Goal: Task Accomplishment & Management: Manage account settings

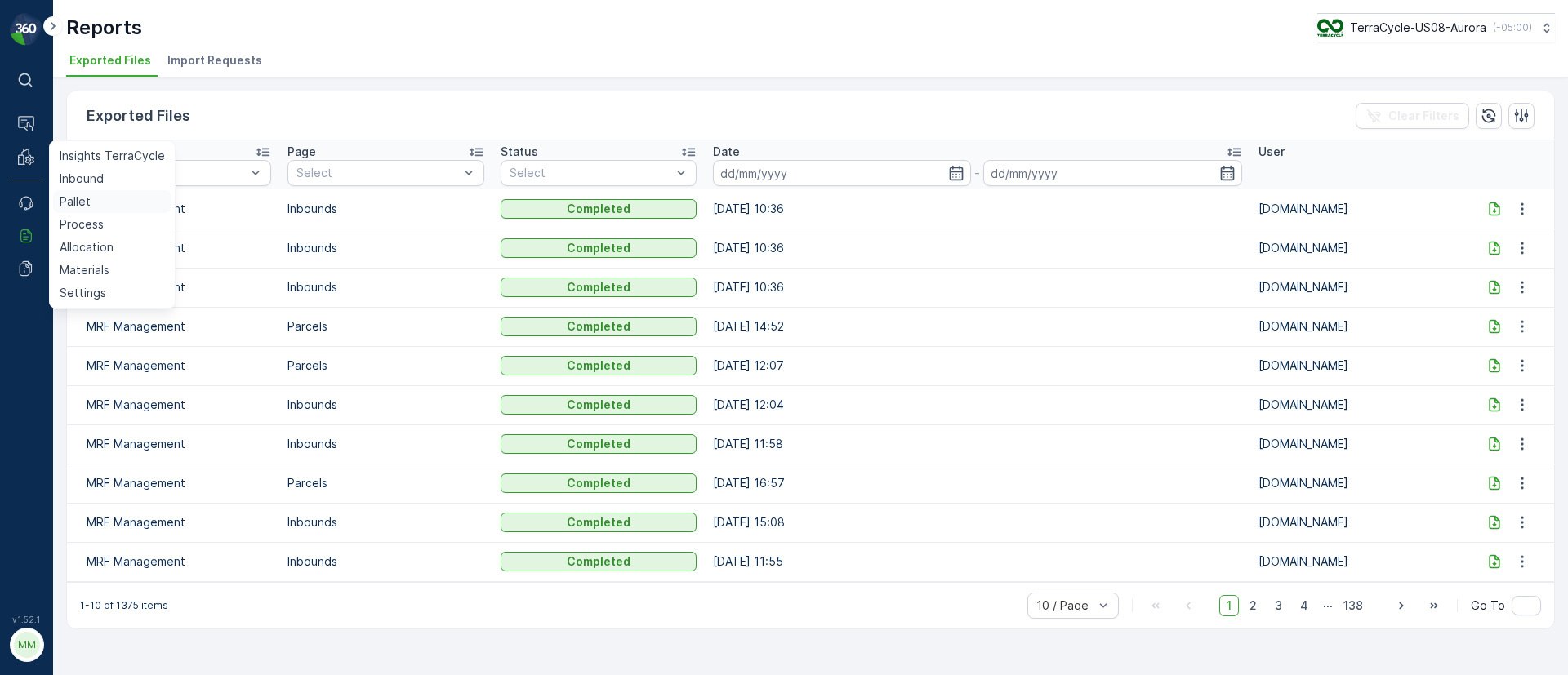
click at [72, 200] on p "Pallet" at bounding box center [74, 201] width 31 height 16
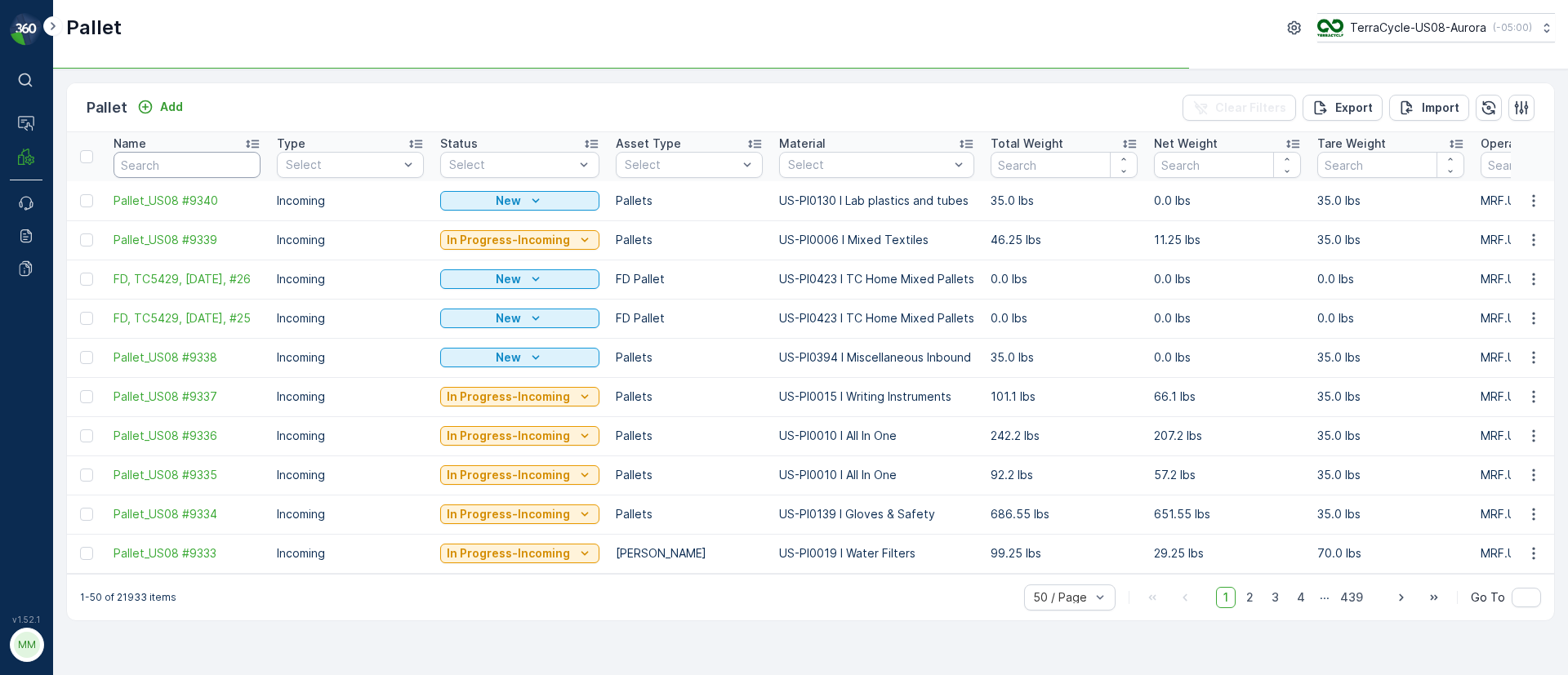
click at [195, 162] on input "text" at bounding box center [187, 165] width 147 height 26
paste input "SC7966"
type input "SC7966"
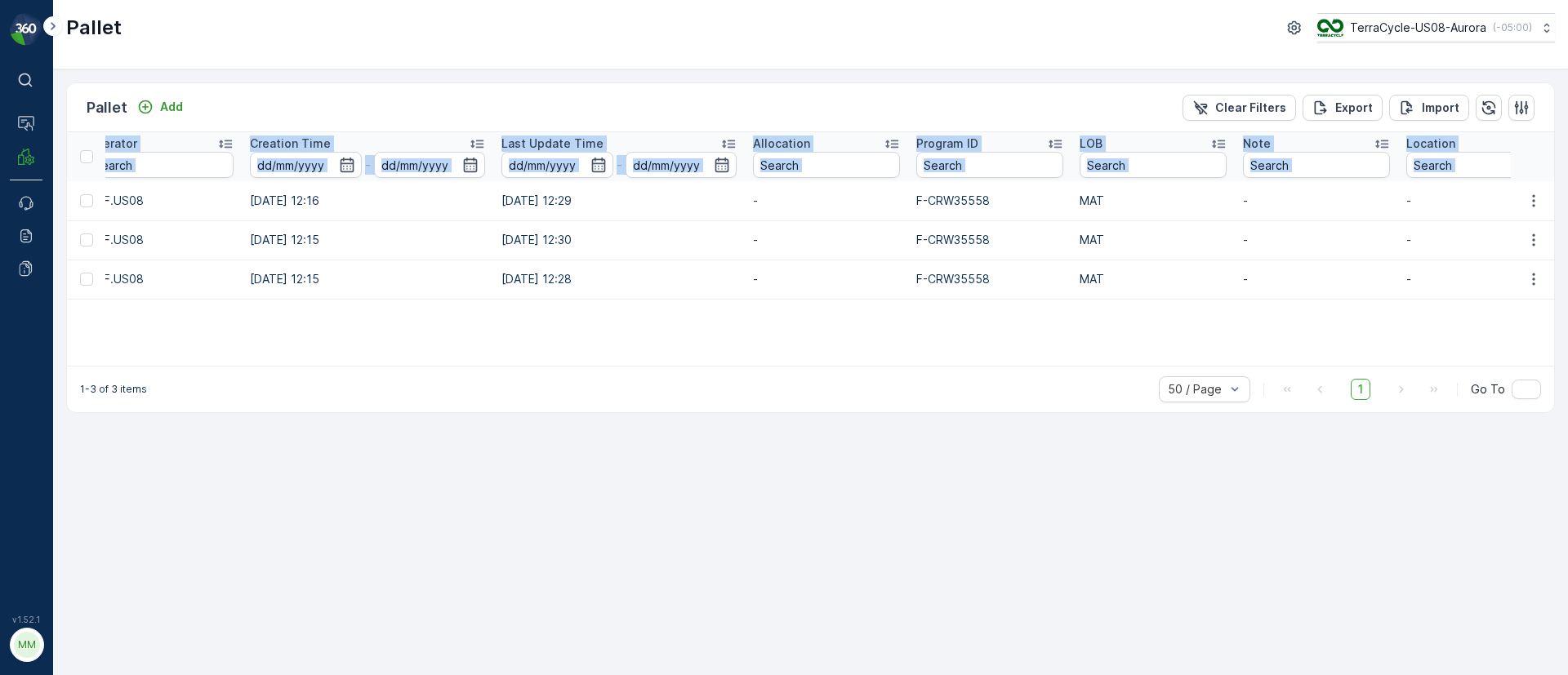
scroll to position [0, 1409]
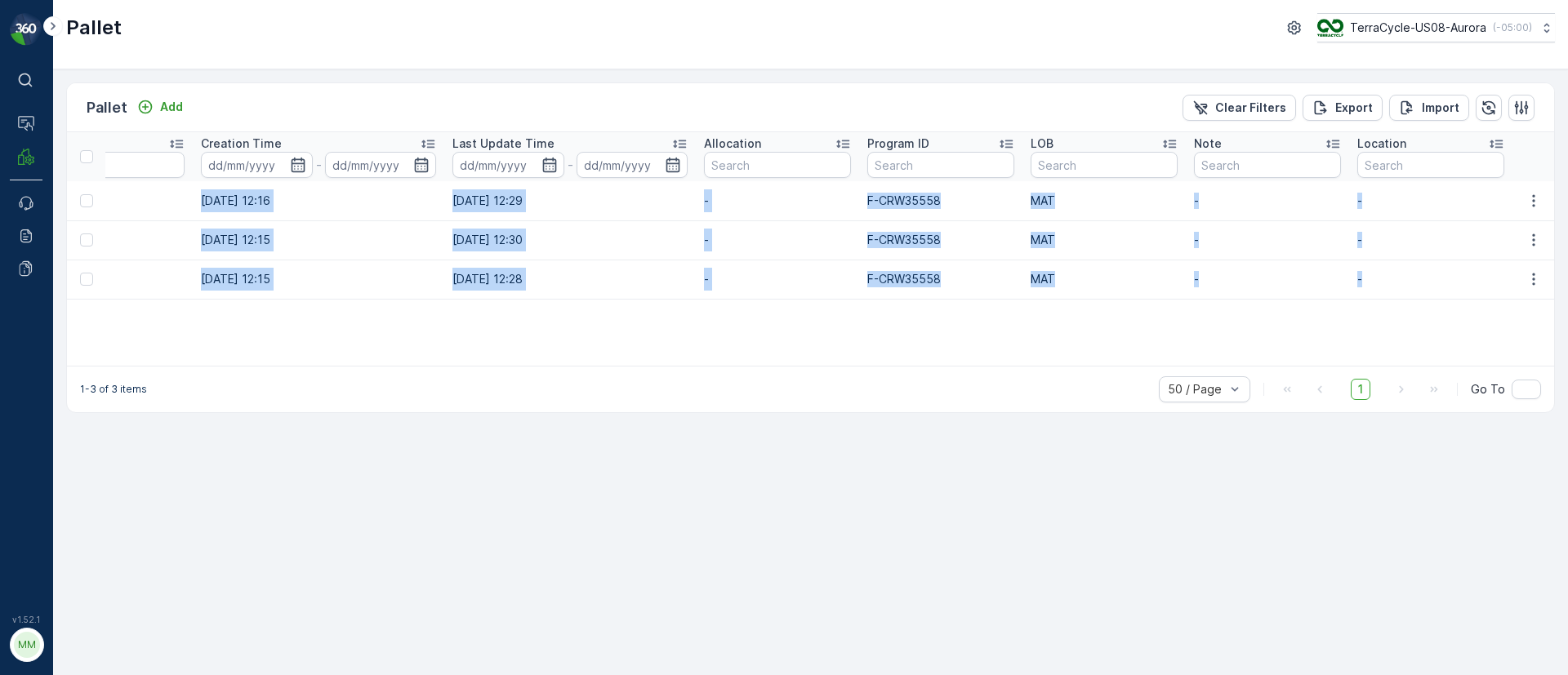
drag, startPoint x: 111, startPoint y: 195, endPoint x: 1468, endPoint y: 289, distance: 1360.3
click at [1468, 289] on tbody "FD, SC7966, [DATE], #3 Incoming Ready to Allocation FD Pallet US-PI0456 I CRW35…" at bounding box center [107, 240] width 2899 height 118
copy tbody "FD, SC7966, [DATE], #3 Incoming Ready to Allocation FD Pallet US-PI0456 I CRW35…"
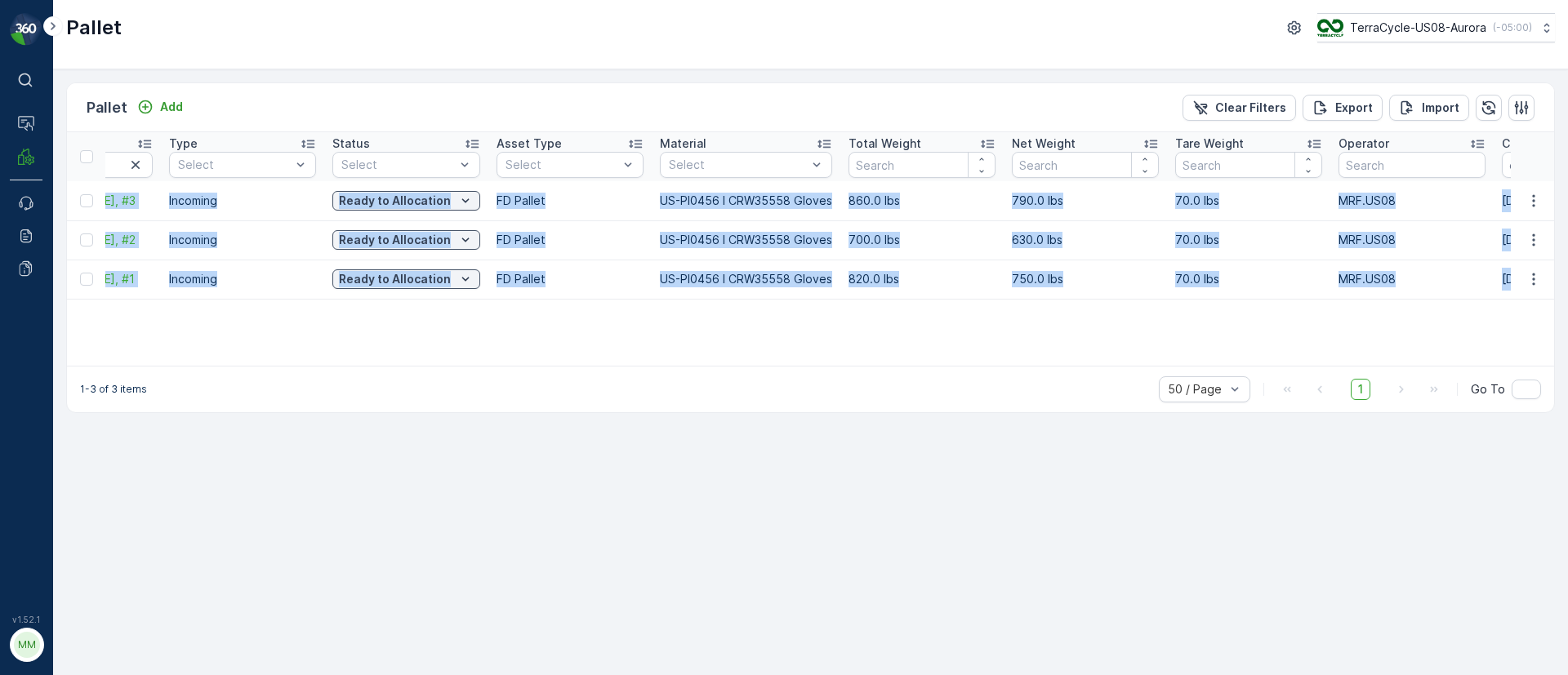
scroll to position [0, 0]
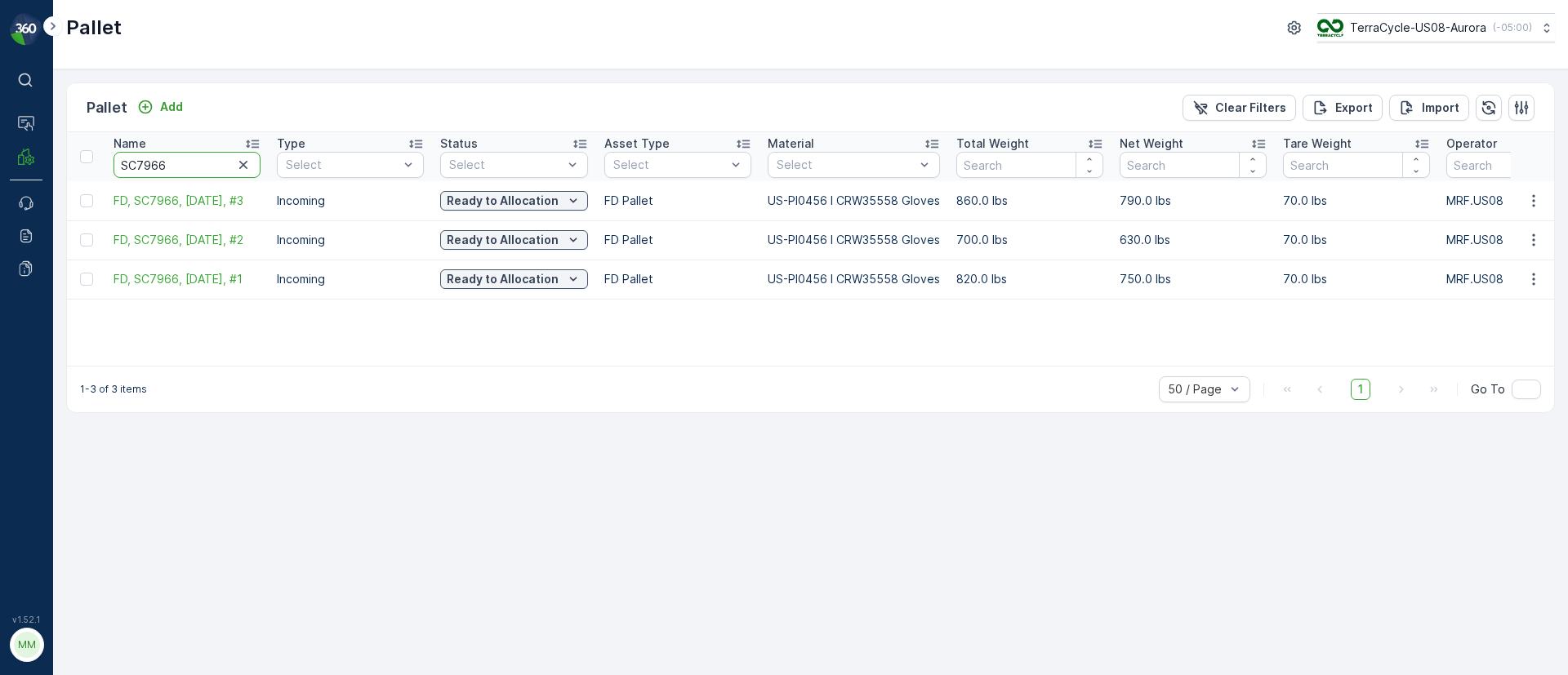
drag, startPoint x: 156, startPoint y: 160, endPoint x: 139, endPoint y: 166, distance: 18.0
click at [139, 166] on input "SC7966" at bounding box center [187, 165] width 147 height 26
type input "SC8064"
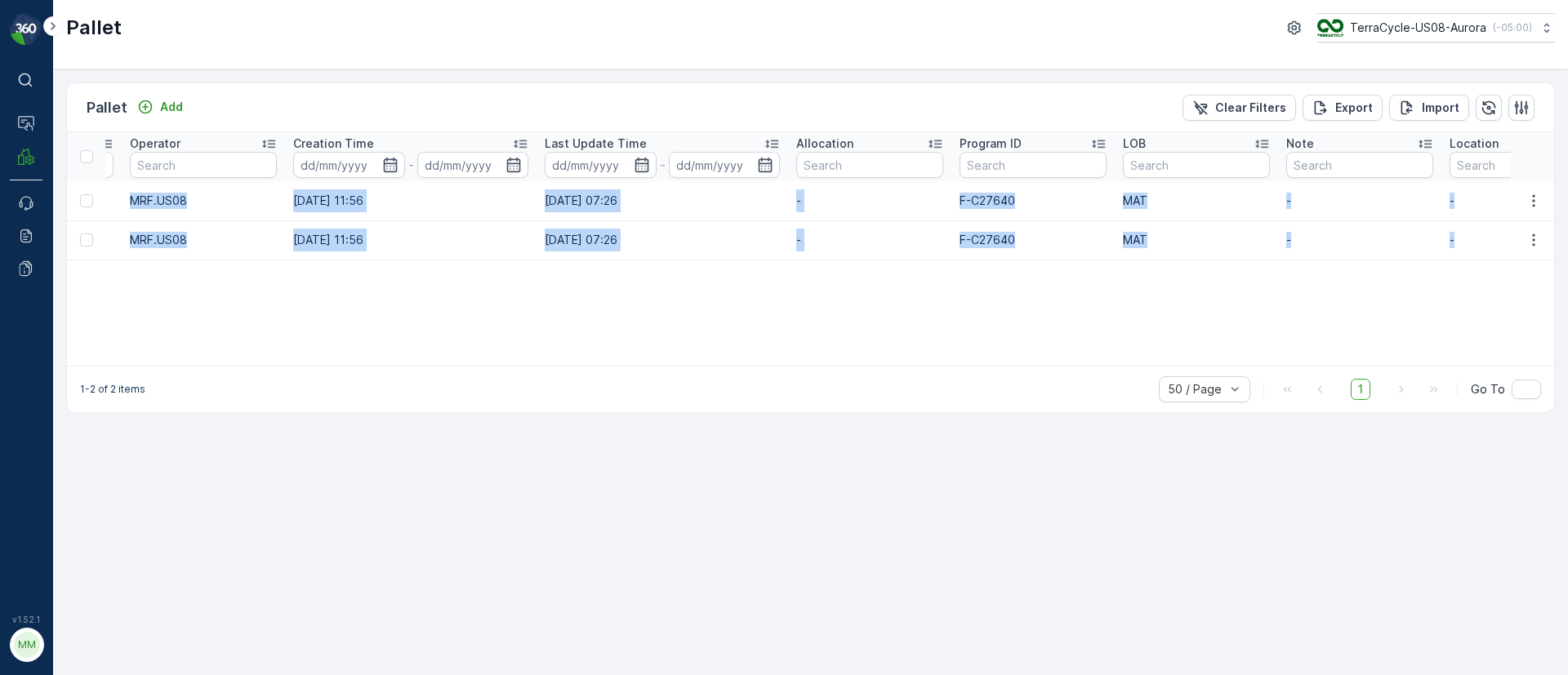
scroll to position [0, 1385]
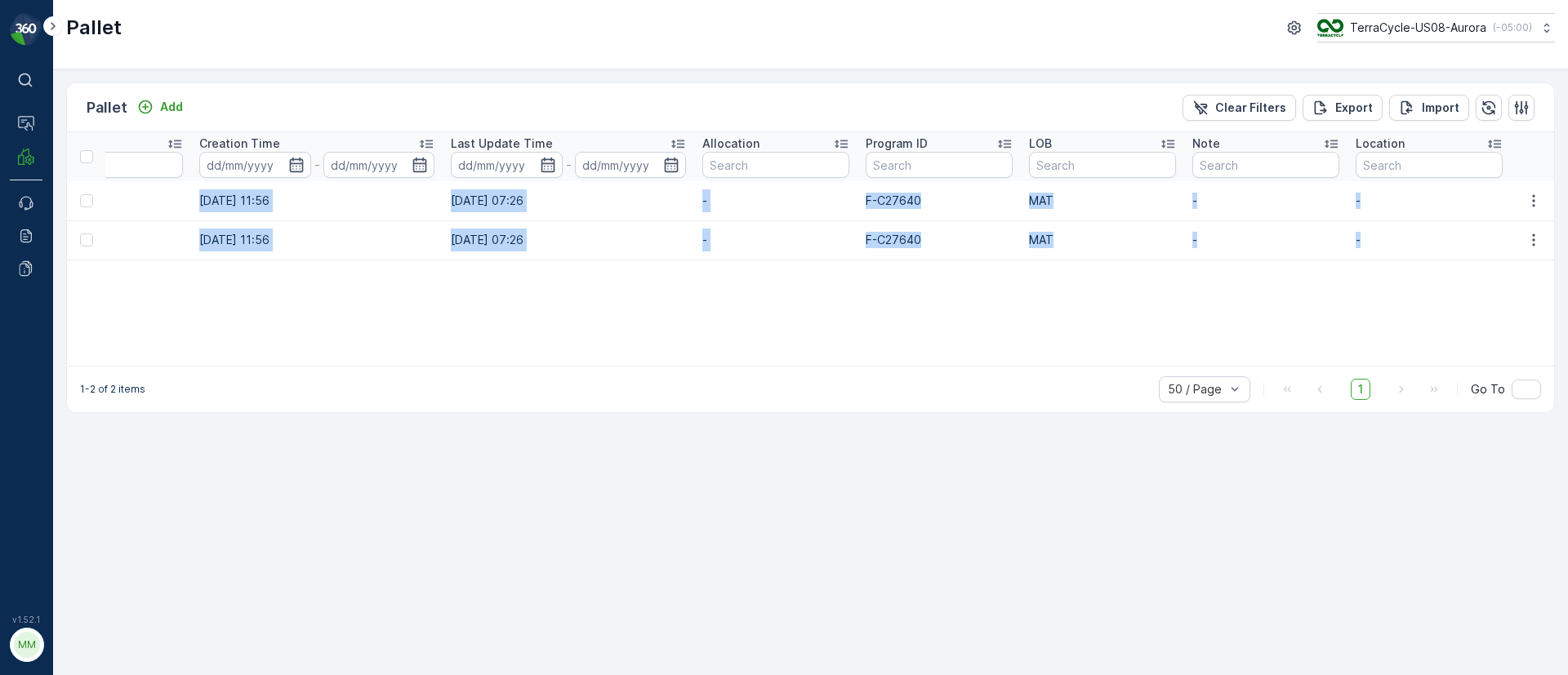
drag, startPoint x: 107, startPoint y: 194, endPoint x: 1416, endPoint y: 253, distance: 1310.3
click at [1416, 253] on tbody "FD, SC8064, [DATE], #2 Incoming Ready to Allocation FD Pallet US-PI0308 I FD PP…" at bounding box center [118, 220] width 2873 height 78
copy tbody "FD, SC8064, [DATE], #2 Incoming Ready to Allocation FD Pallet US-PI0308 I FD PP…"
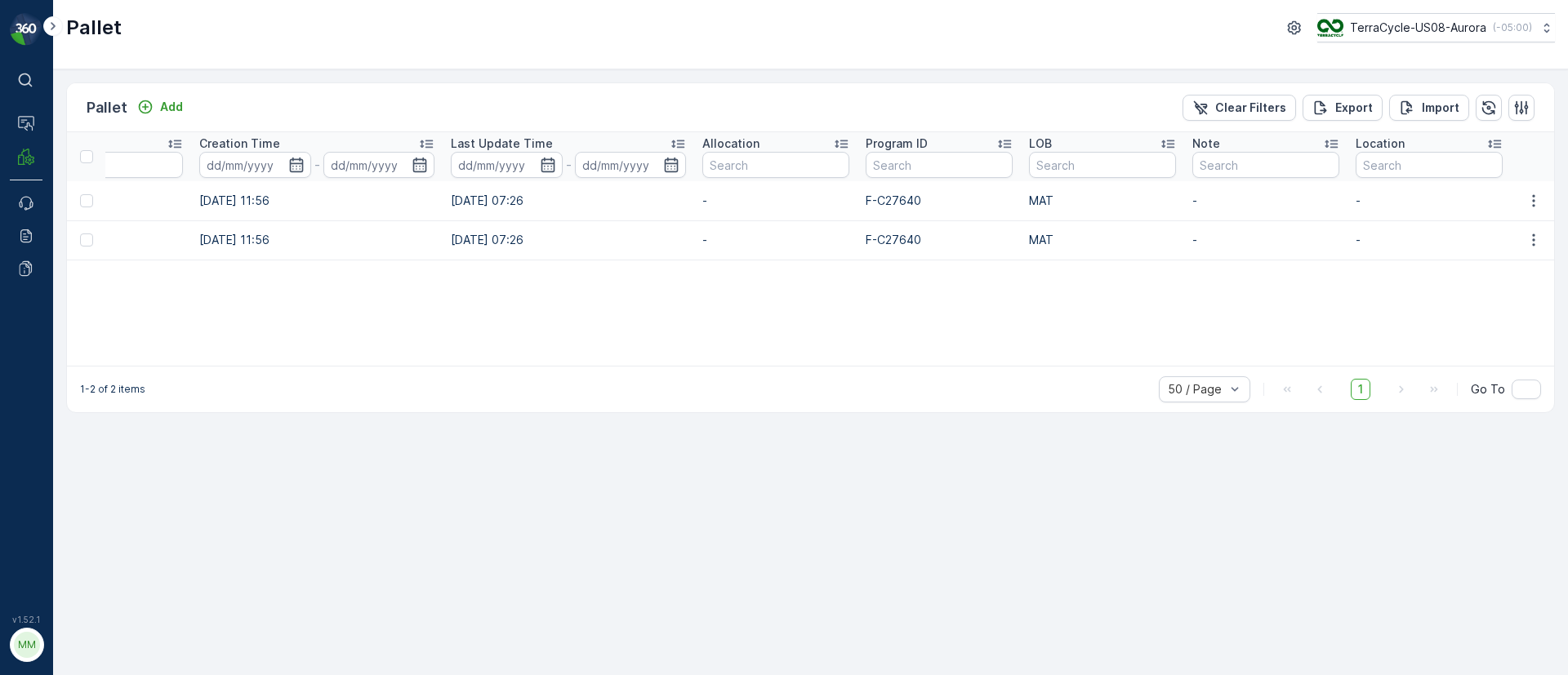
click at [262, 274] on div "Name SC8064 Type Select Status Select Asset Type Select Material Select Total W…" at bounding box center [810, 249] width 1487 height 233
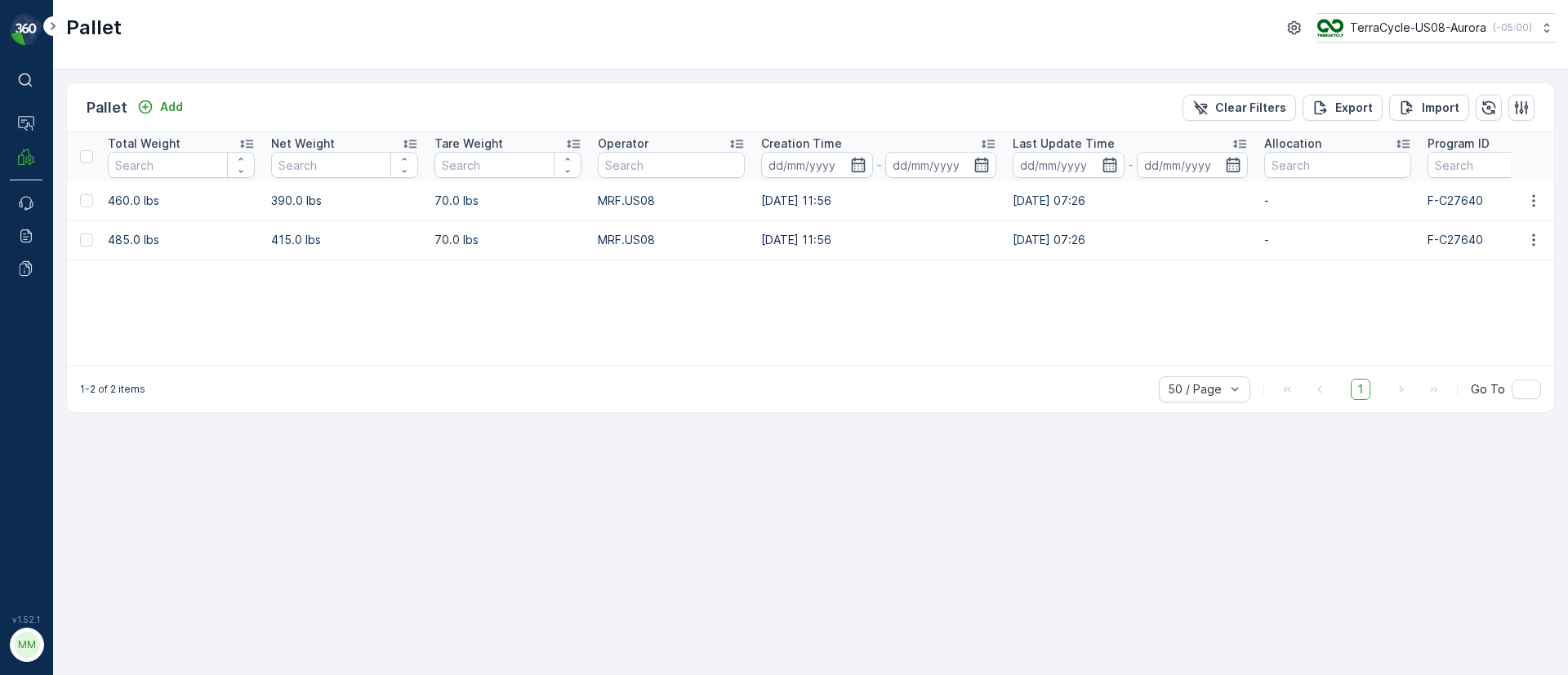
scroll to position [0, 0]
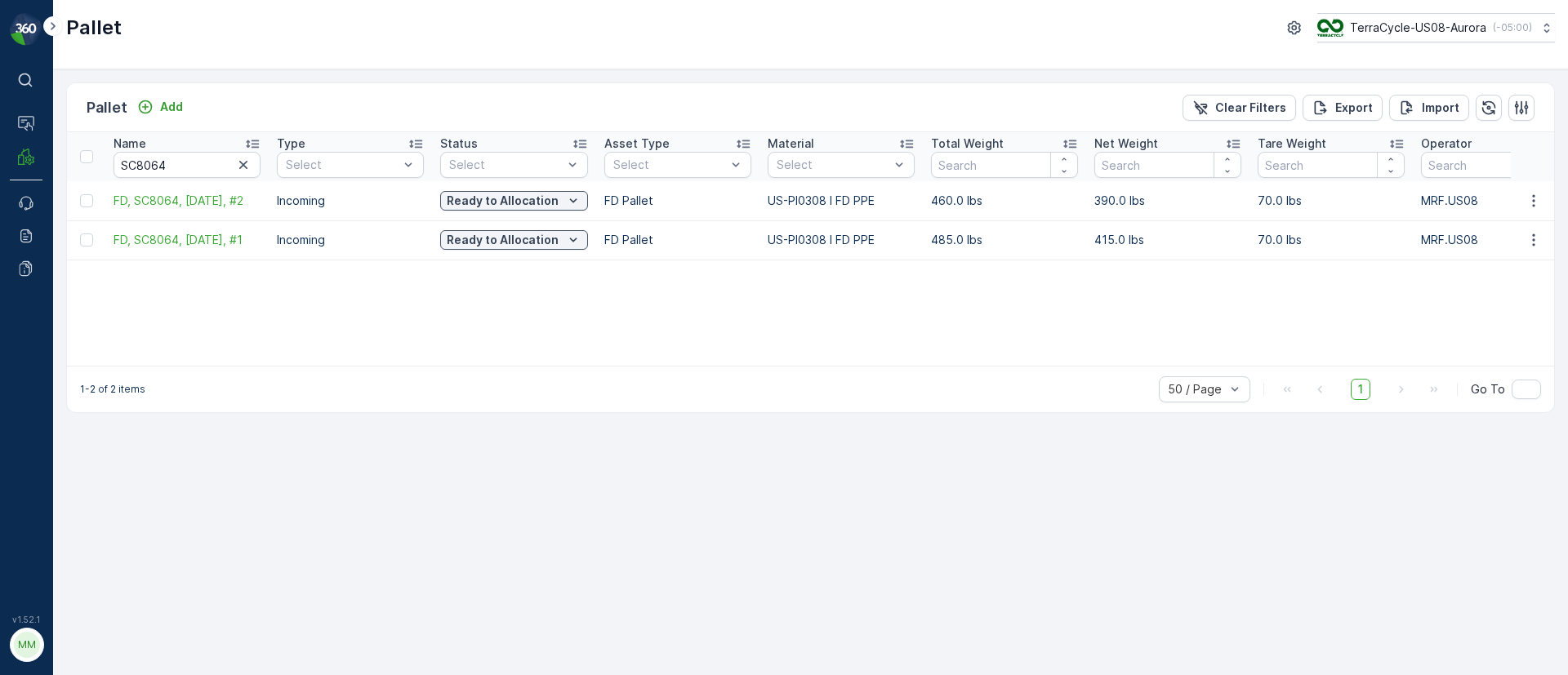
drag, startPoint x: 303, startPoint y: 243, endPoint x: 0, endPoint y: 256, distance: 303.3
click at [0, 256] on div "⌘B Operations MRF Events Reports Documents v 1.52.1 MM MRF.US08 Pallet TerraCyc…" at bounding box center [784, 337] width 1568 height 675
click at [251, 293] on div "Name SC8064 Type Select Status Select Asset Type Select Material Select Total W…" at bounding box center [810, 249] width 1487 height 233
drag, startPoint x: 175, startPoint y: 162, endPoint x: 9, endPoint y: 167, distance: 166.1
click at [9, 167] on div "⌘B Operations MRF Events Reports Documents v 1.52.1 MM MRF.US08 Pallet TerraCyc…" at bounding box center [784, 337] width 1568 height 675
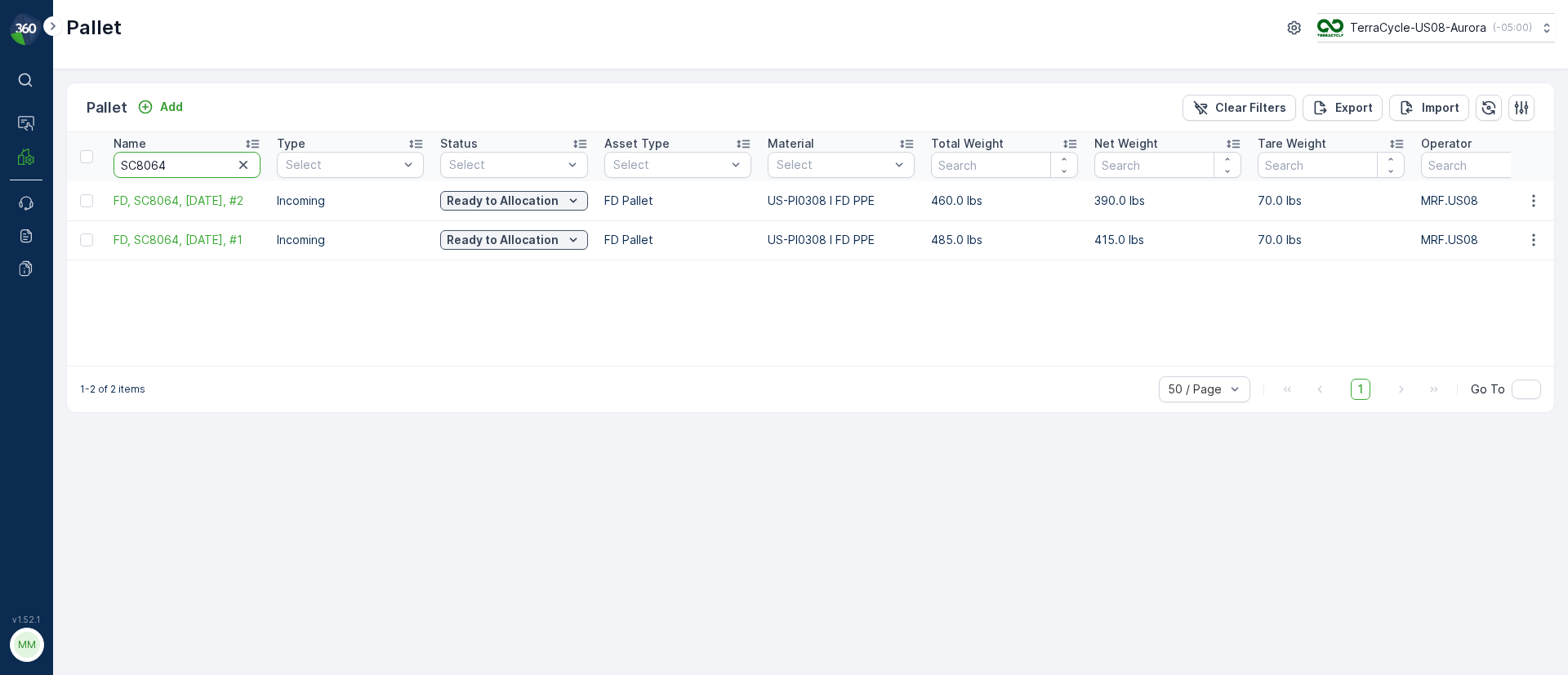
paste input "R805249356"
type input "R805249356"
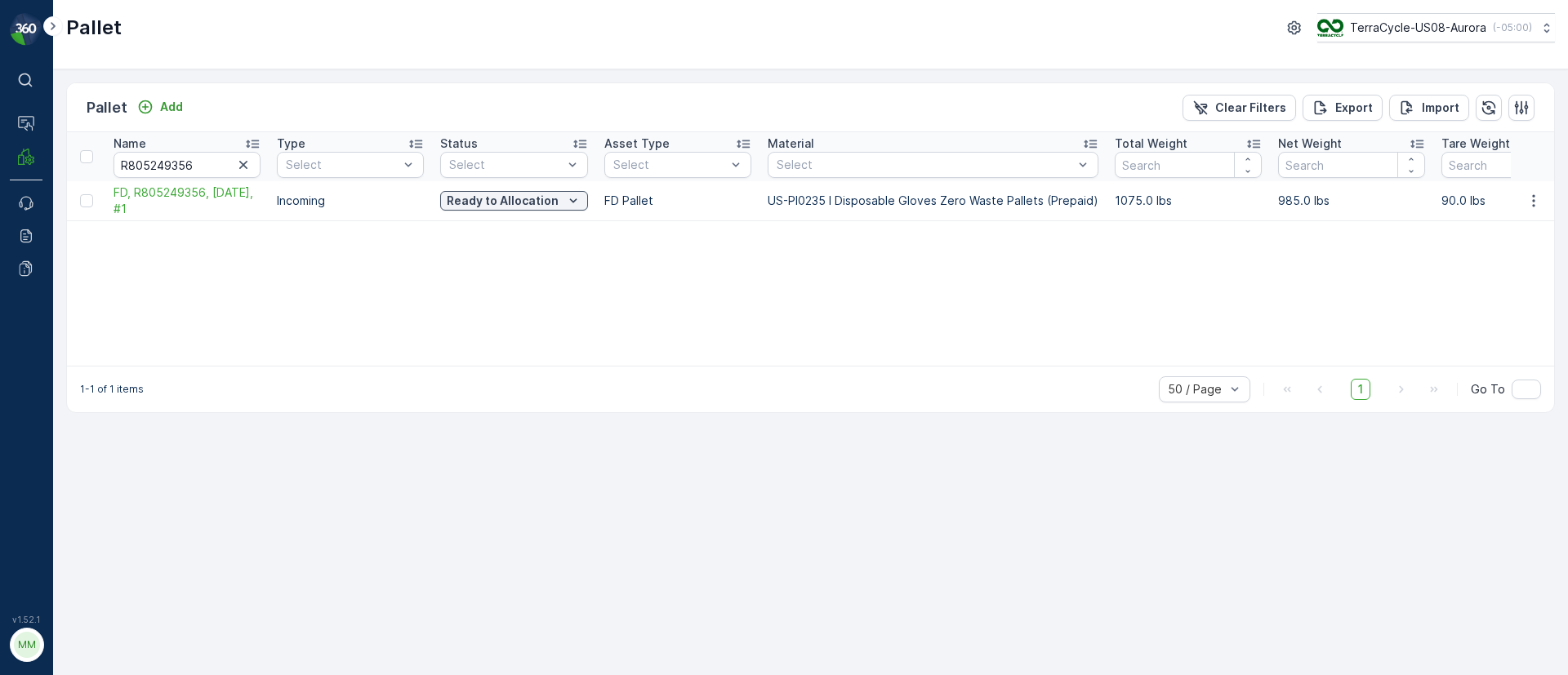
click at [254, 259] on div "Name R805249356 Type Select Status Select Asset Type Select Material Select Tot…" at bounding box center [810, 249] width 1487 height 233
drag, startPoint x: 188, startPoint y: 168, endPoint x: 36, endPoint y: 162, distance: 152.1
click at [36, 162] on div "⌘B Operations MRF Events Reports Documents v 1.52.1 MM MRF.US08 Pallet TerraCyc…" at bounding box center [784, 337] width 1568 height 675
type input "ppe zwp"
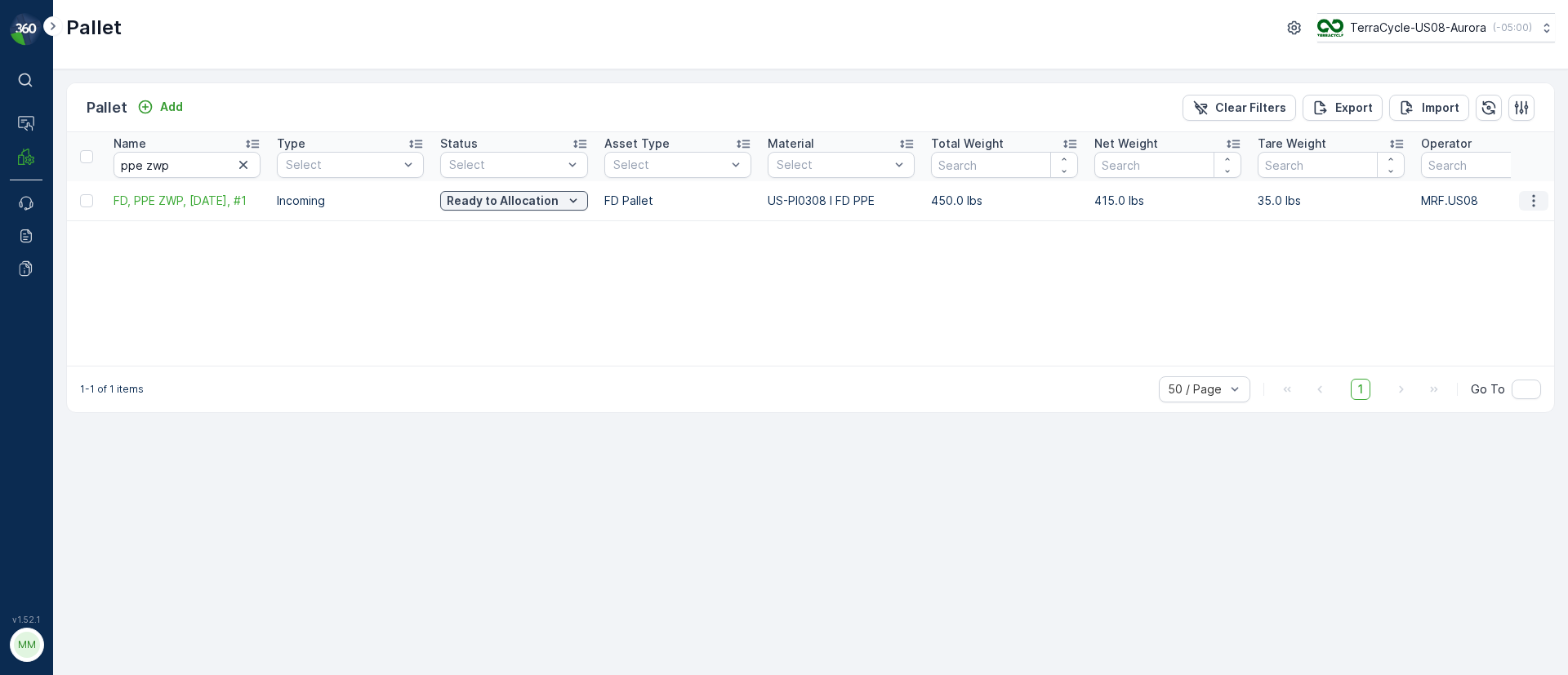
click at [1540, 196] on icon "button" at bounding box center [1533, 201] width 16 height 16
click at [1507, 246] on span "Edit Pallet" at bounding box center [1494, 248] width 56 height 16
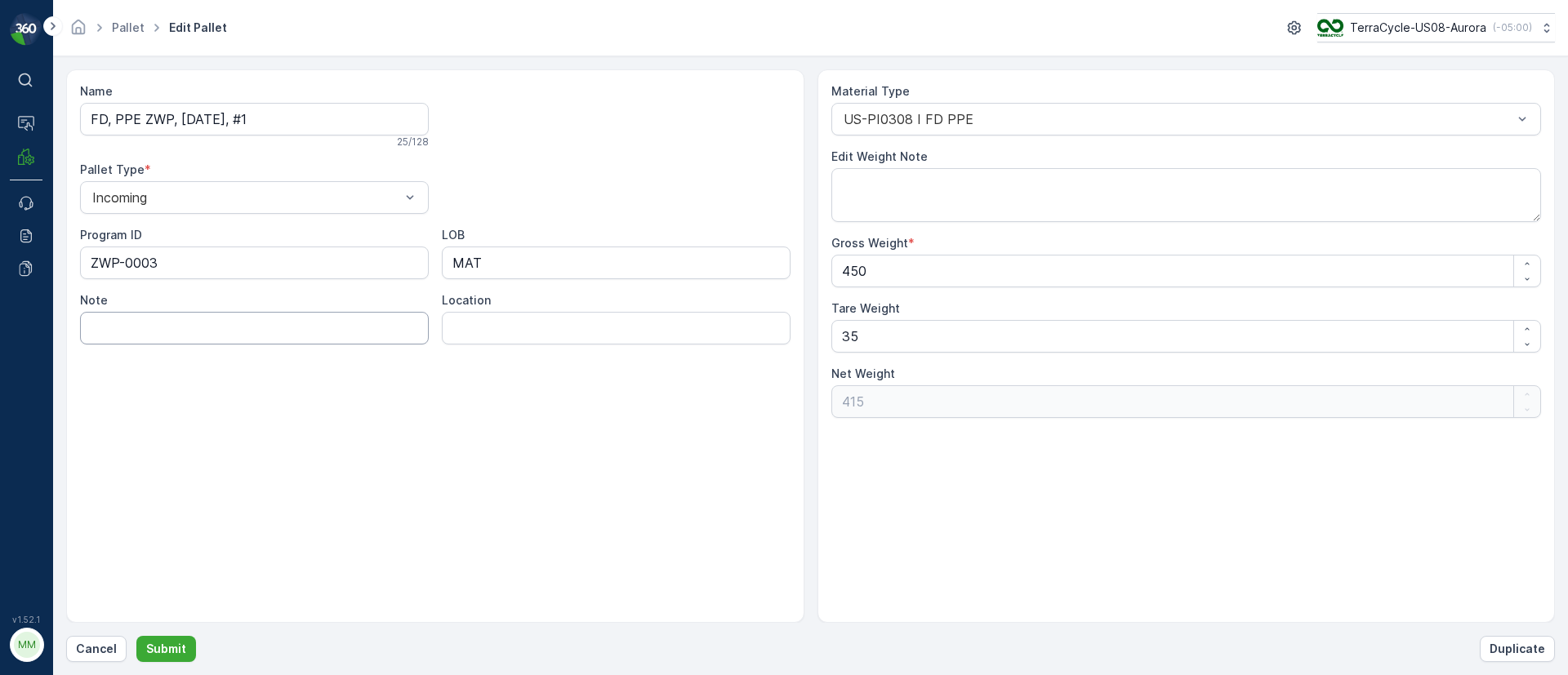
click at [212, 329] on input "Note" at bounding box center [254, 328] width 348 height 33
paste input "1749032870206990"
type input "1749032870206990"
drag, startPoint x: 172, startPoint y: 116, endPoint x: 116, endPoint y: 108, distance: 56.6
click at [116, 108] on input "FD, PPE ZWP, [DATE], #1" at bounding box center [254, 119] width 348 height 33
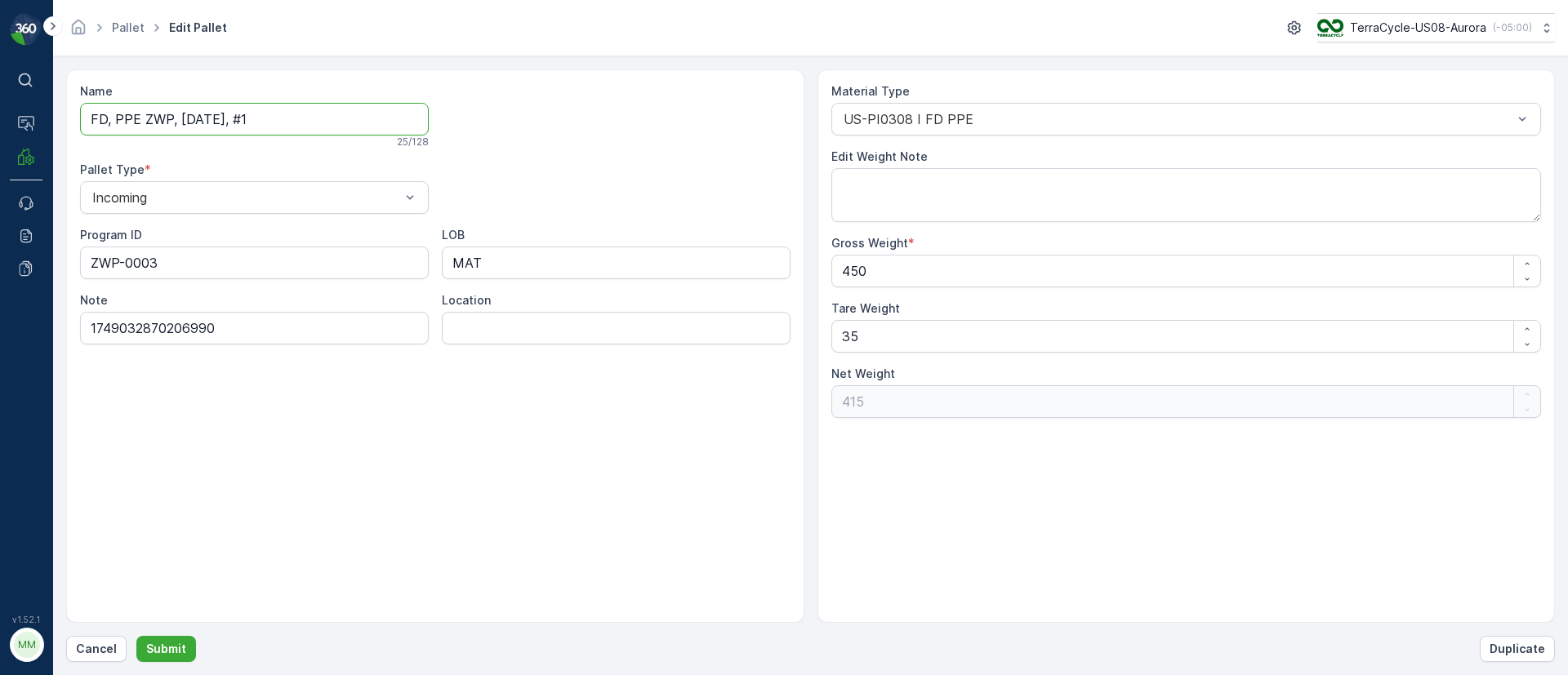
paste input "R139372516"
type input "FD, R139372516, [DATE], #1"
drag, startPoint x: 885, startPoint y: 333, endPoint x: 812, endPoint y: 342, distance: 73.6
click at [812, 342] on div "Name FD, R139372516, [DATE], #1 This name is available 28 / 128 Pallet Type * I…" at bounding box center [810, 346] width 1489 height 554
type Weight "5"
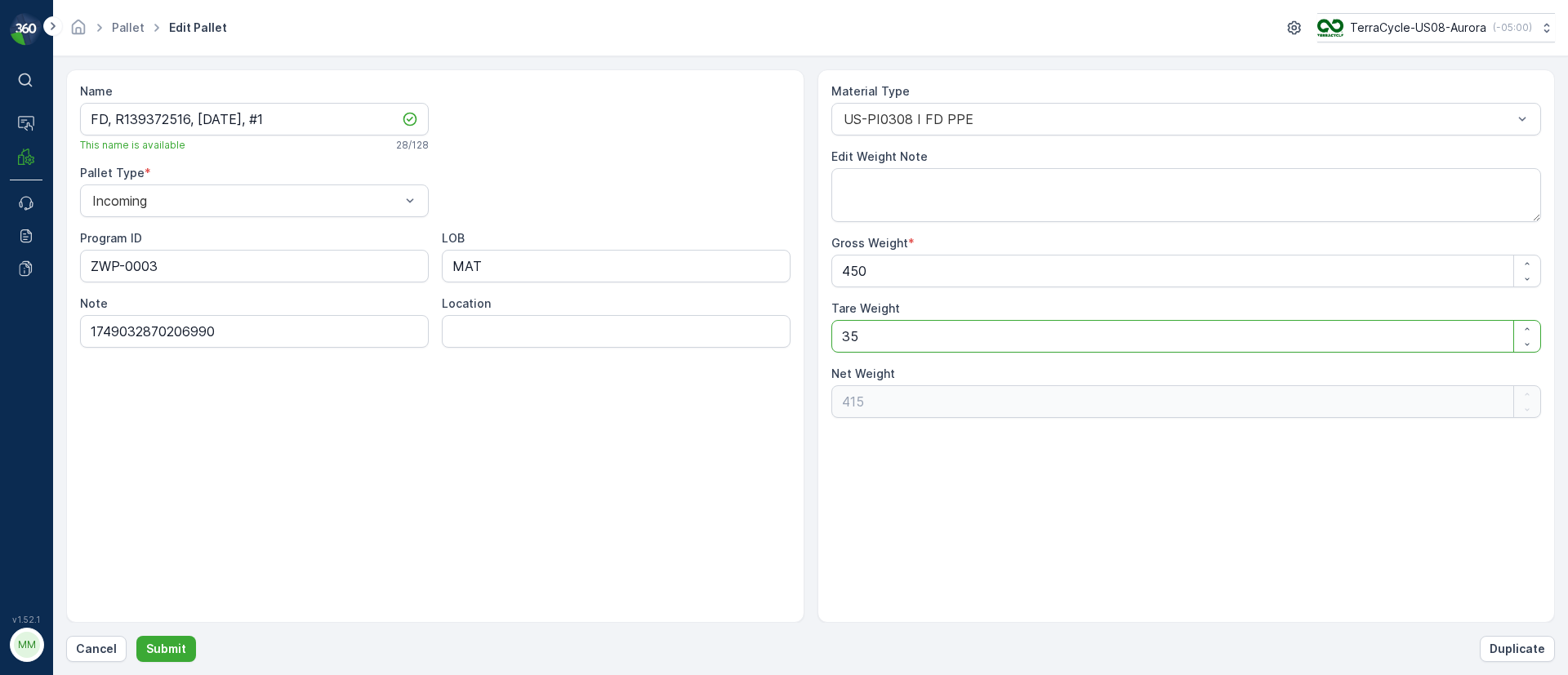
type Weight "445"
type Weight "50"
type Weight "400"
type Weight "50"
click at [170, 655] on p "Submit" at bounding box center [166, 649] width 40 height 16
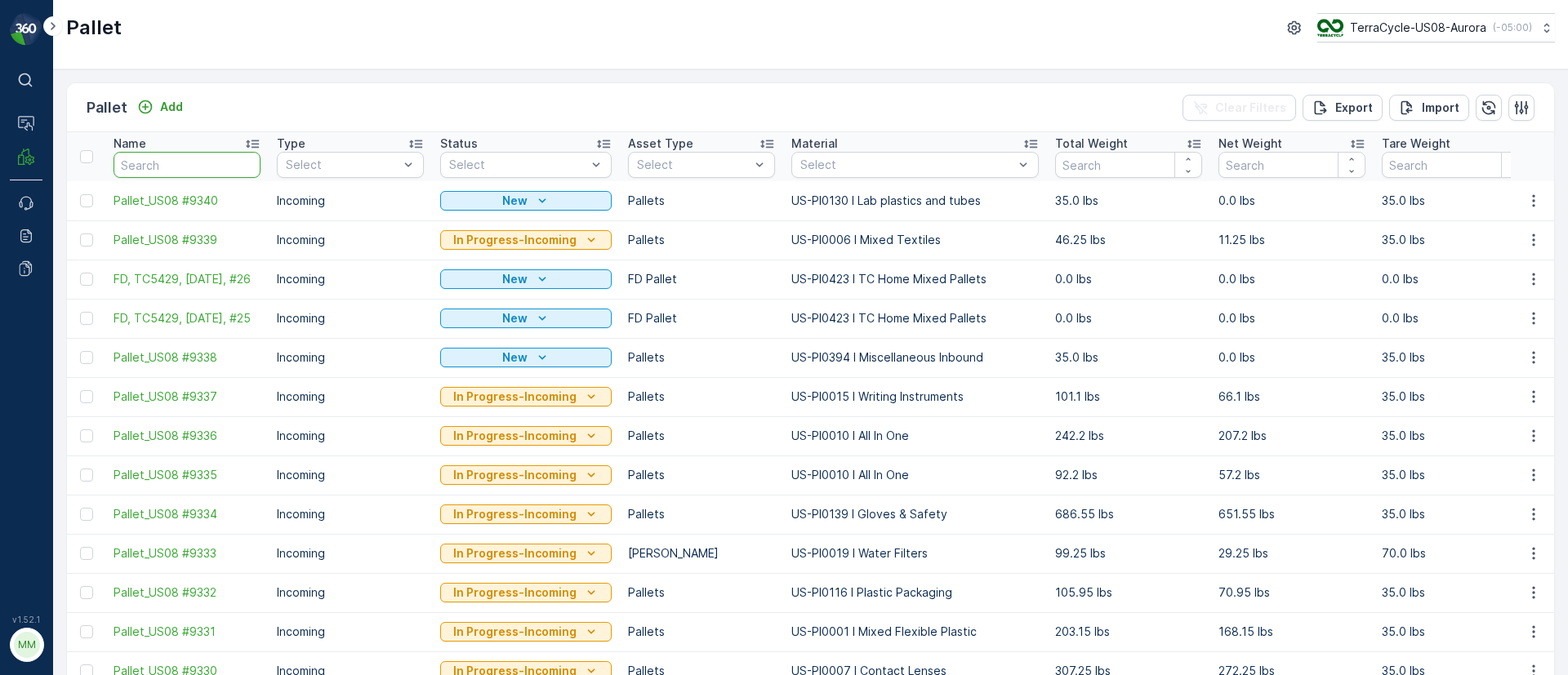
click at [157, 163] on input "text" at bounding box center [187, 165] width 147 height 26
paste input "R139372516"
type input "R139372516"
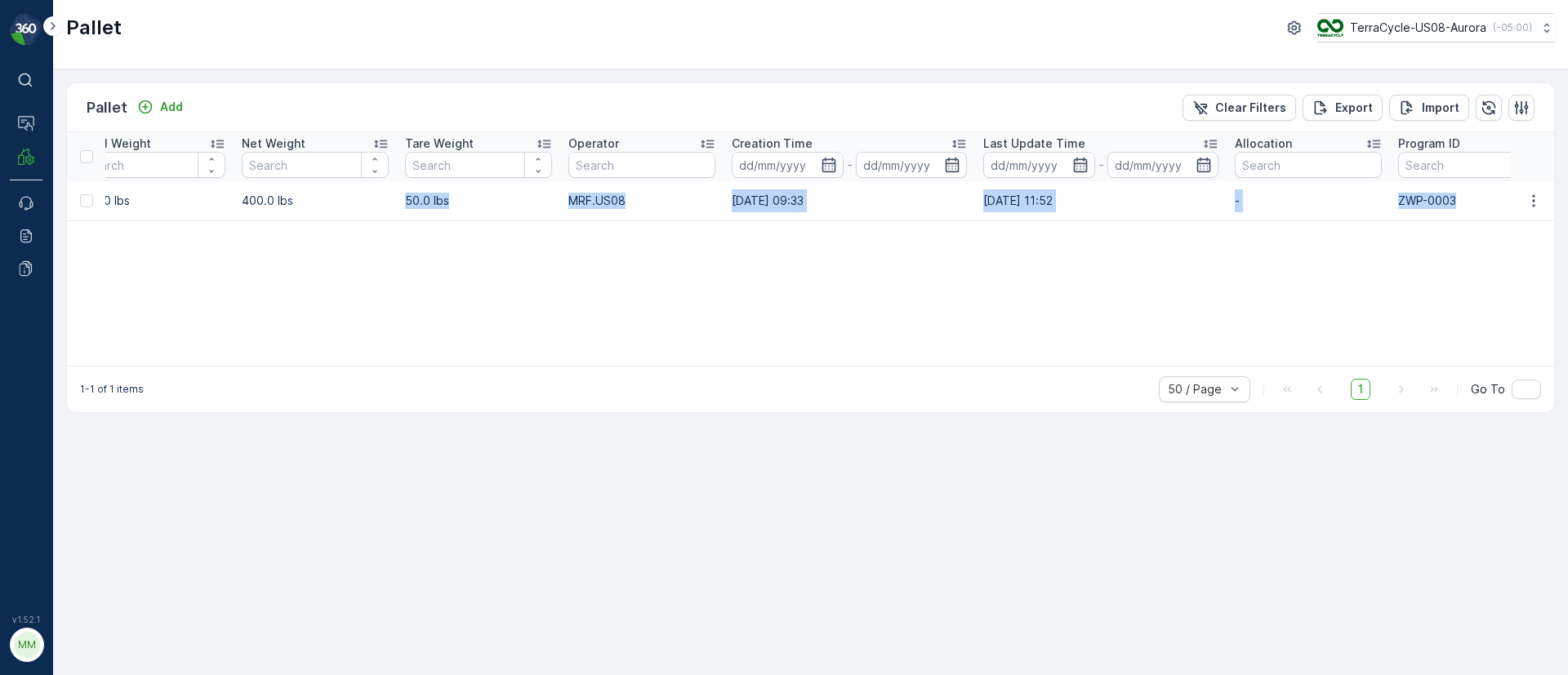
drag, startPoint x: 1143, startPoint y: 205, endPoint x: 1614, endPoint y: 220, distance: 471.2
click at [1567, 220] on html "⌘B Operations MRF Events Reports Documents v 1.52.1 MM MRF.US08 Pallet TerraCyc…" at bounding box center [784, 337] width 1568 height 675
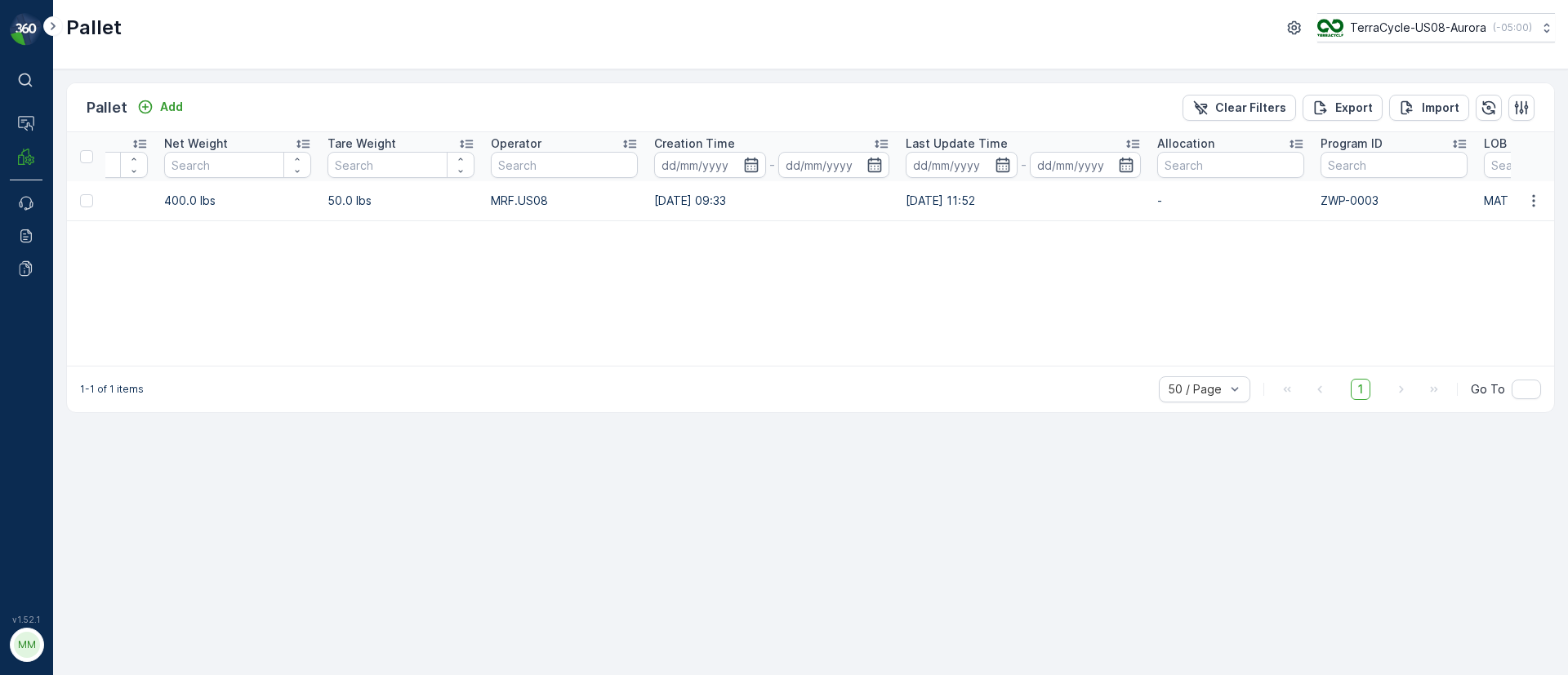
click at [956, 282] on div "Name R139372516 Type Select Status Select Asset Type Select Material Select Tot…" at bounding box center [810, 249] width 1487 height 233
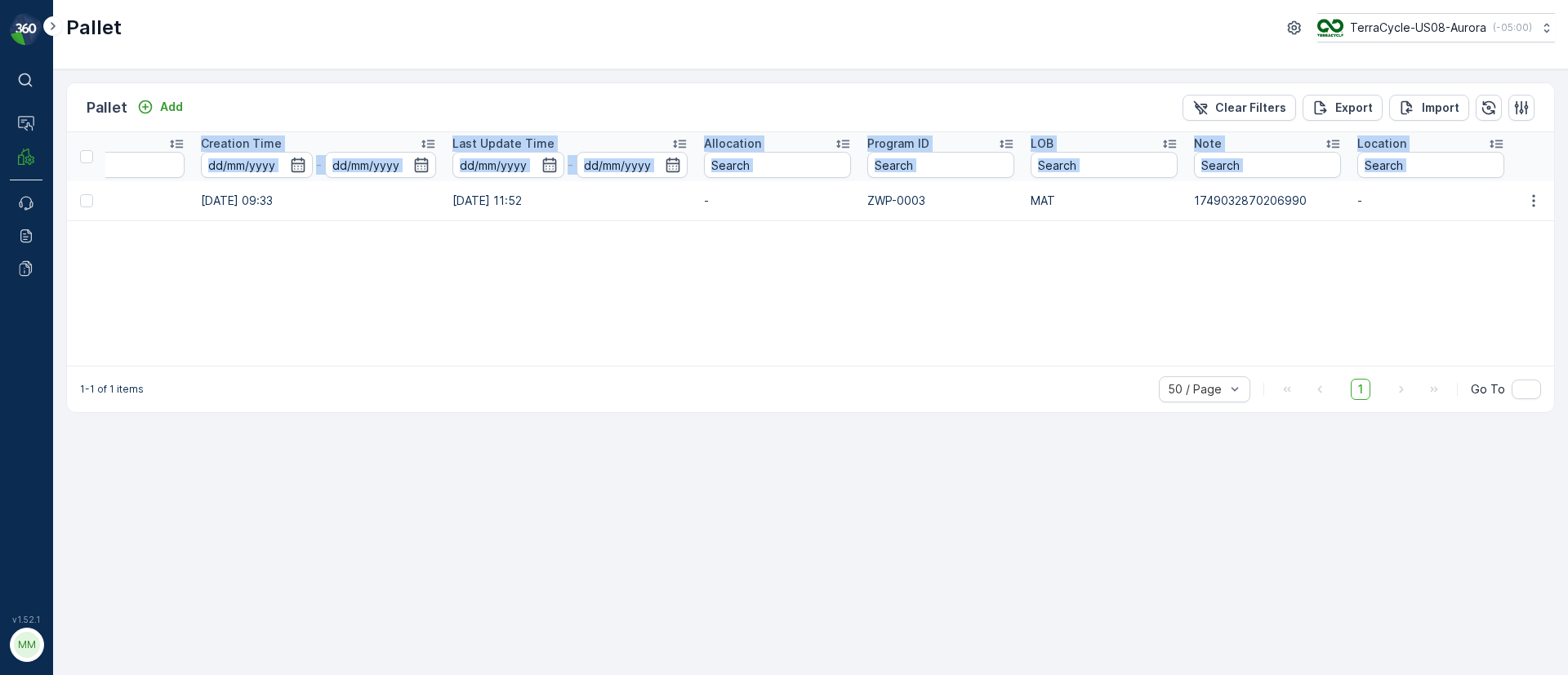
drag, startPoint x: 330, startPoint y: 201, endPoint x: 1596, endPoint y: 193, distance: 1266.0
click at [1567, 193] on html "⌘B Operations MRF Events Reports Documents v 1.52.1 MM MRF.US08 Pallet TerraCyc…" at bounding box center [784, 337] width 1568 height 675
click at [1250, 260] on div "Name R139372516 Type Select Status Select Asset Type Select Material Select Tot…" at bounding box center [810, 249] width 1487 height 233
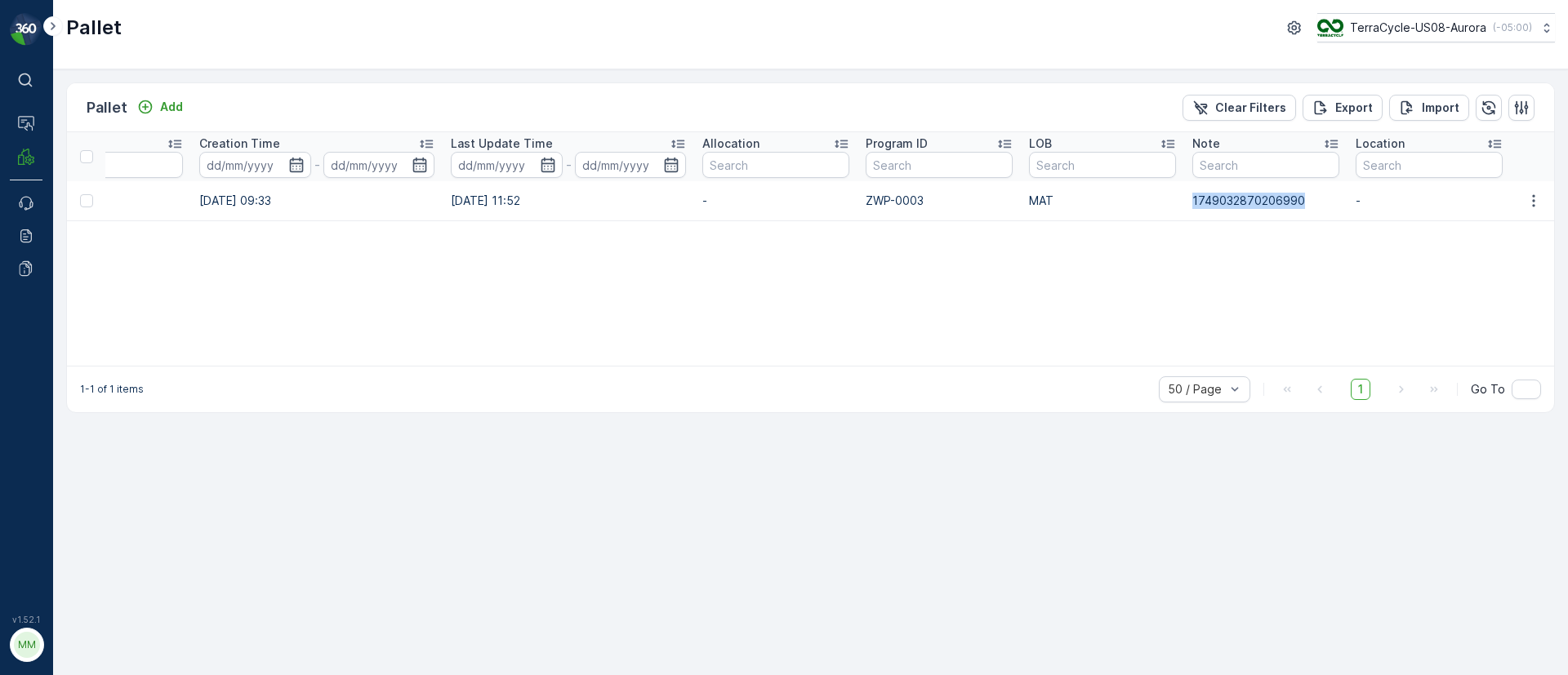
drag, startPoint x: 1309, startPoint y: 204, endPoint x: 1188, endPoint y: 204, distance: 121.0
click at [1188, 204] on td "1749032870206990" at bounding box center [1265, 201] width 163 height 40
copy p "1749032870206990"
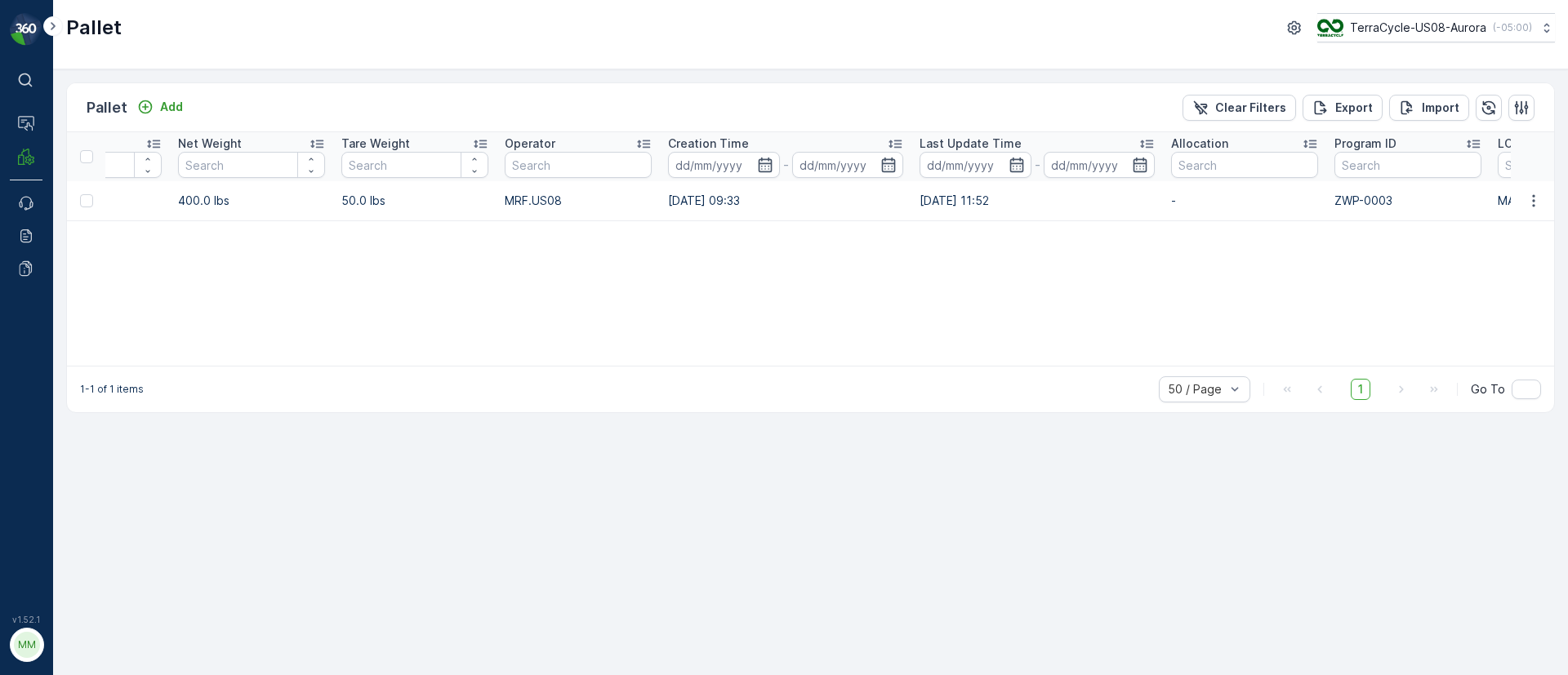
scroll to position [0, 0]
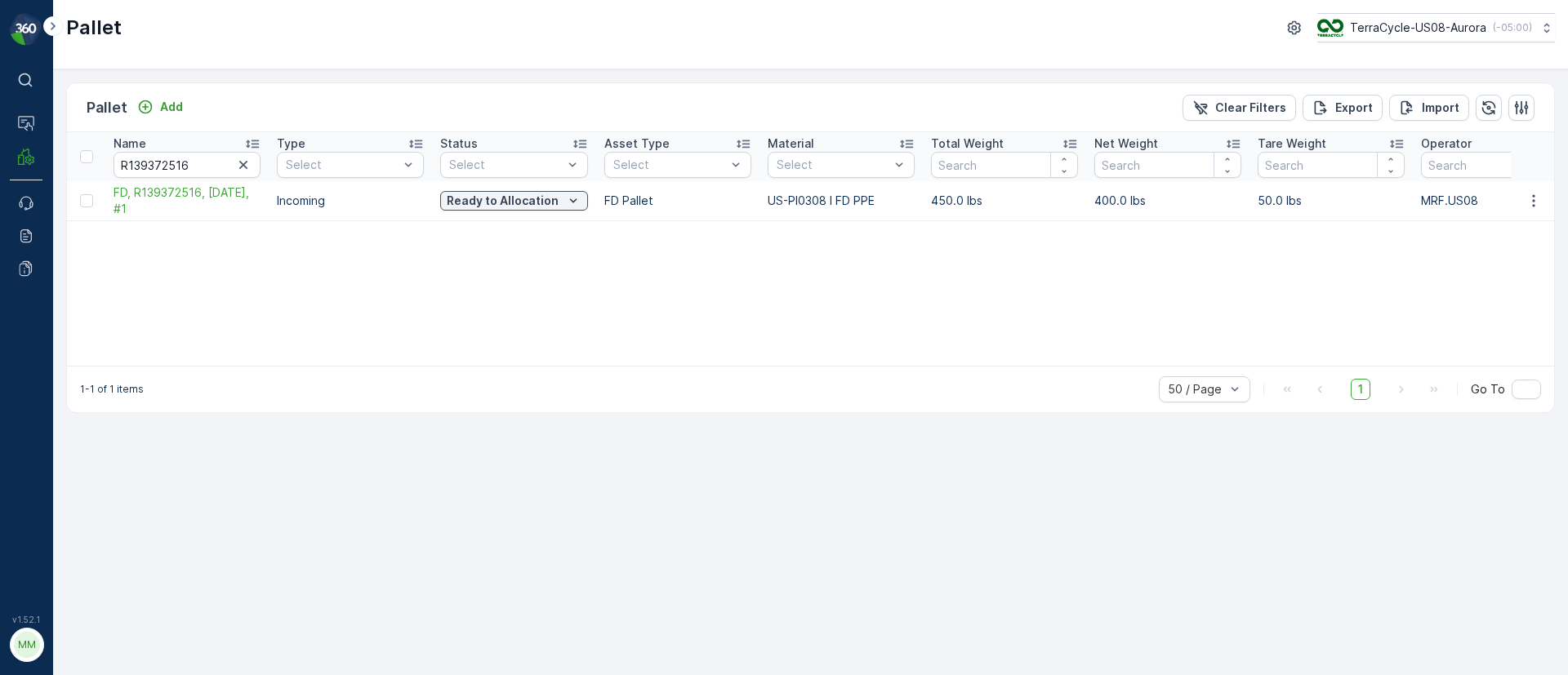
drag, startPoint x: 306, startPoint y: 203, endPoint x: 0, endPoint y: 223, distance: 306.7
click at [0, 223] on div "⌘B Operations MRF Events Reports Documents v 1.52.1 MM MRF.US08 Pallet TerraCyc…" at bounding box center [784, 337] width 1568 height 675
click at [218, 162] on input "R139372516" at bounding box center [187, 165] width 147 height 26
drag, startPoint x: 154, startPoint y: 169, endPoint x: 72, endPoint y: 169, distance: 82.0
click at [73, 169] on tr "Name R139372516 Type Select Status Select Asset Type Select Material Select Tot…" at bounding box center [1503, 156] width 2873 height 49
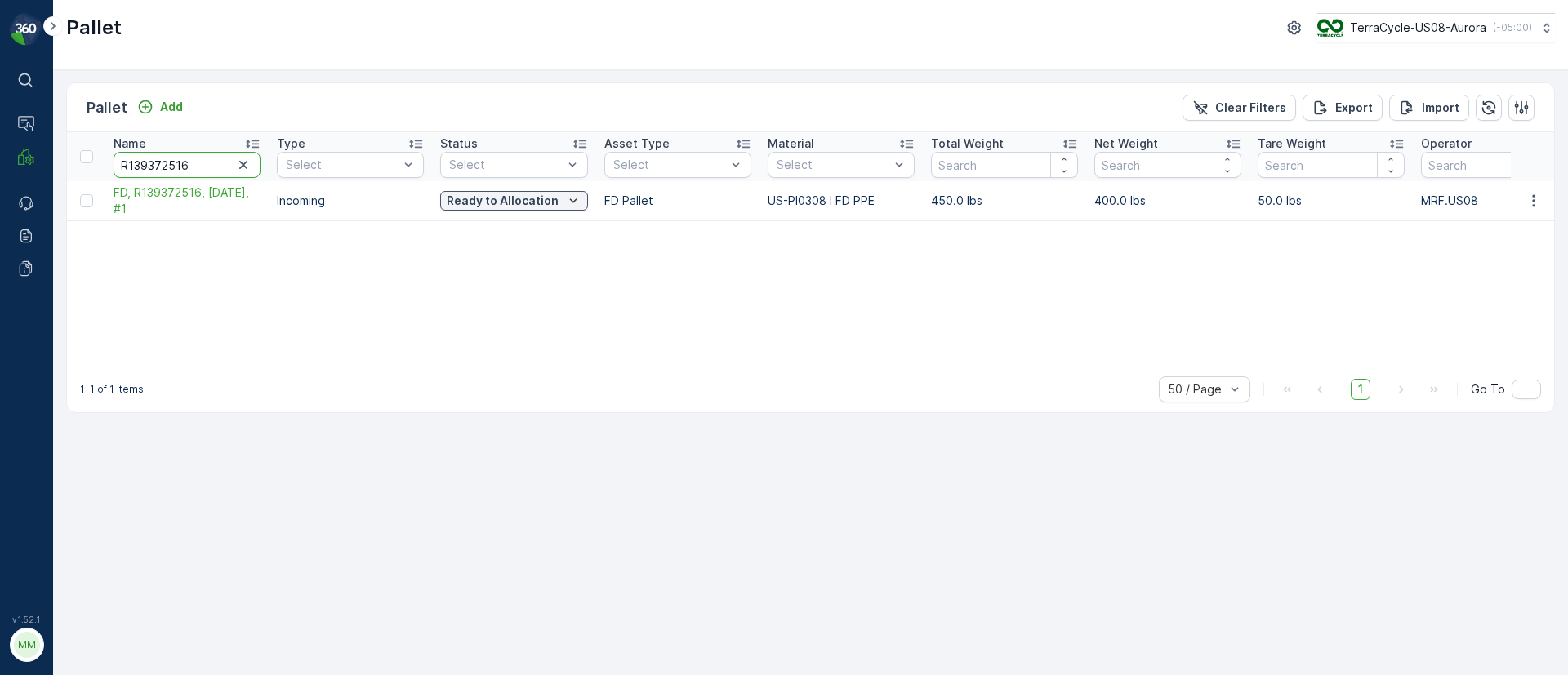
paste input "1749032870206990"
type input "1749032870206990"
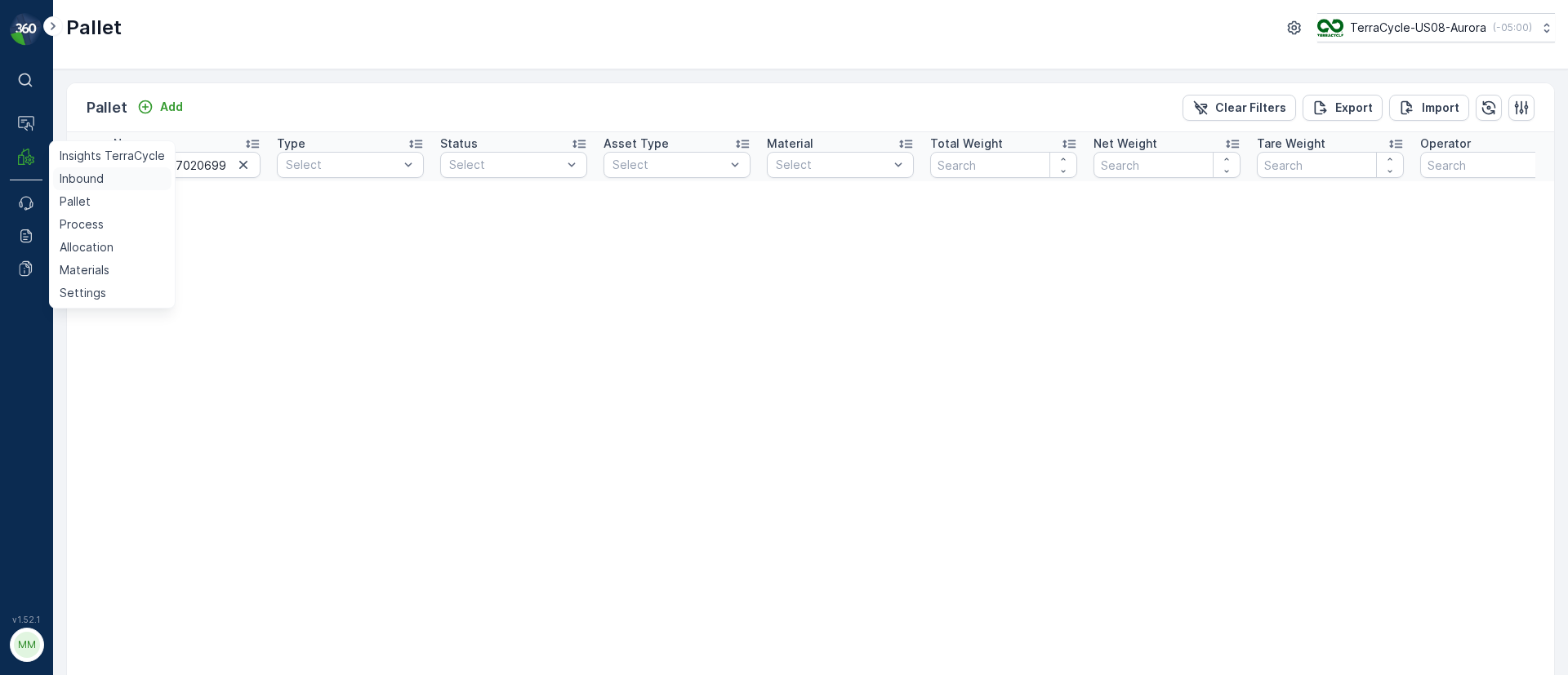
click at [97, 182] on p "Inbound" at bounding box center [81, 178] width 44 height 16
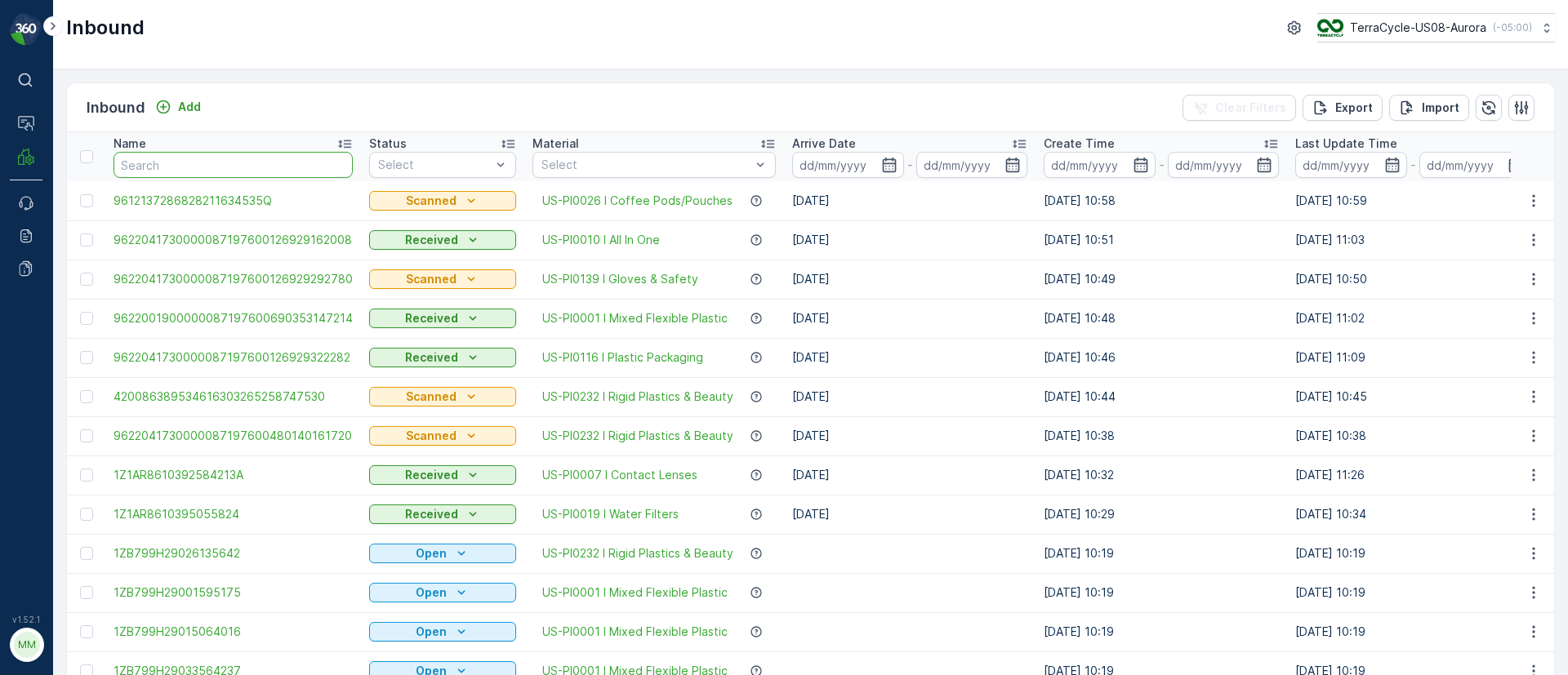
click at [143, 166] on input "text" at bounding box center [234, 165] width 239 height 26
paste input "1749032870206990"
type input "1749032870206990"
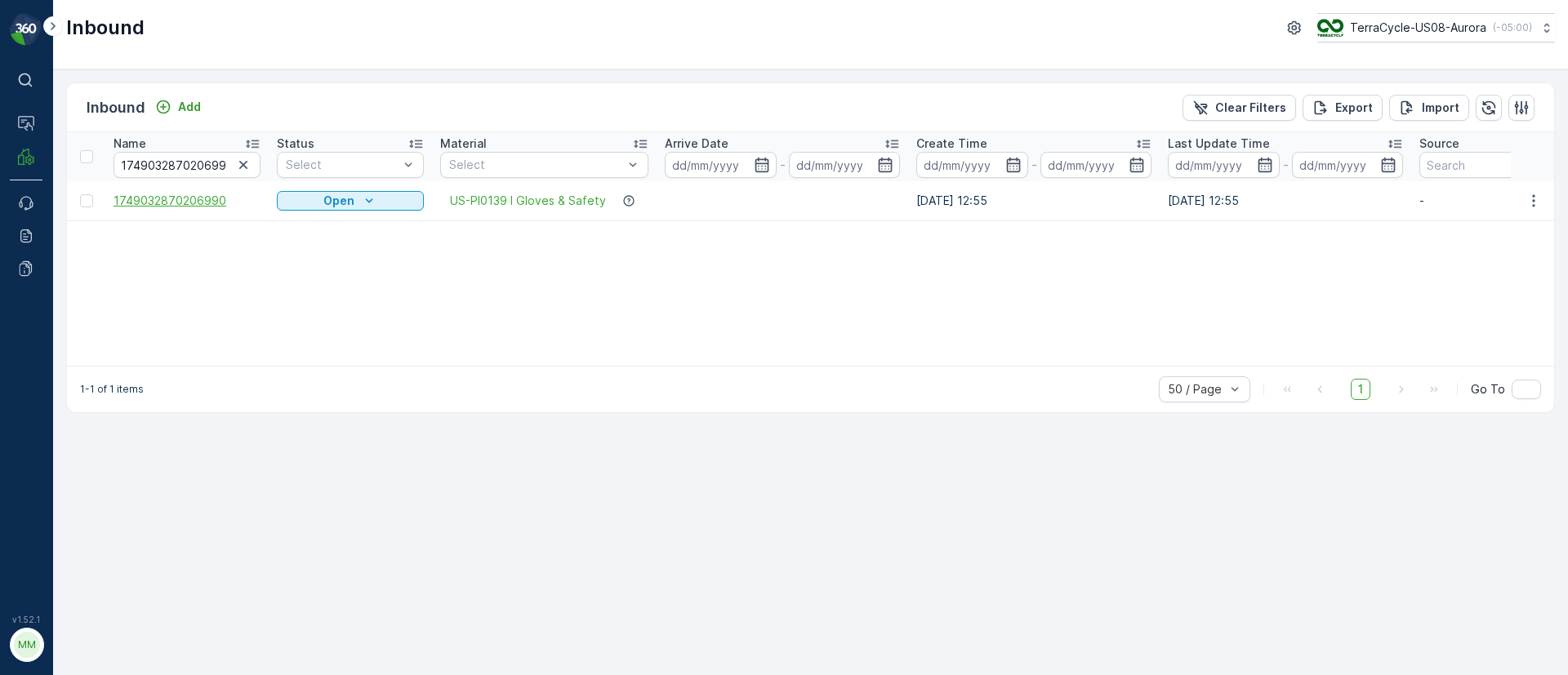
click at [155, 199] on span "1749032870206990" at bounding box center [187, 201] width 147 height 16
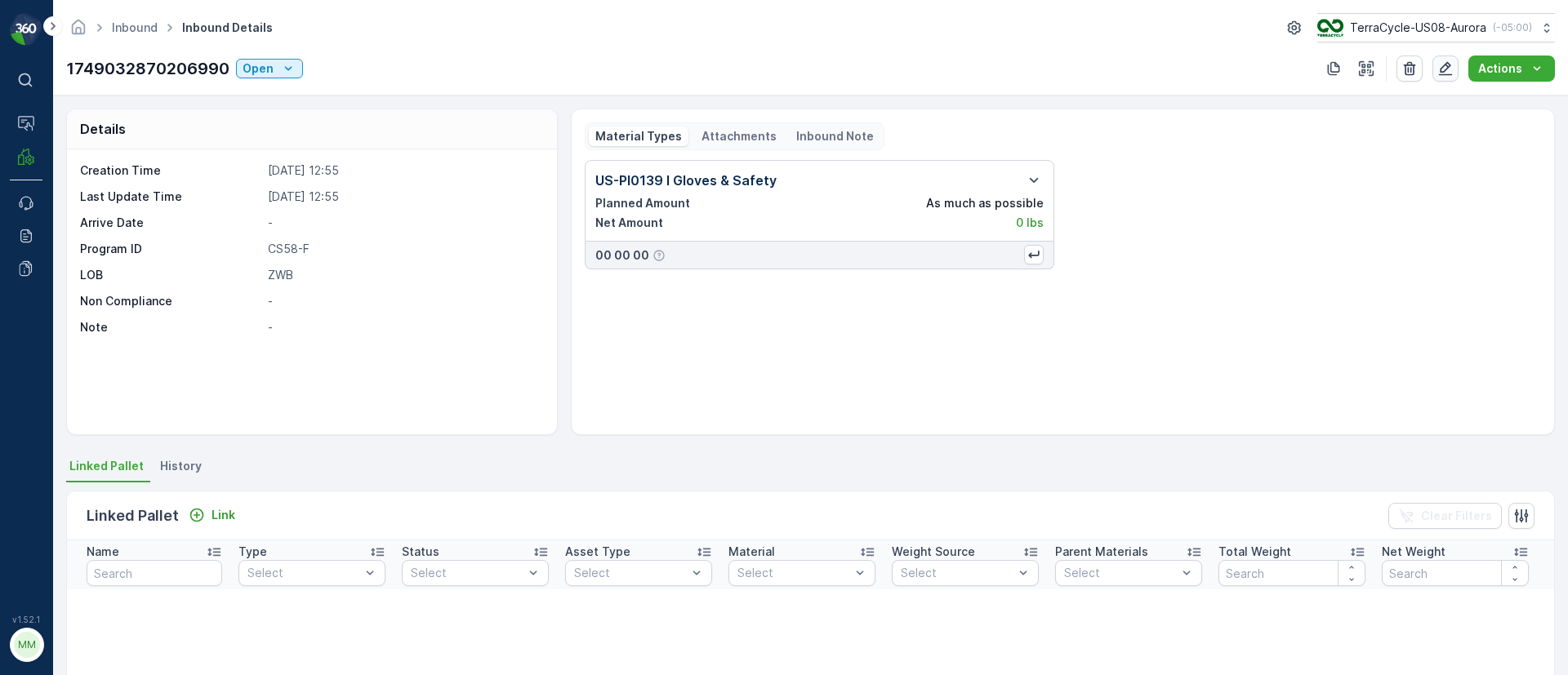
click at [1446, 63] on icon "button" at bounding box center [1445, 68] width 16 height 16
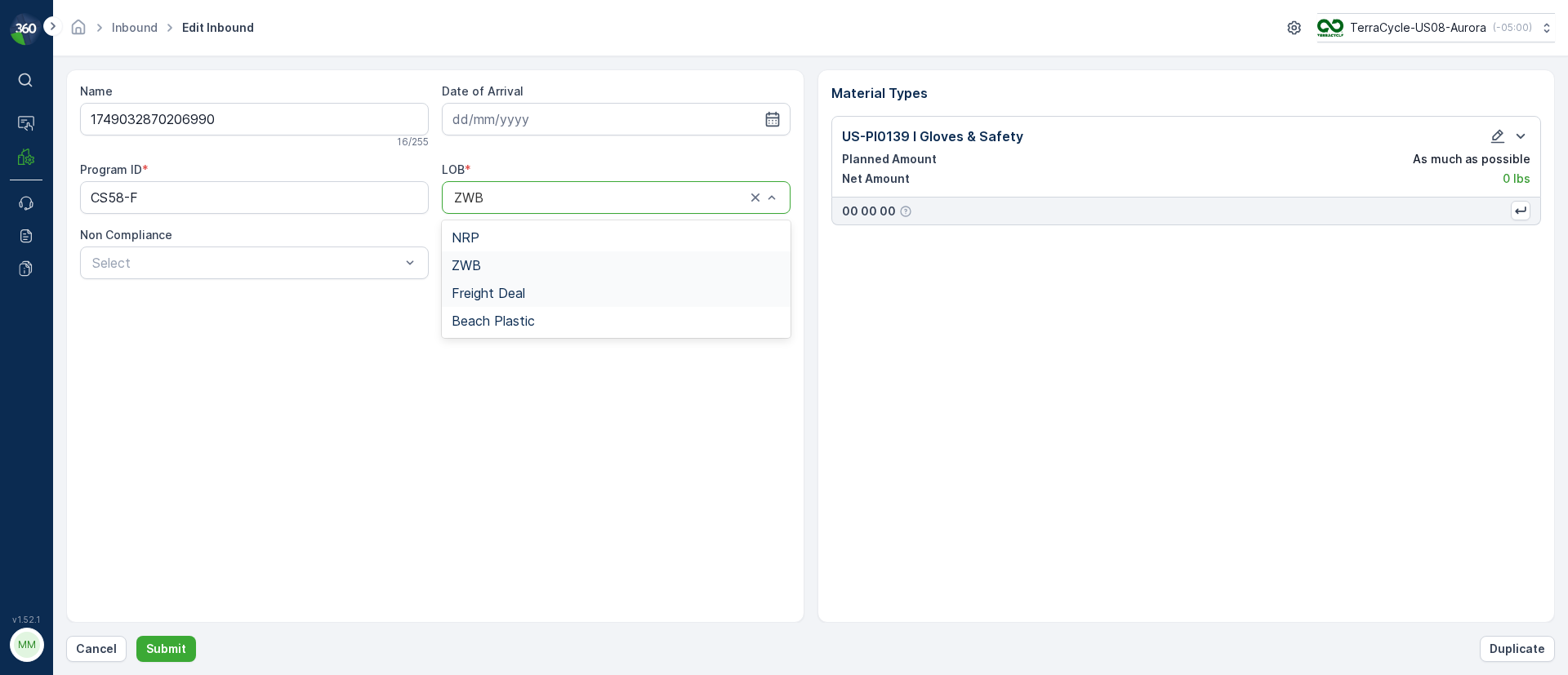
click at [489, 300] on span "Freight Deal" at bounding box center [489, 294] width 73 height 15
click at [1493, 130] on icon "button" at bounding box center [1497, 136] width 16 height 16
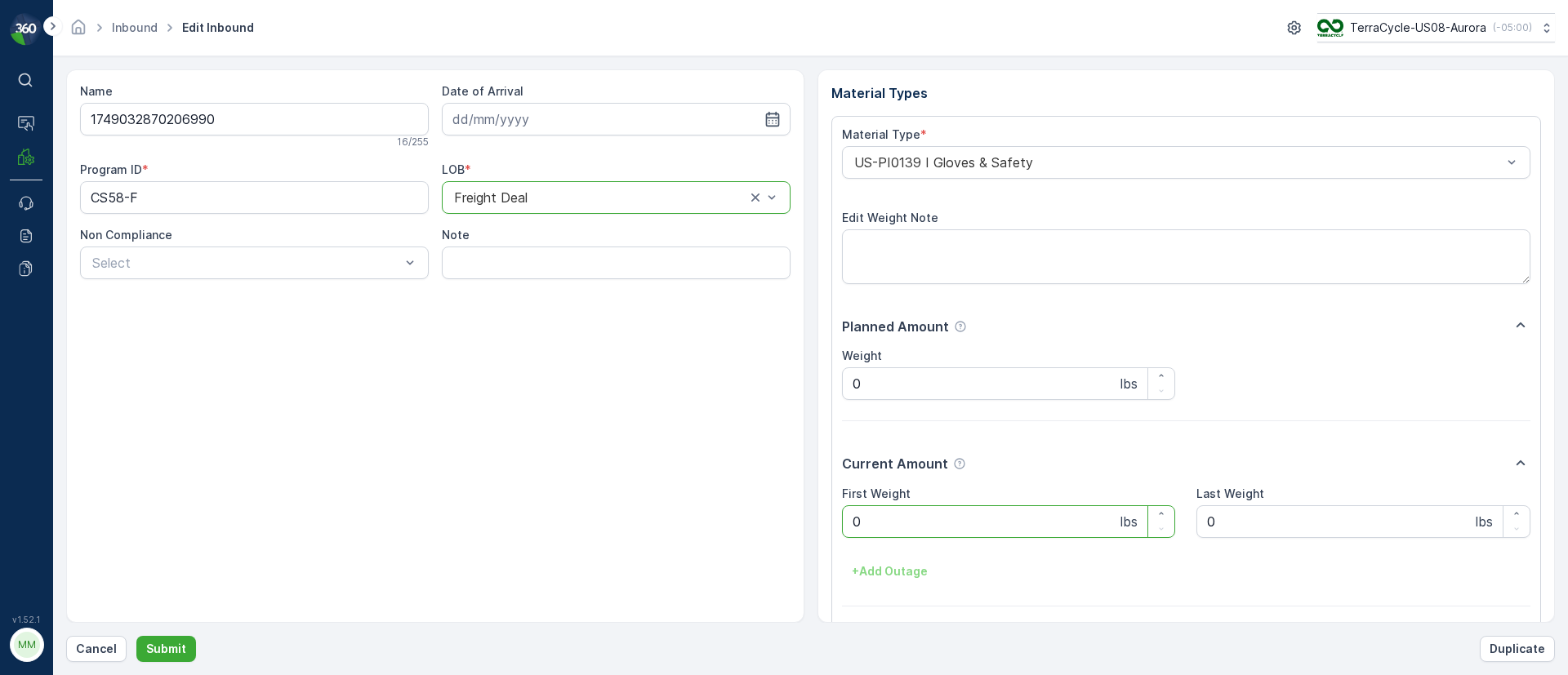
drag, startPoint x: 897, startPoint y: 524, endPoint x: 834, endPoint y: 525, distance: 63.0
click at [834, 525] on div "Material Type * US-PI0139 I Gloves & Safety Edit Weight Note Planned Amount Wei…" at bounding box center [1187, 392] width 710 height 552
type Weight "450"
click at [1201, 521] on Weight "0" at bounding box center [1363, 522] width 334 height 33
drag, startPoint x: 884, startPoint y: 388, endPoint x: 829, endPoint y: 387, distance: 55.0
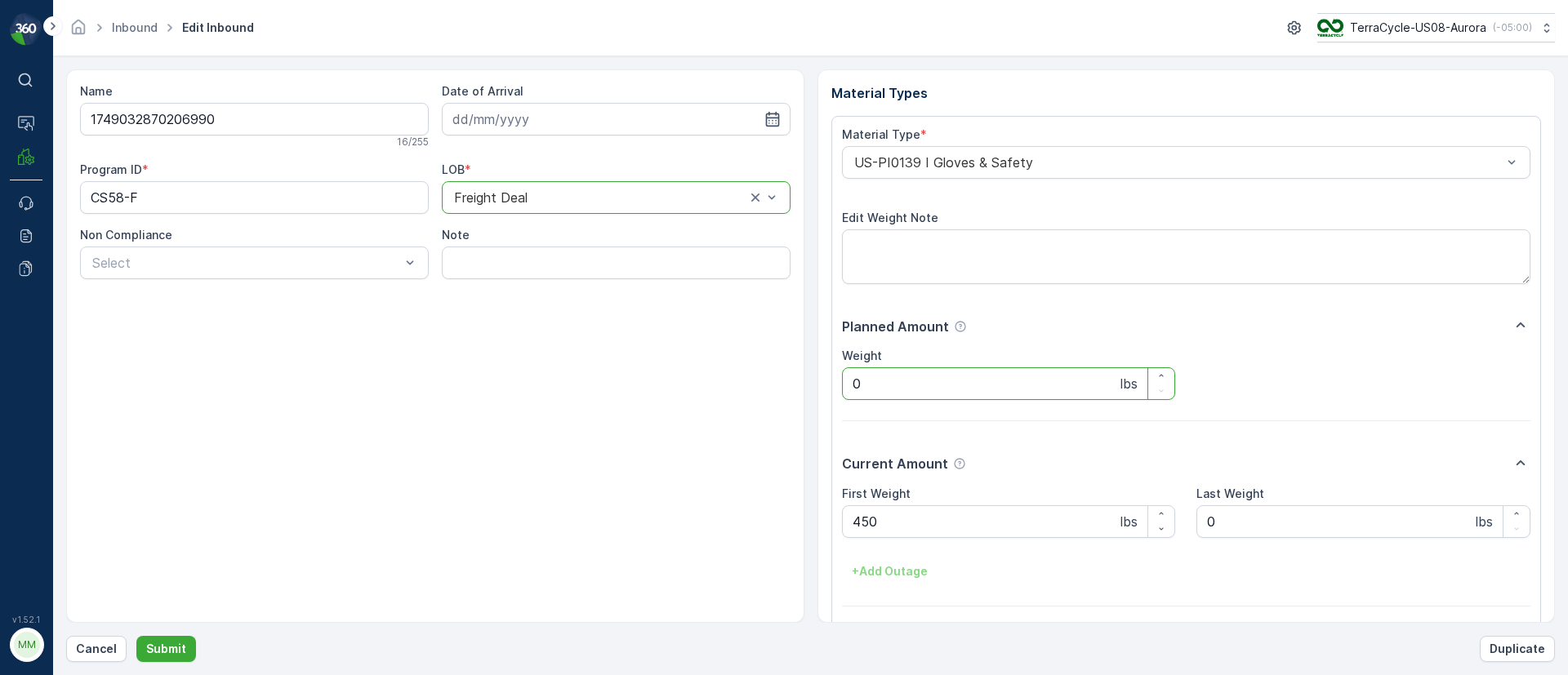
click at [829, 387] on div "Material Types Material Type * US-PI0139 I Gloves & Safety Edit Weight Note Pla…" at bounding box center [1187, 346] width 738 height 554
type input "450"
click at [1324, 528] on Weight "0" at bounding box center [1363, 522] width 334 height 33
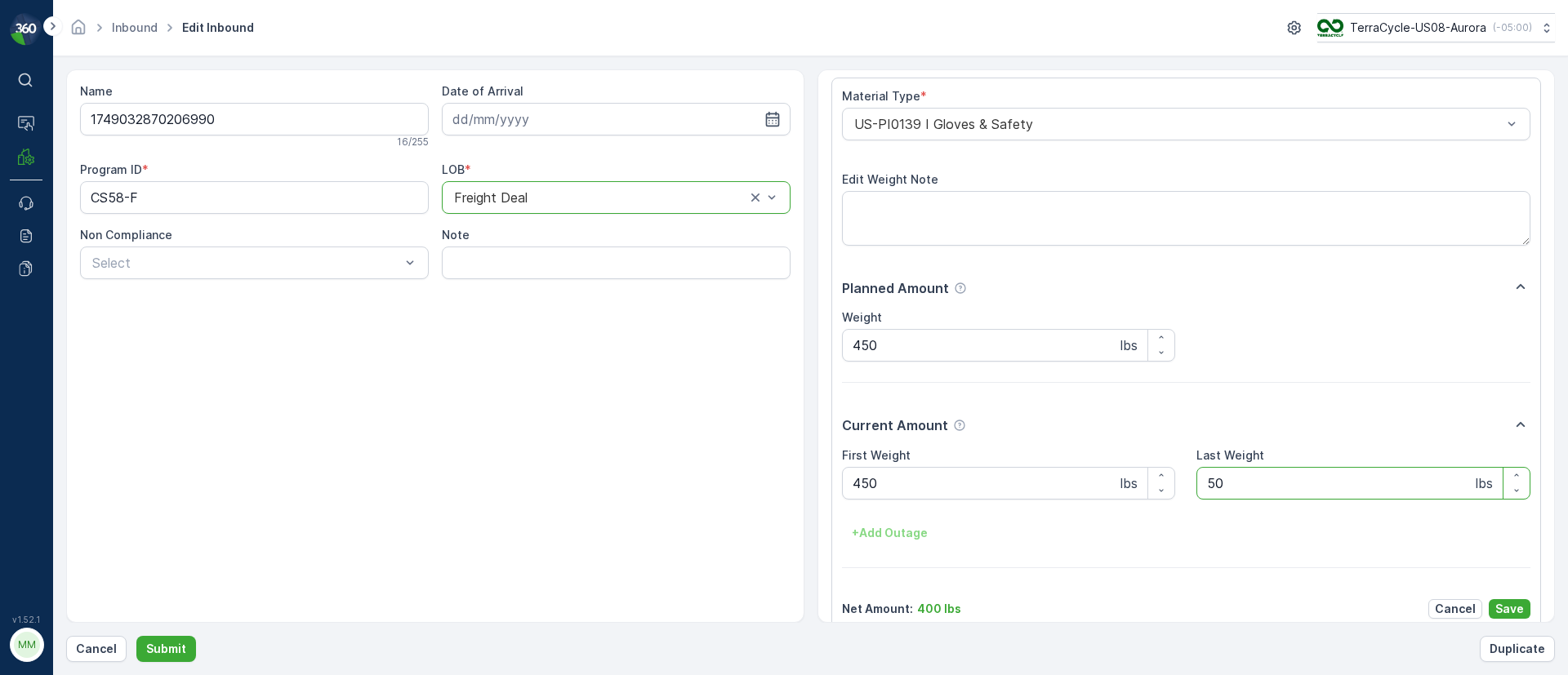
scroll to position [58, 0]
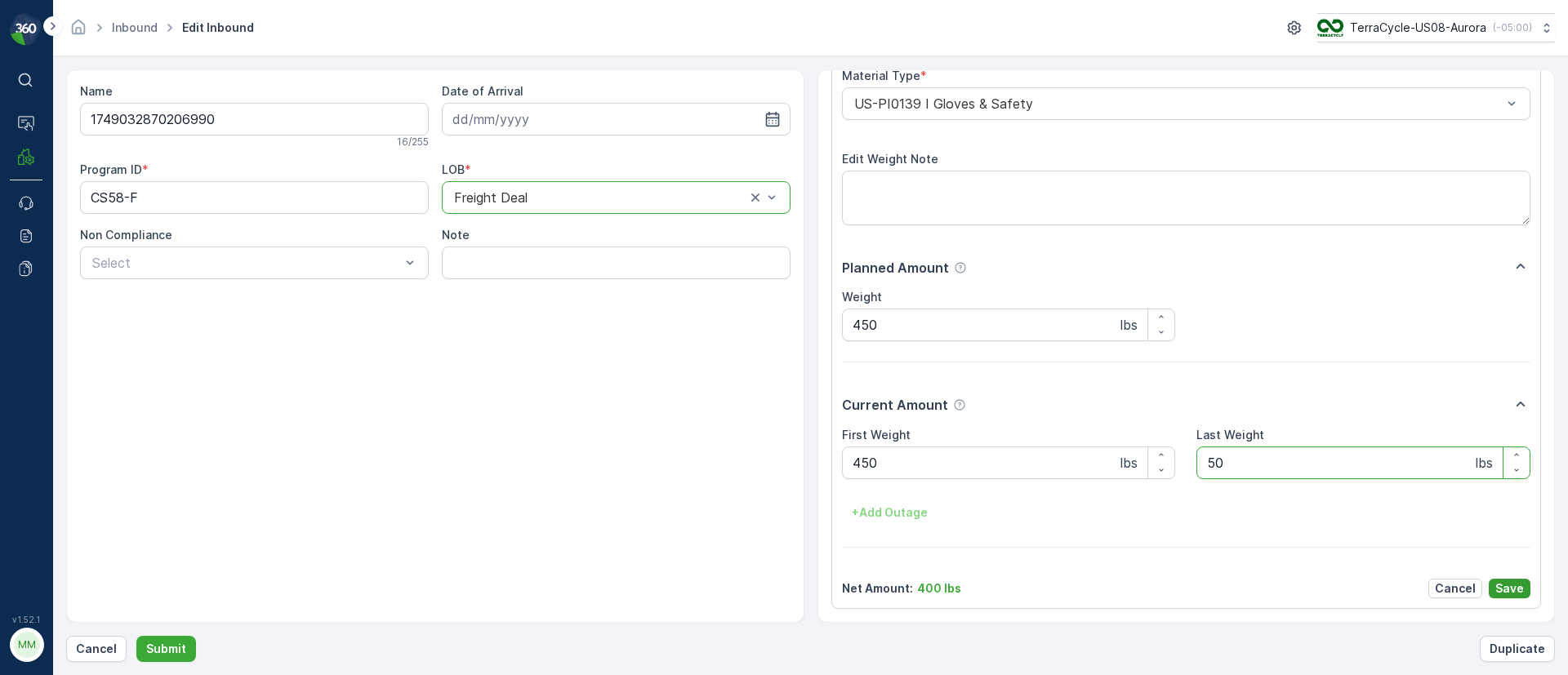
type Weight "50"
click at [1503, 586] on p "Save" at bounding box center [1510, 588] width 28 height 16
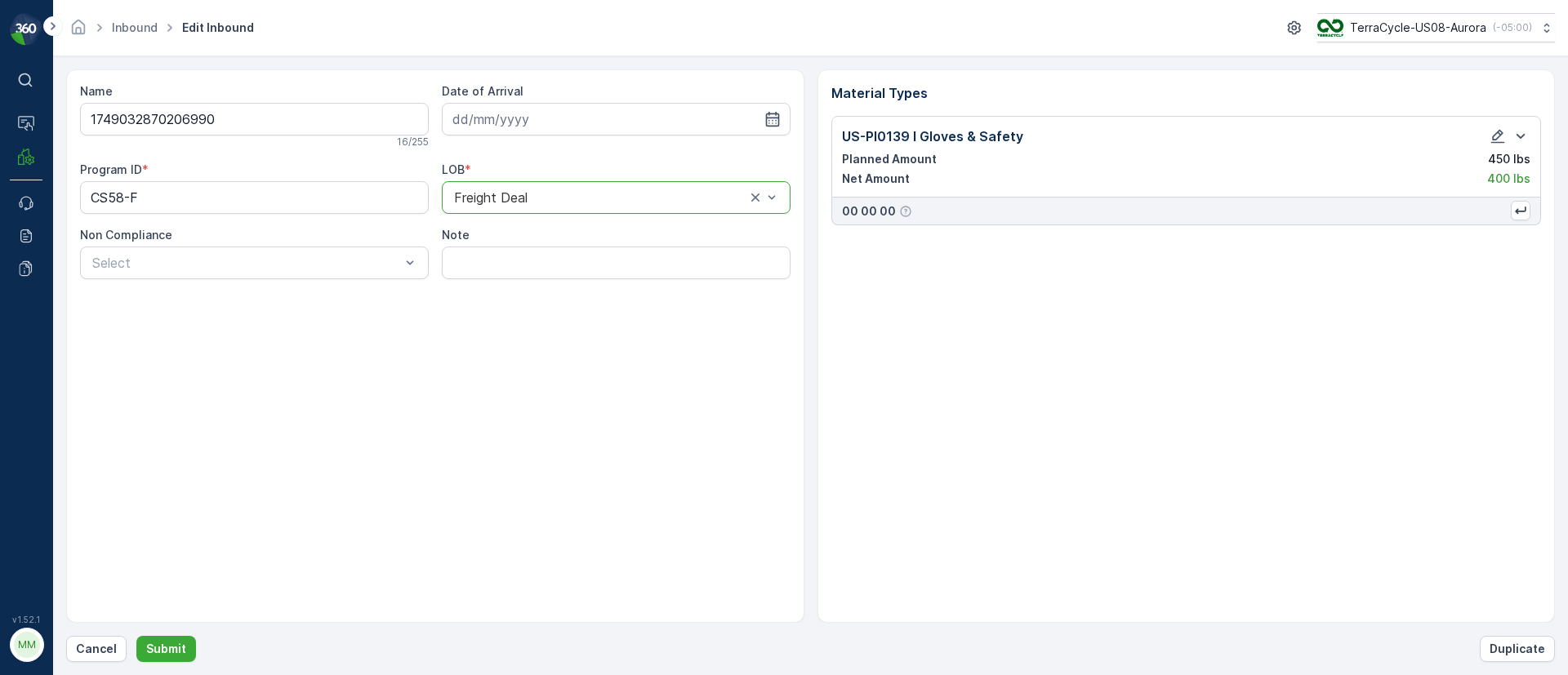
scroll to position [0, 0]
click at [778, 118] on icon "button" at bounding box center [772, 120] width 14 height 15
click at [528, 252] on div "7" at bounding box center [528, 256] width 26 height 26
type input "[DATE]"
click at [165, 651] on p "Submit" at bounding box center [166, 649] width 40 height 16
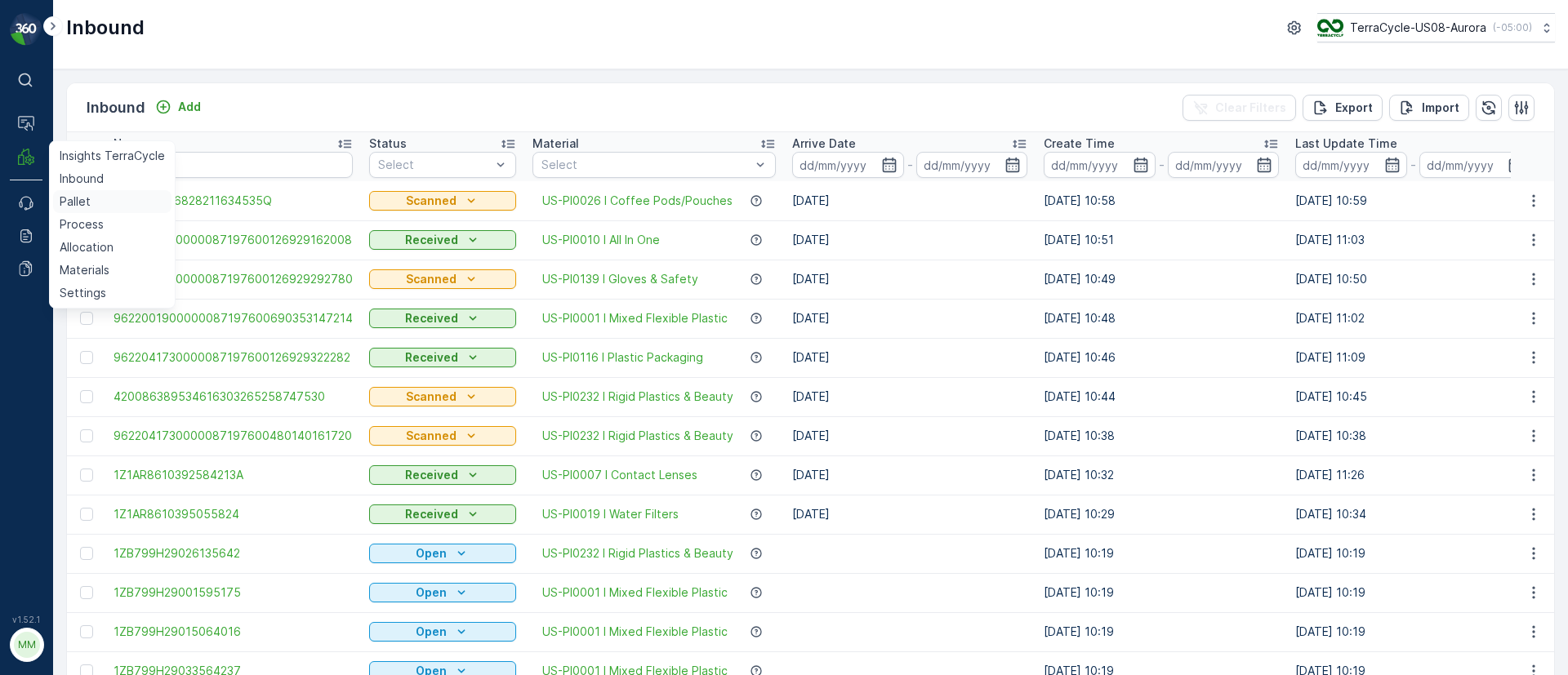
click at [89, 197] on p "Pallet" at bounding box center [74, 201] width 31 height 16
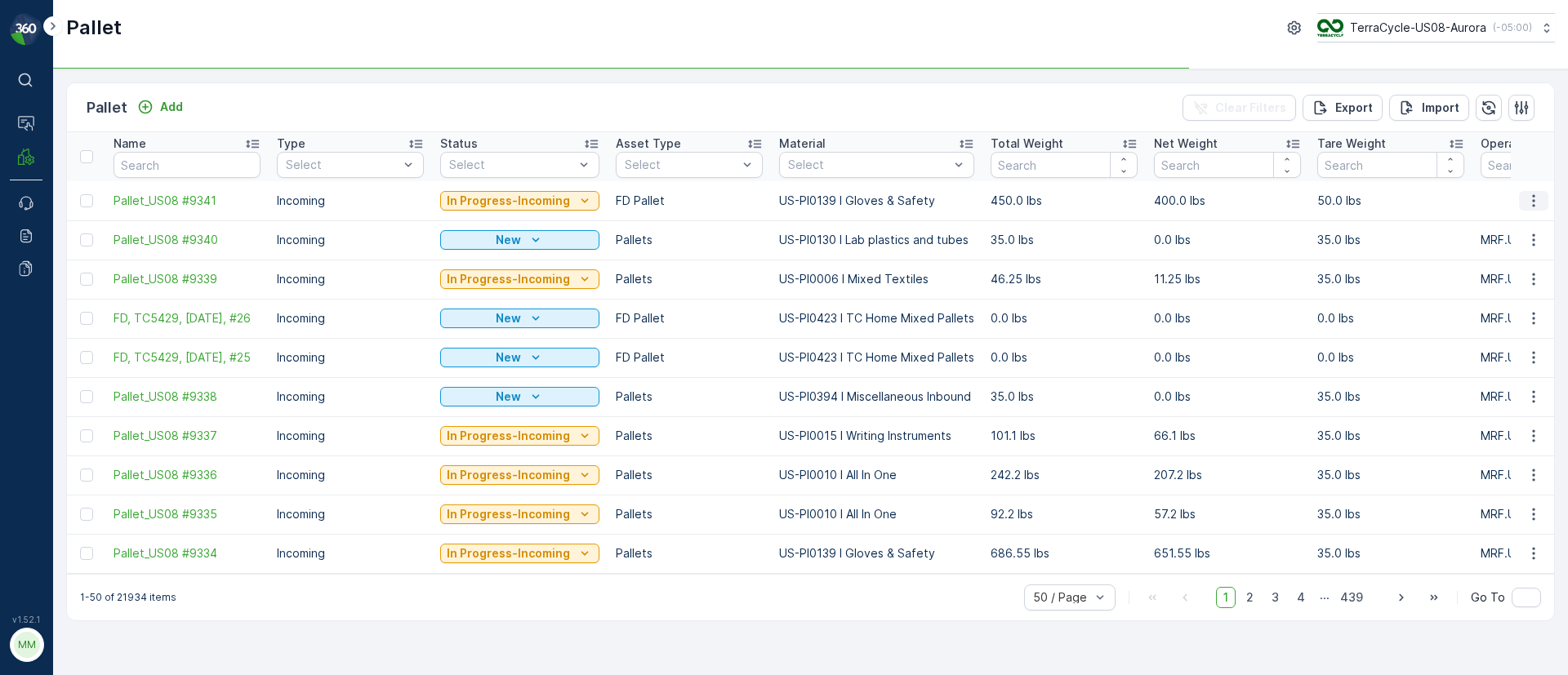
click at [1535, 200] on icon "button" at bounding box center [1533, 201] width 16 height 16
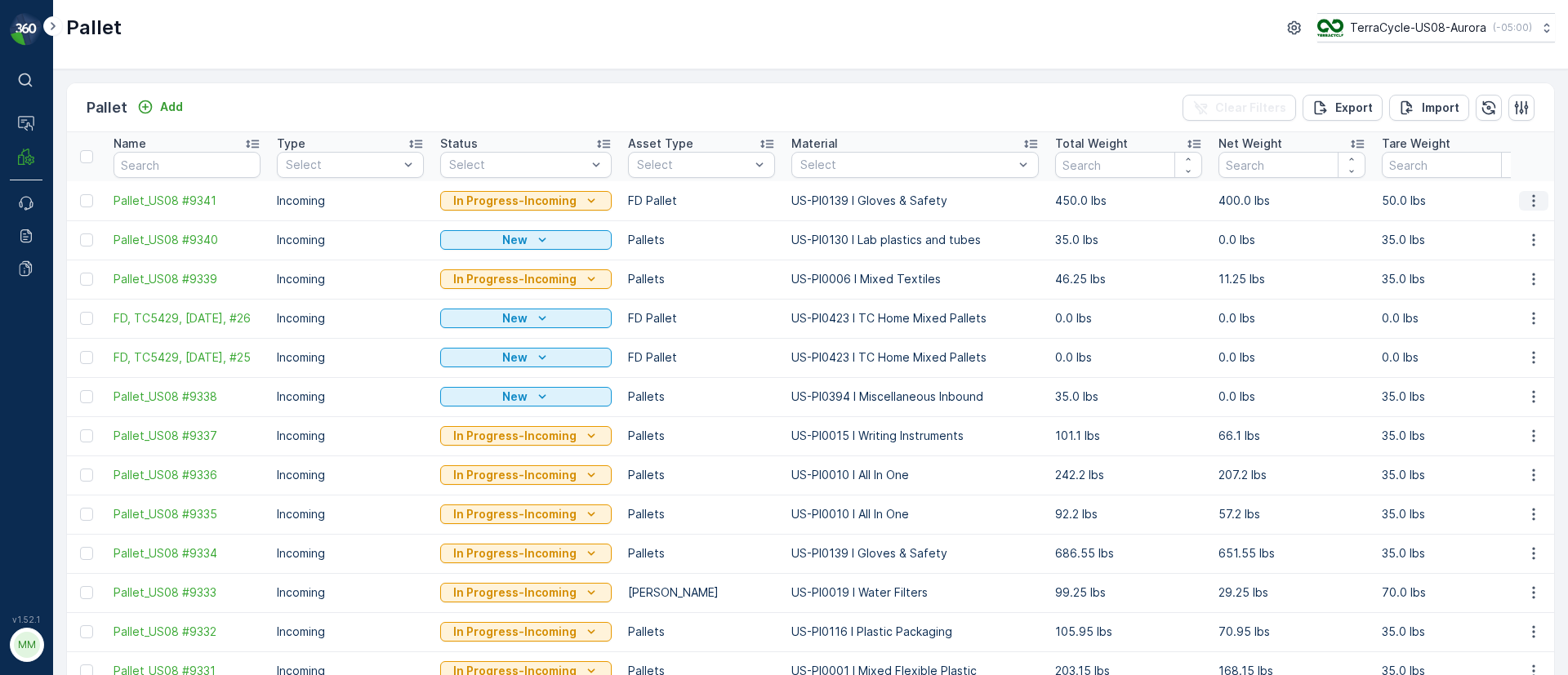
click at [1526, 200] on icon "button" at bounding box center [1533, 201] width 16 height 16
click at [1494, 353] on span "Delete Pallet" at bounding box center [1502, 346] width 72 height 16
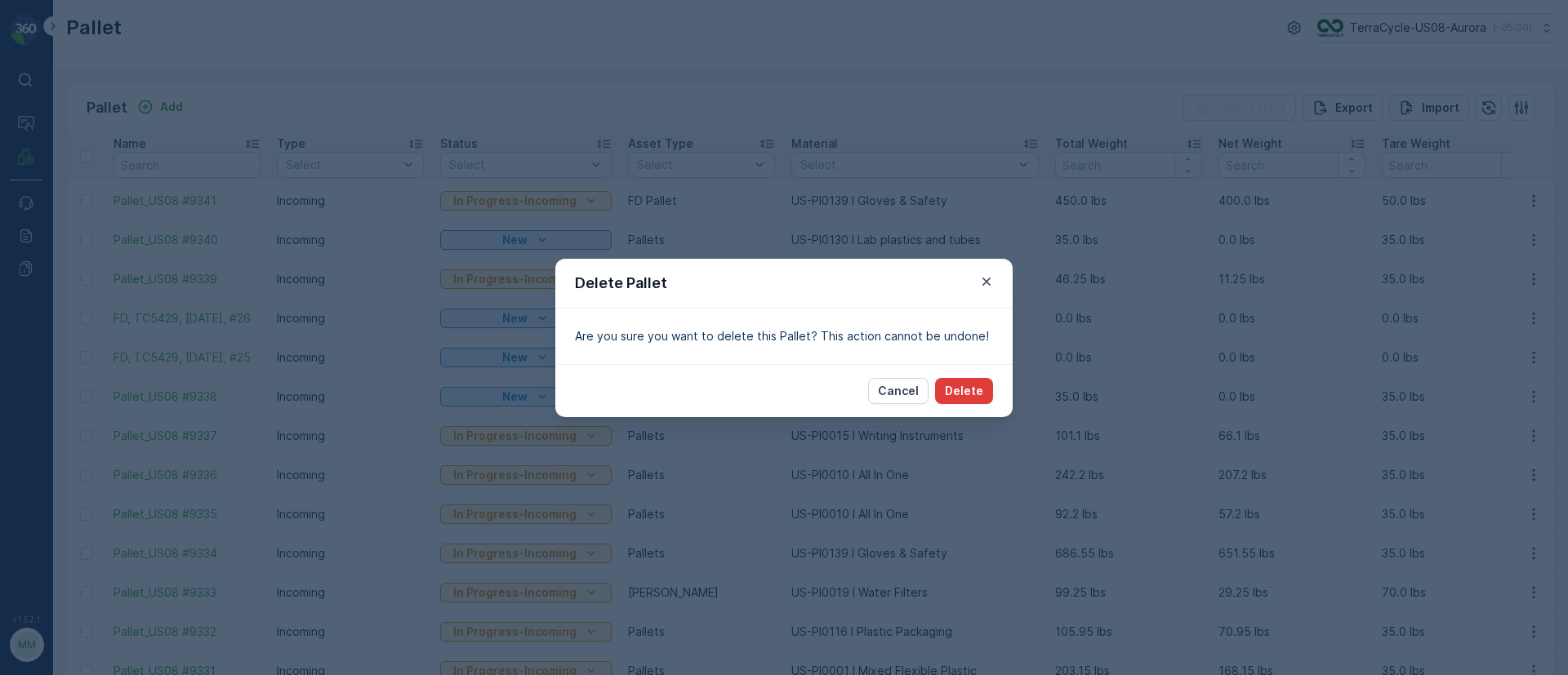
click at [964, 387] on p "Delete" at bounding box center [963, 391] width 39 height 16
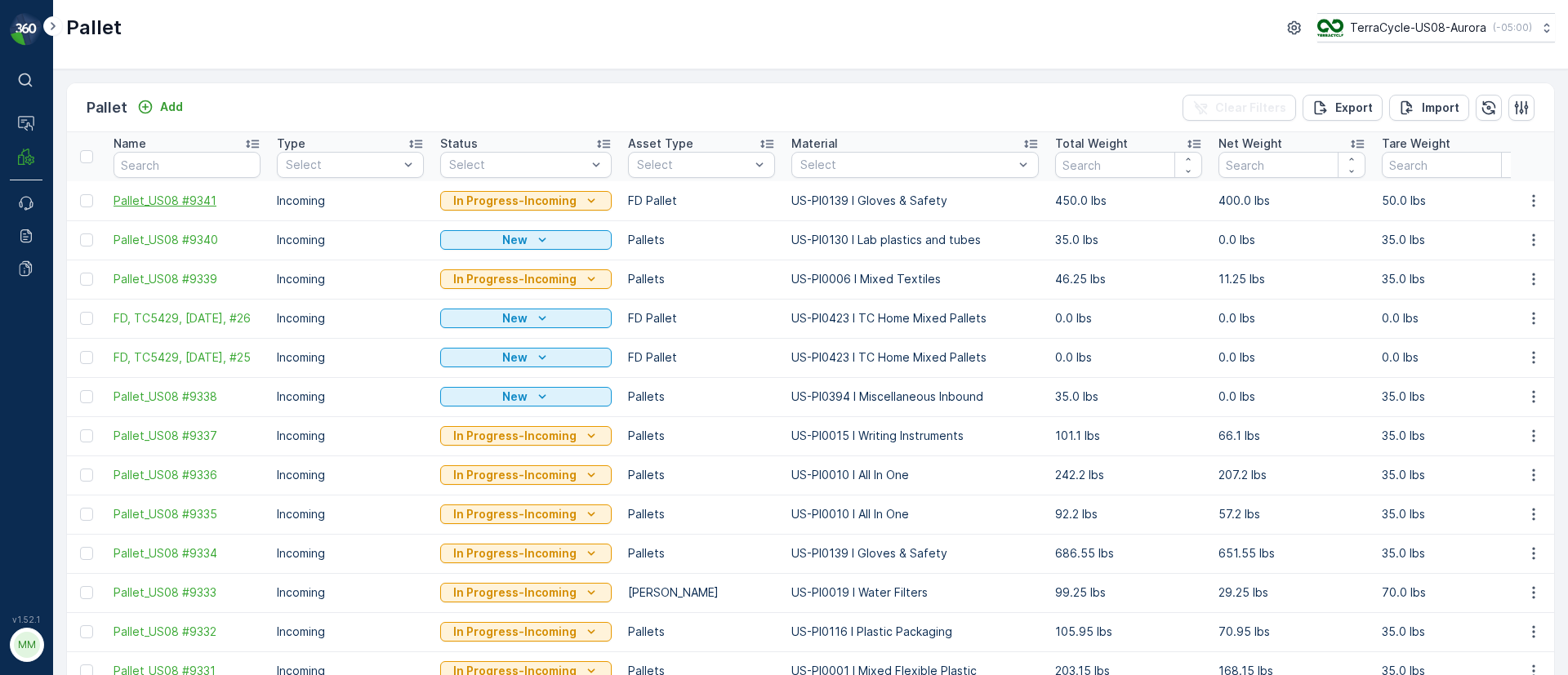
click at [182, 206] on span "Pallet_US08 #9341" at bounding box center [187, 201] width 147 height 16
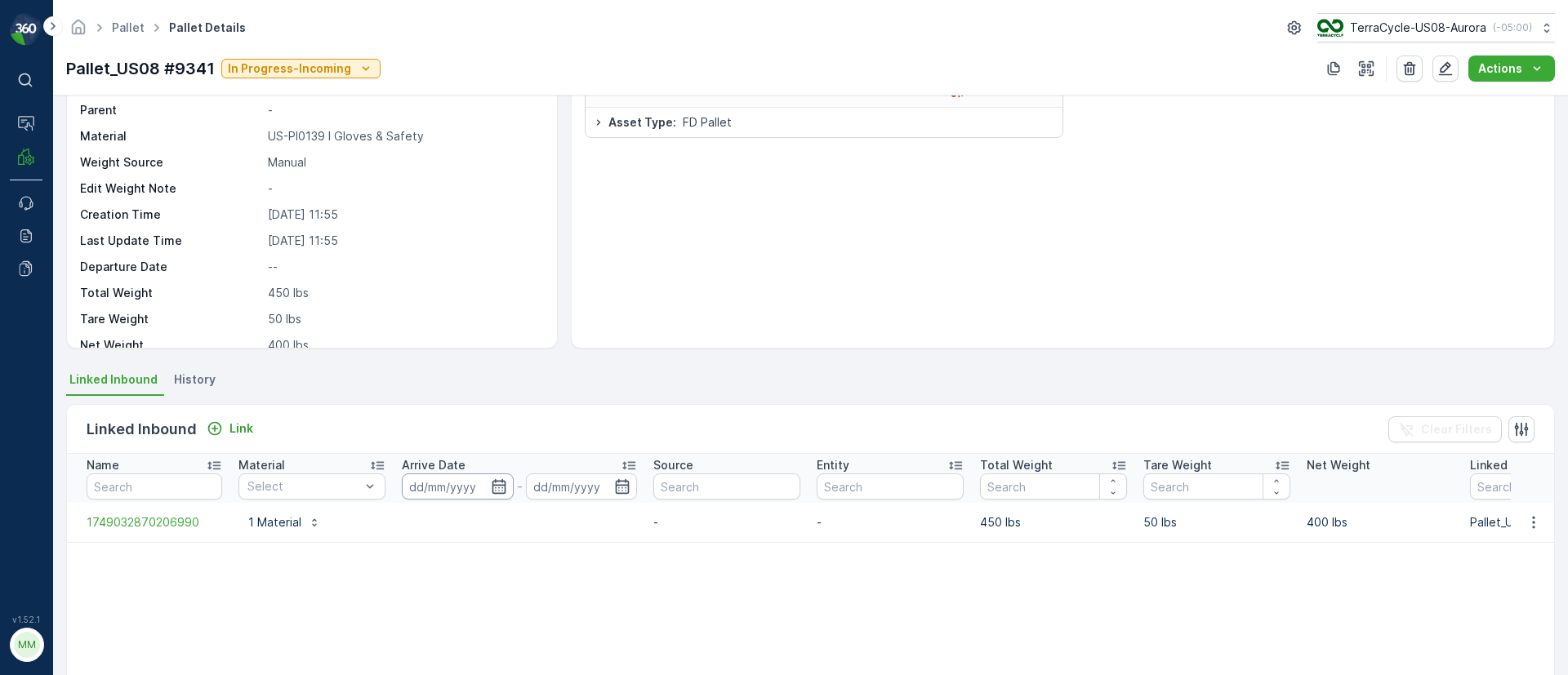
scroll to position [168, 0]
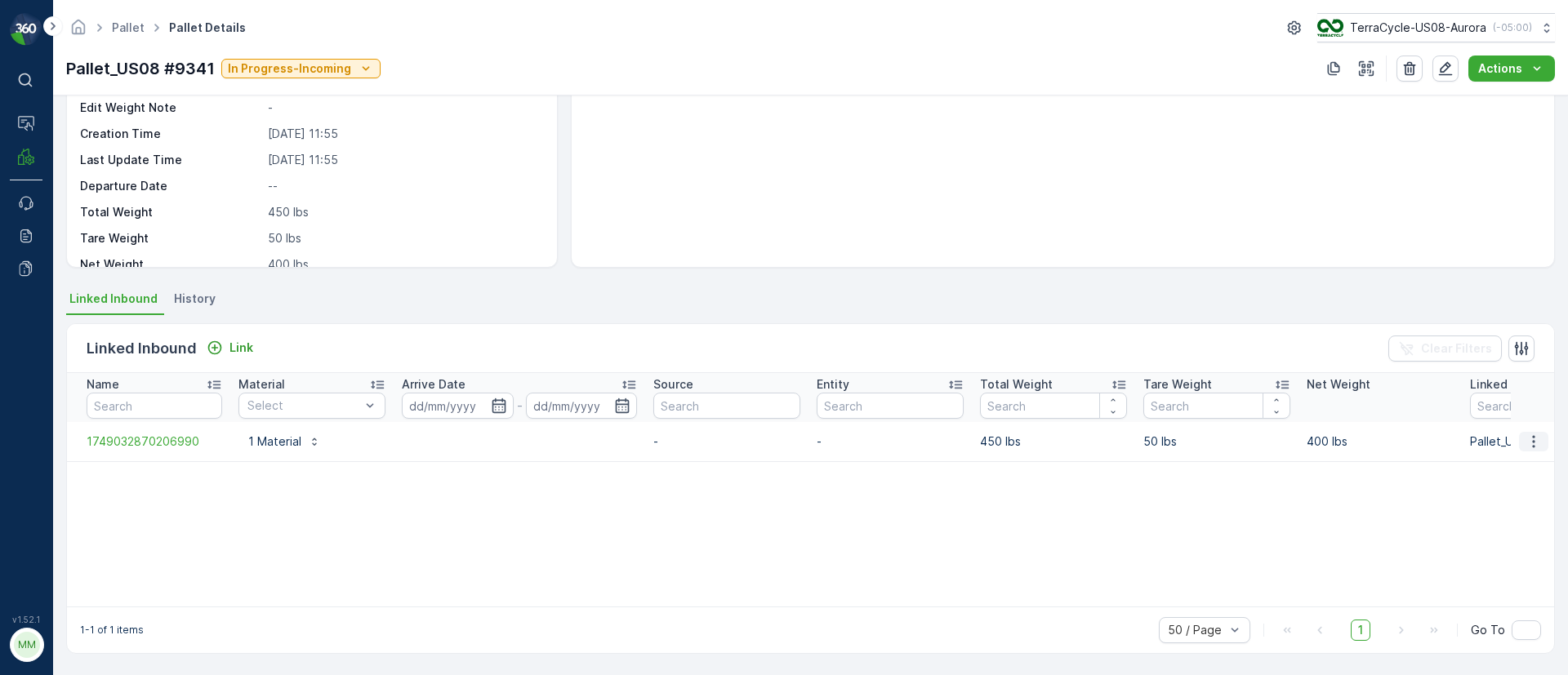
click at [1540, 432] on button "button" at bounding box center [1533, 442] width 29 height 20
click at [1509, 492] on span "Unlink Inbound" at bounding box center [1506, 496] width 79 height 16
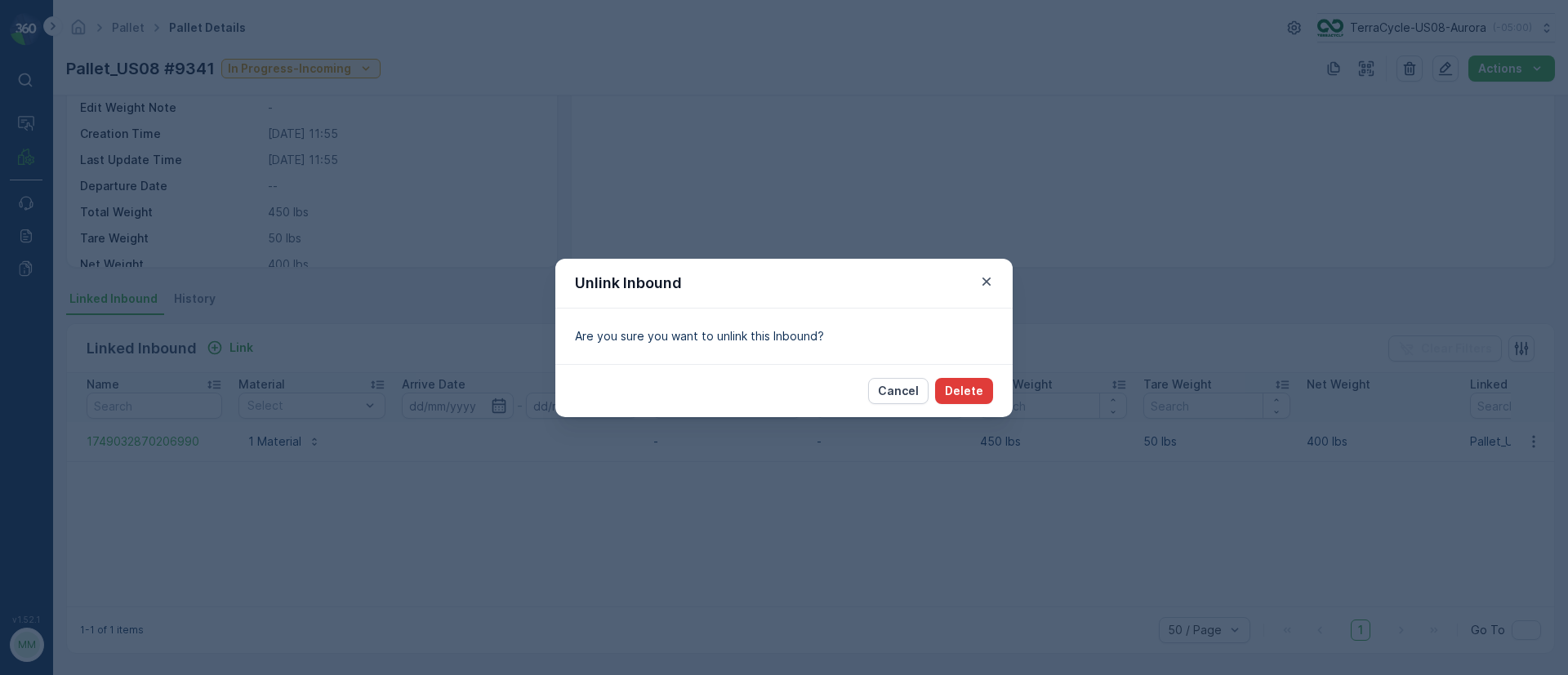
click at [959, 398] on button "Delete" at bounding box center [964, 391] width 58 height 26
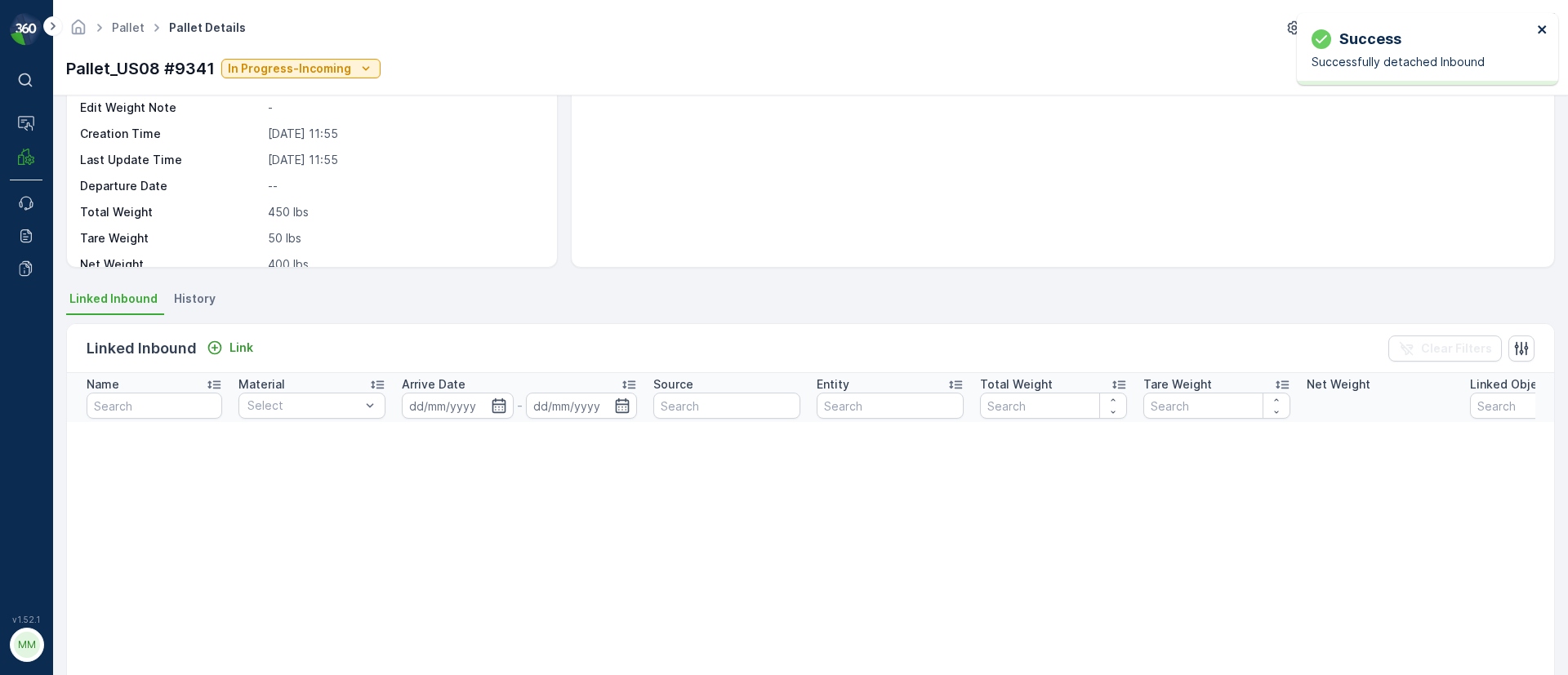
click at [1541, 25] on icon "close" at bounding box center [1543, 29] width 11 height 13
click at [122, 28] on link "Pallet" at bounding box center [128, 27] width 33 height 14
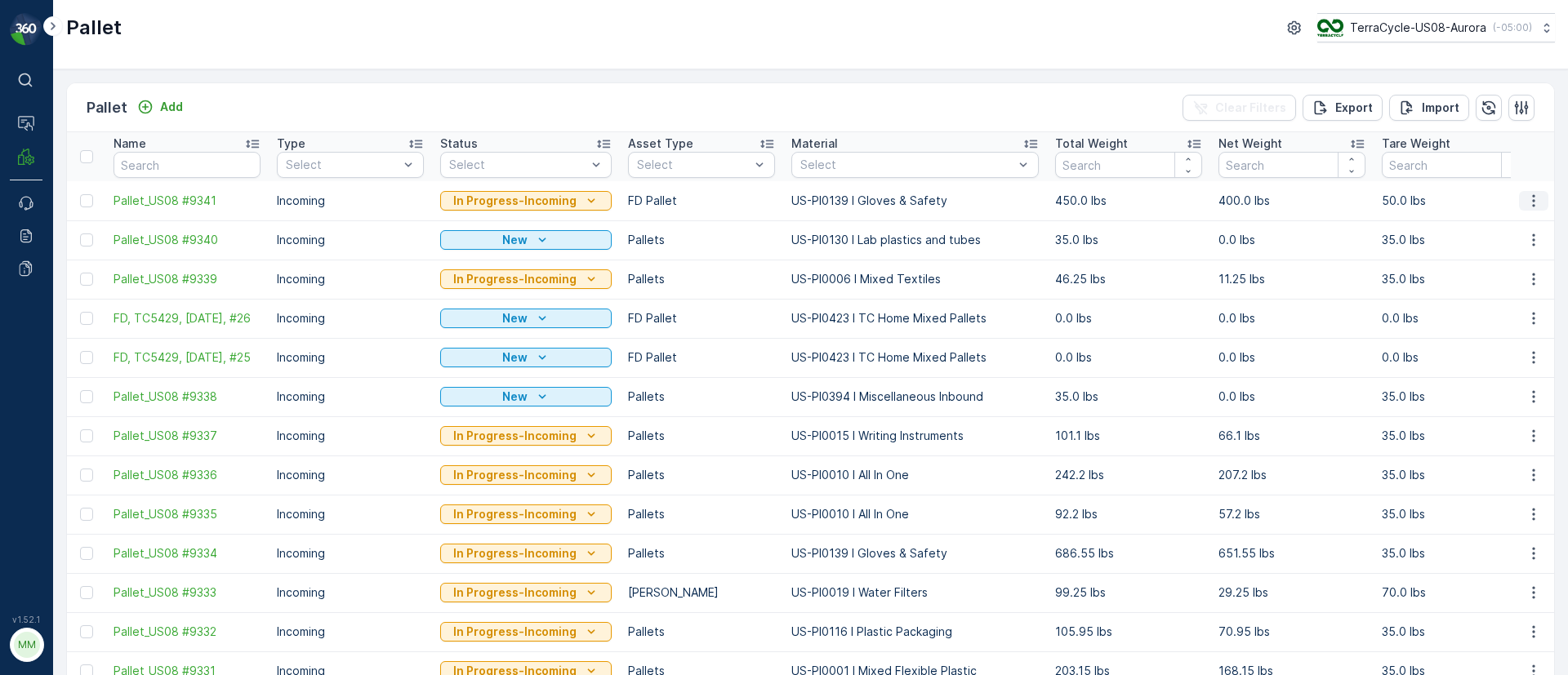
click at [1526, 191] on button "button" at bounding box center [1533, 201] width 29 height 20
click at [1483, 354] on span "Delete Pallet" at bounding box center [1502, 346] width 72 height 16
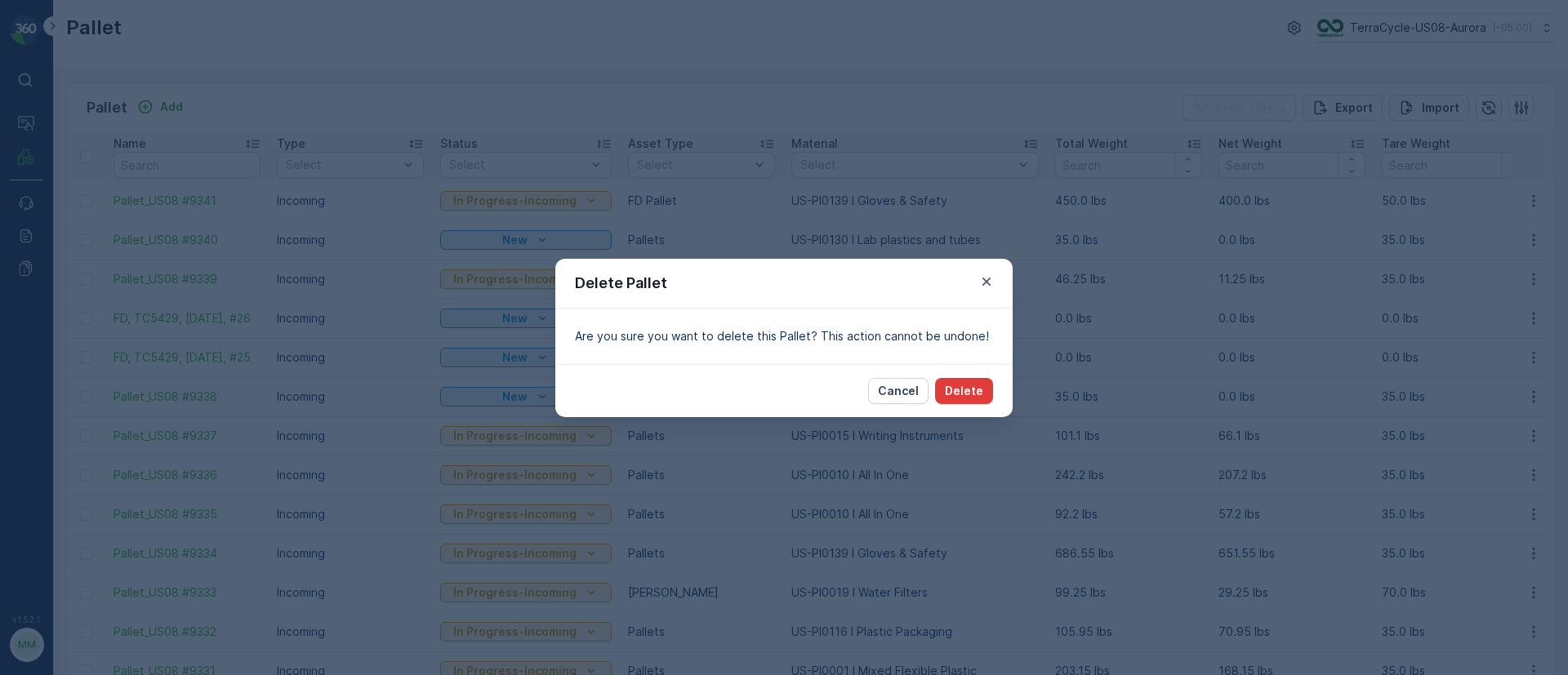
click at [970, 378] on button "Delete" at bounding box center [964, 391] width 58 height 26
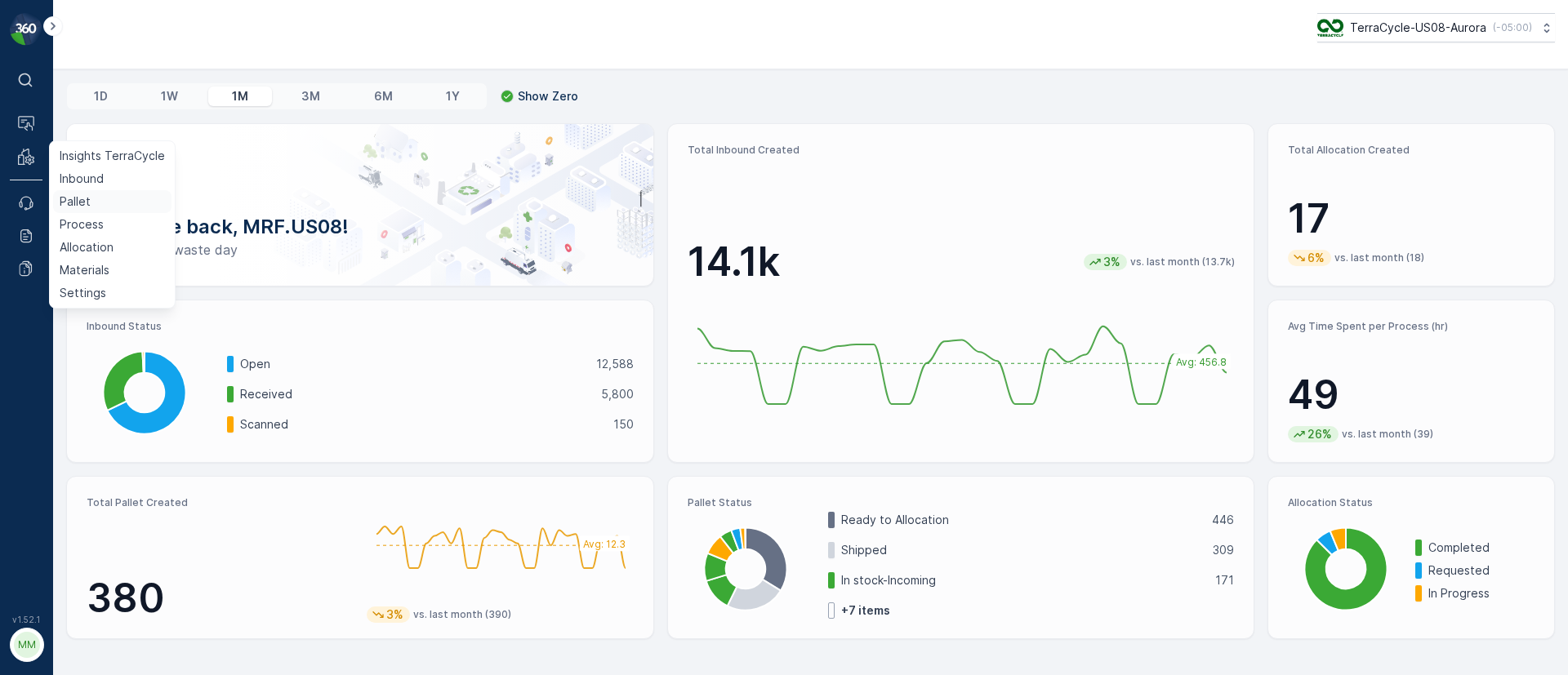
click at [73, 200] on p "Pallet" at bounding box center [74, 201] width 31 height 16
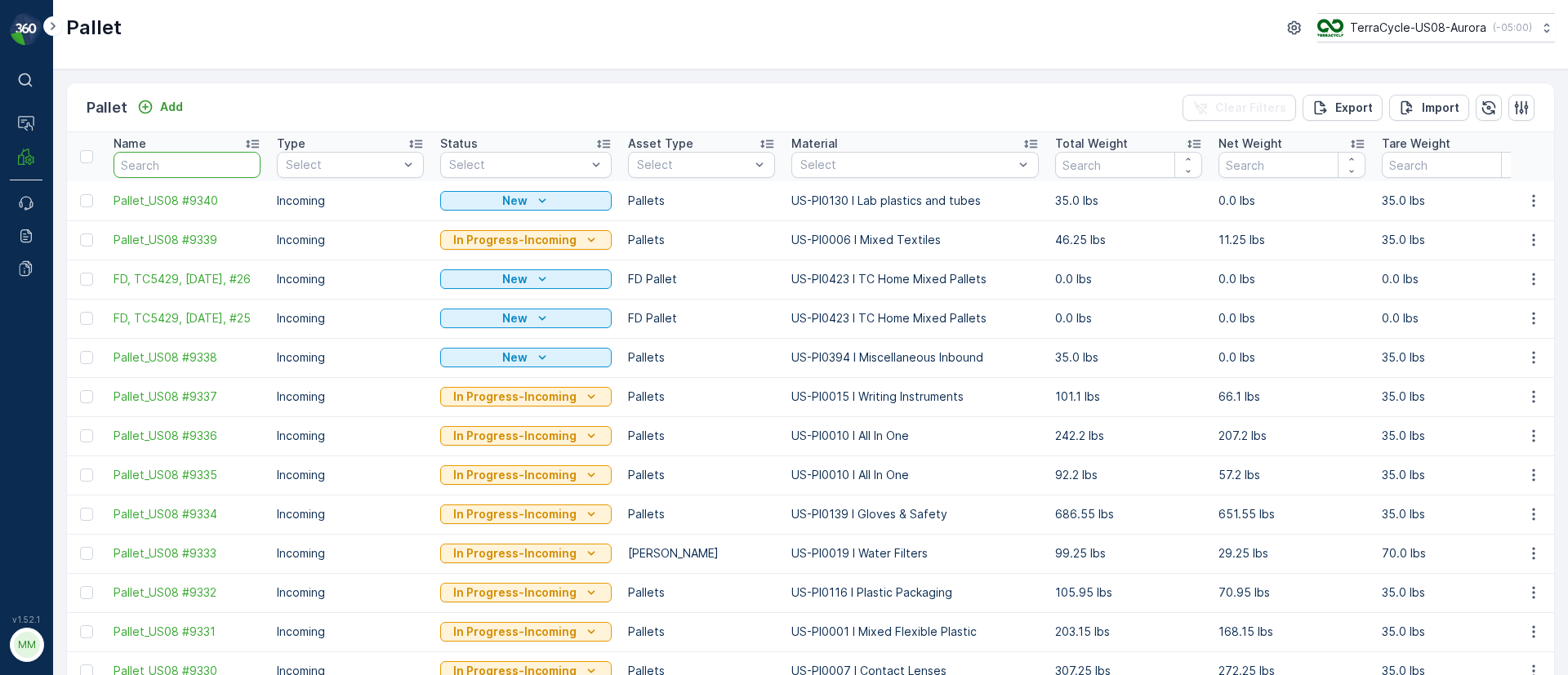
click at [163, 163] on input "text" at bounding box center [187, 165] width 147 height 26
paste input "R139372516"
type input "R139372516"
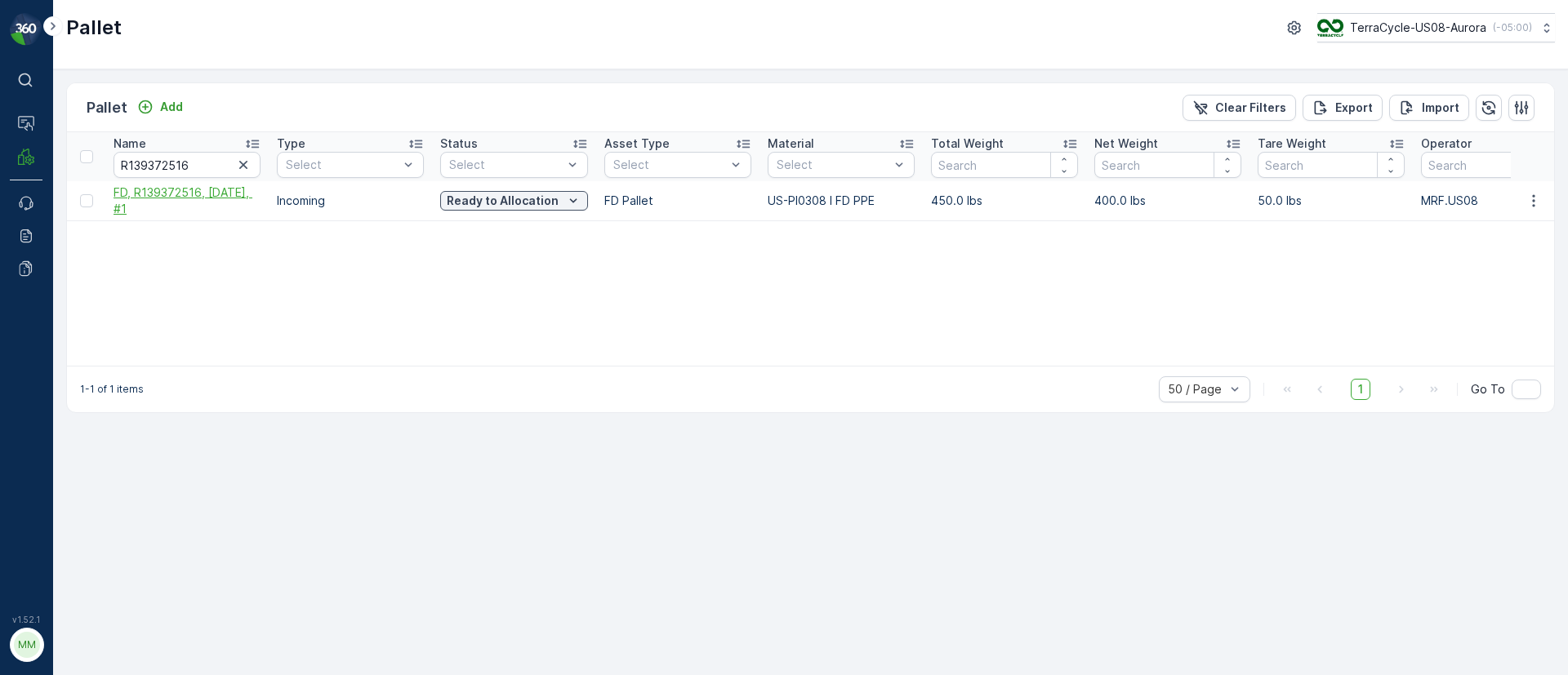
click at [226, 201] on span "FD, R139372516, [DATE], #1" at bounding box center [187, 201] width 147 height 33
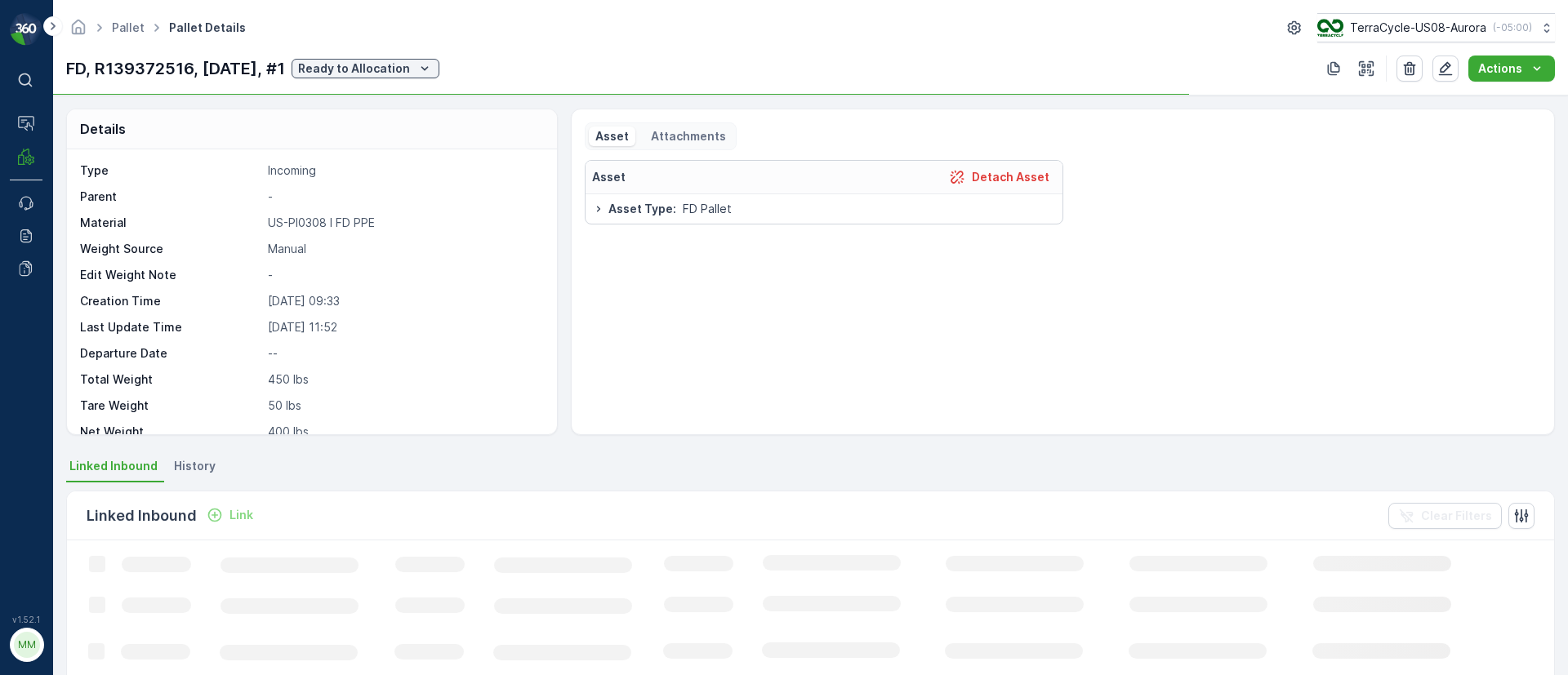
scroll to position [123, 0]
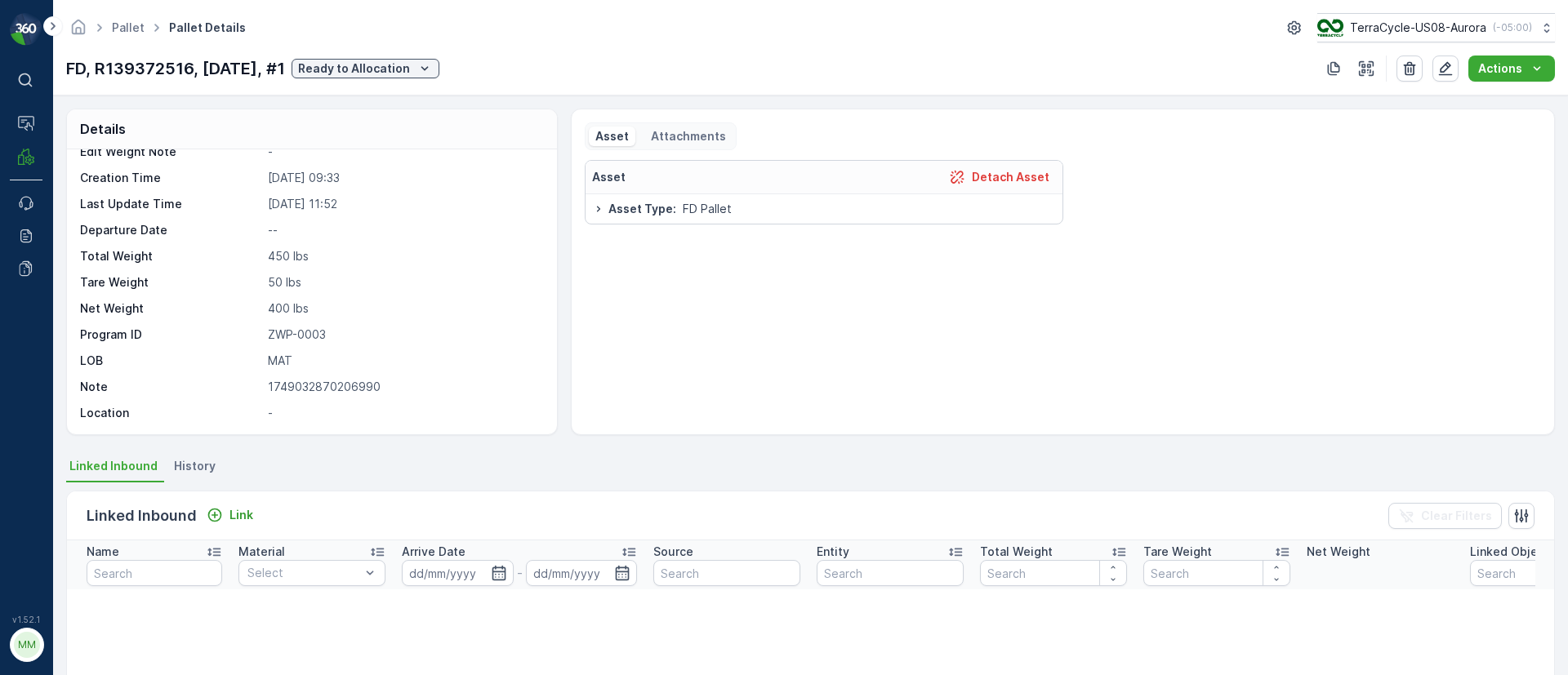
click at [719, 135] on p "Attachments" at bounding box center [687, 136] width 77 height 16
click at [719, 167] on p "Manage Attachments" at bounding box center [680, 172] width 125 height 16
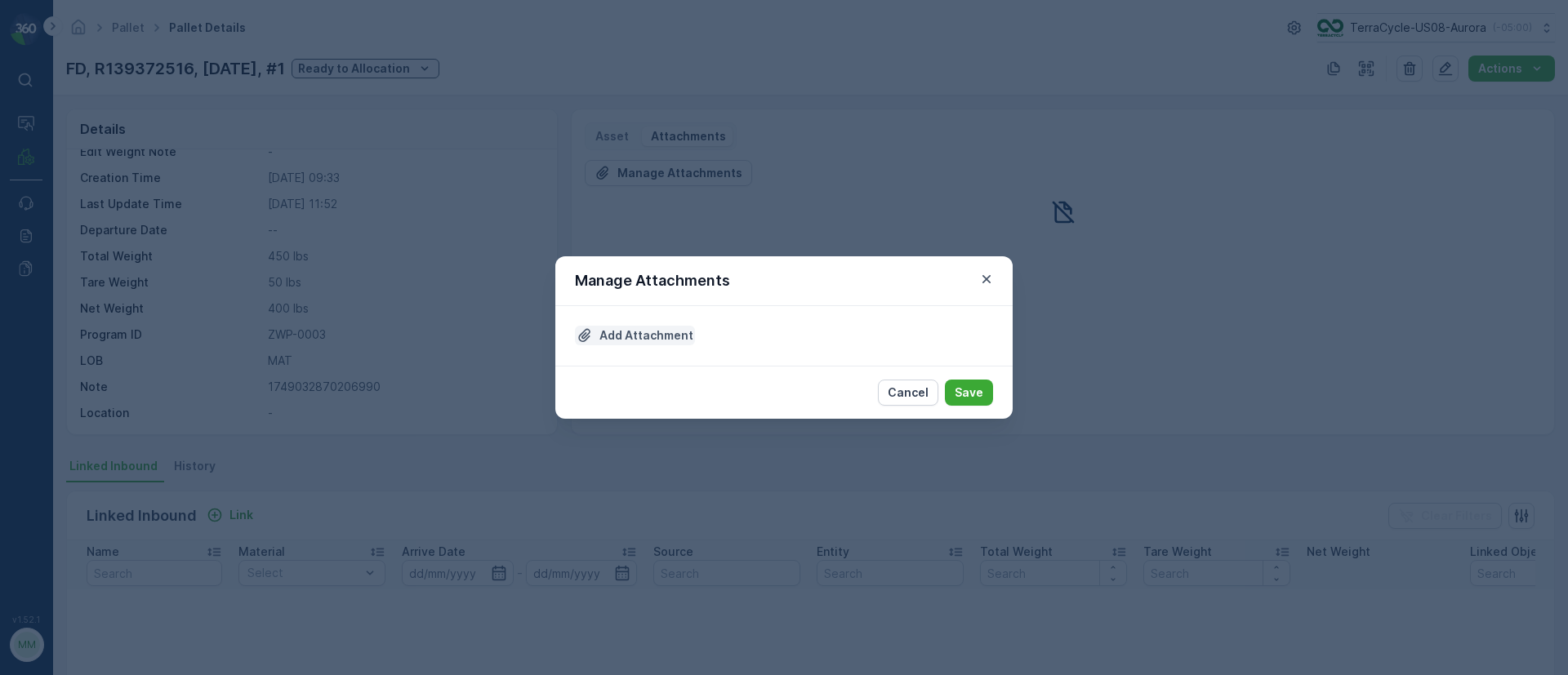
click at [647, 329] on p "Add Attachment" at bounding box center [646, 335] width 94 height 16
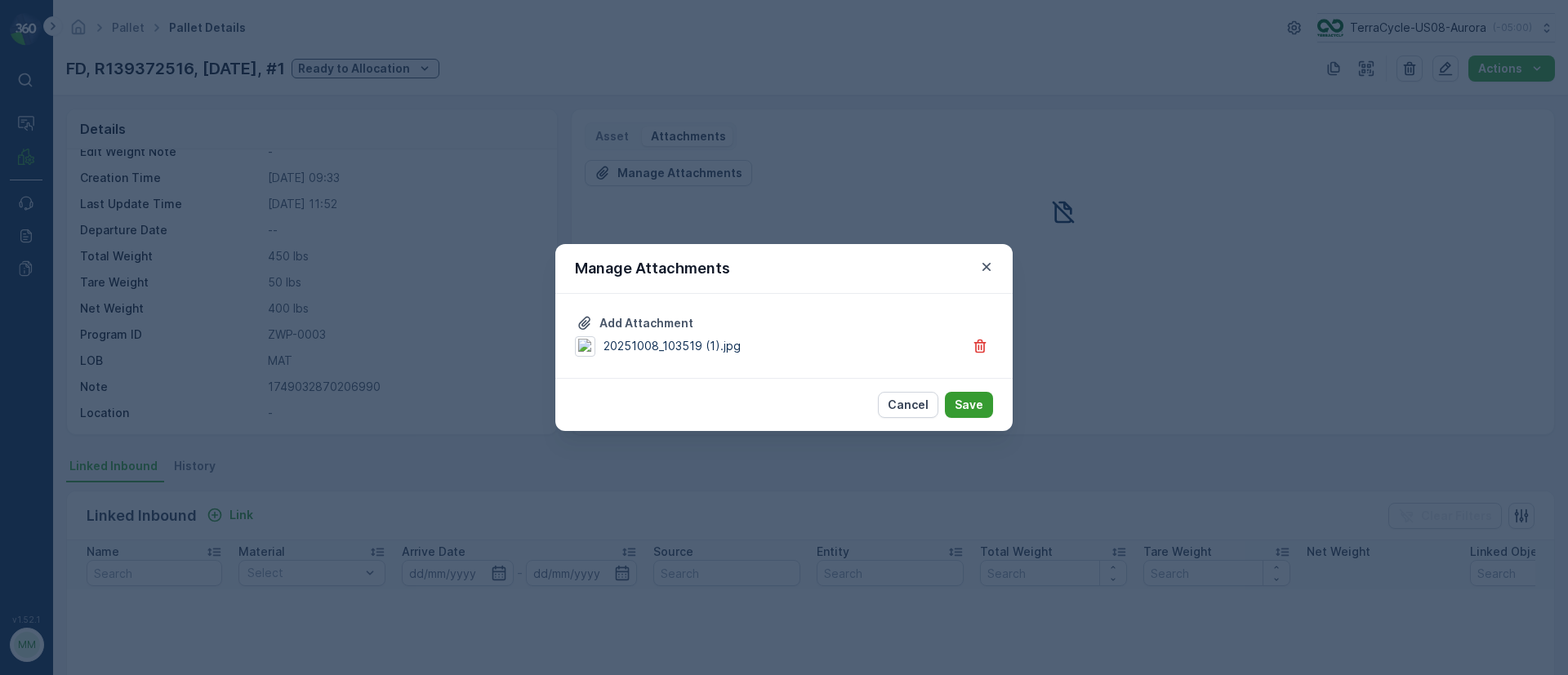
click at [962, 403] on p "Save" at bounding box center [969, 404] width 28 height 16
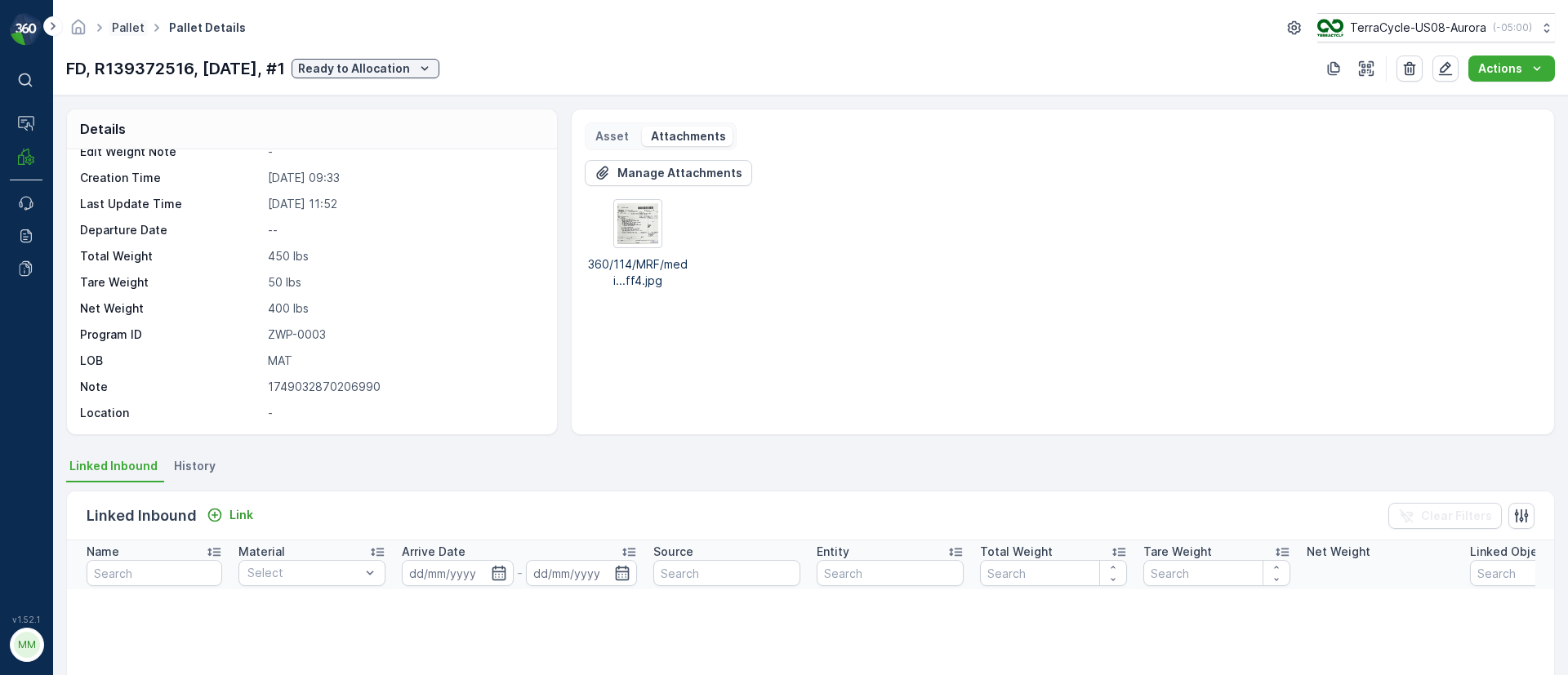
click at [130, 25] on link "Pallet" at bounding box center [128, 27] width 33 height 14
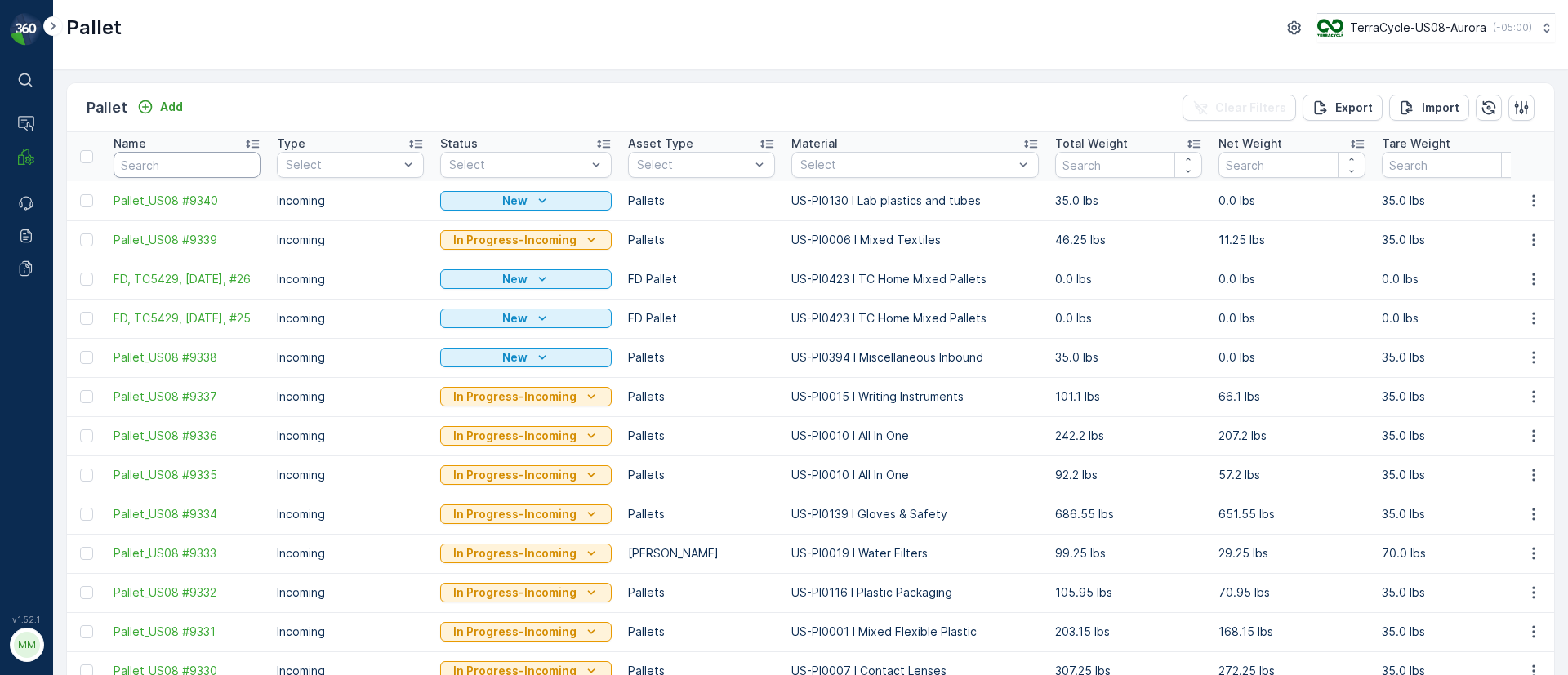
click at [155, 172] on input "text" at bounding box center [187, 165] width 147 height 26
paste input "R805249356"
type input "R805249356"
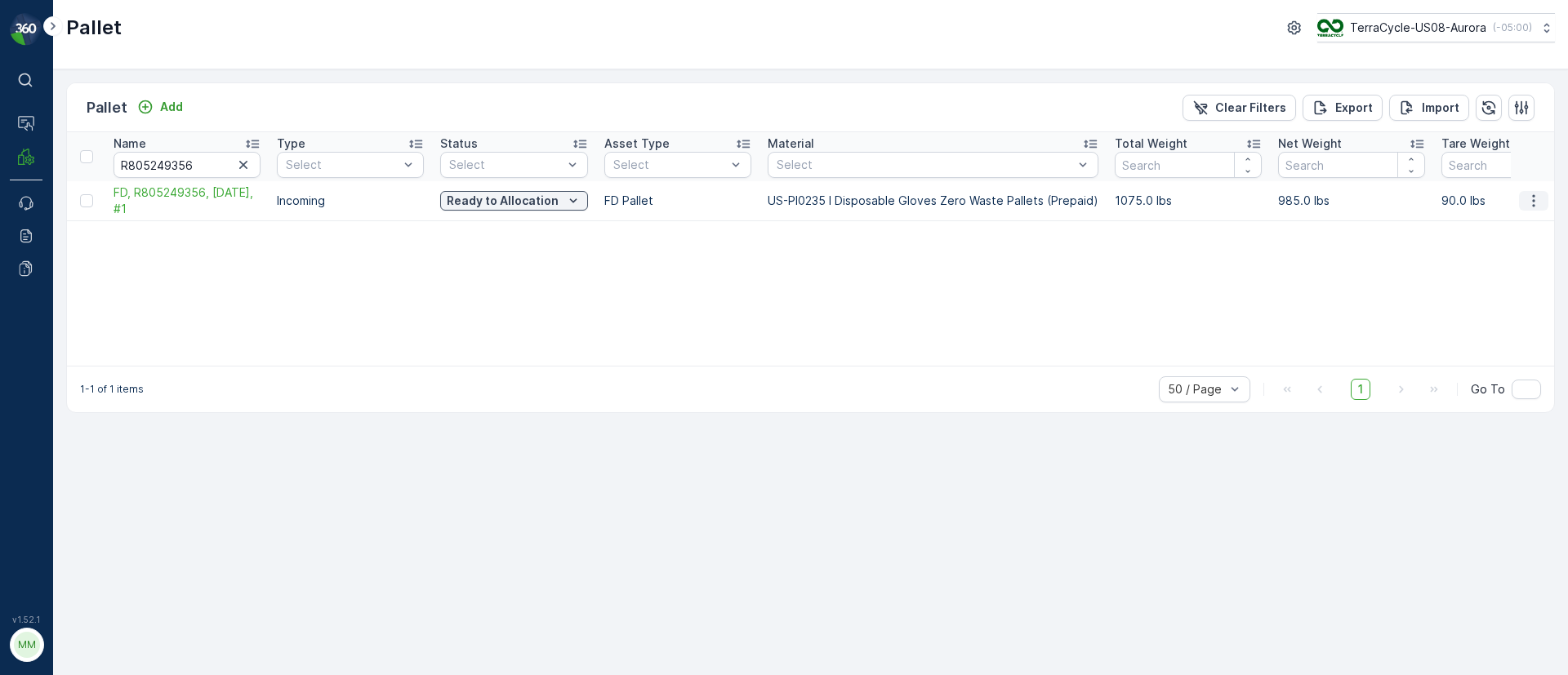
click at [1533, 196] on icon "button" at bounding box center [1533, 201] width 3 height 12
click at [1493, 243] on span "Edit Pallet" at bounding box center [1494, 248] width 56 height 16
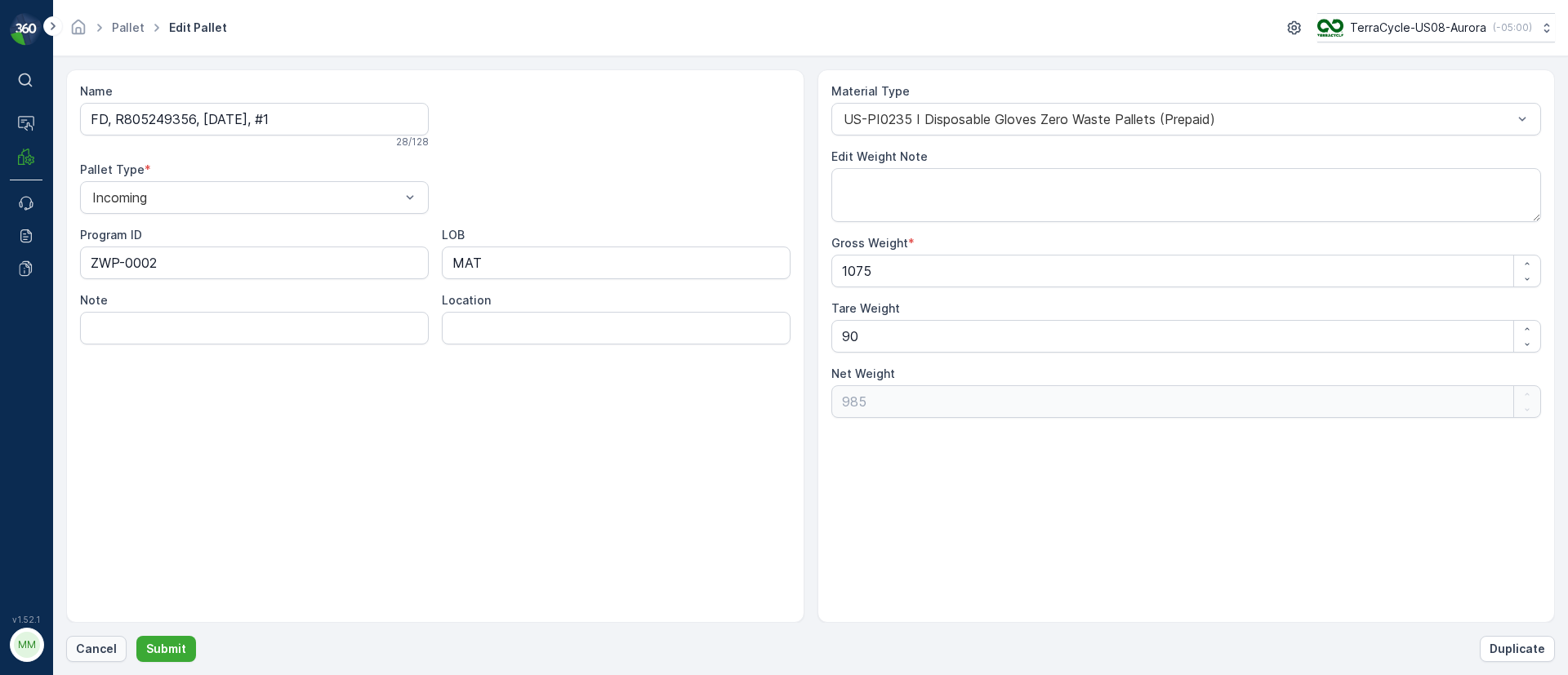
click at [94, 646] on p "Cancel" at bounding box center [96, 649] width 40 height 16
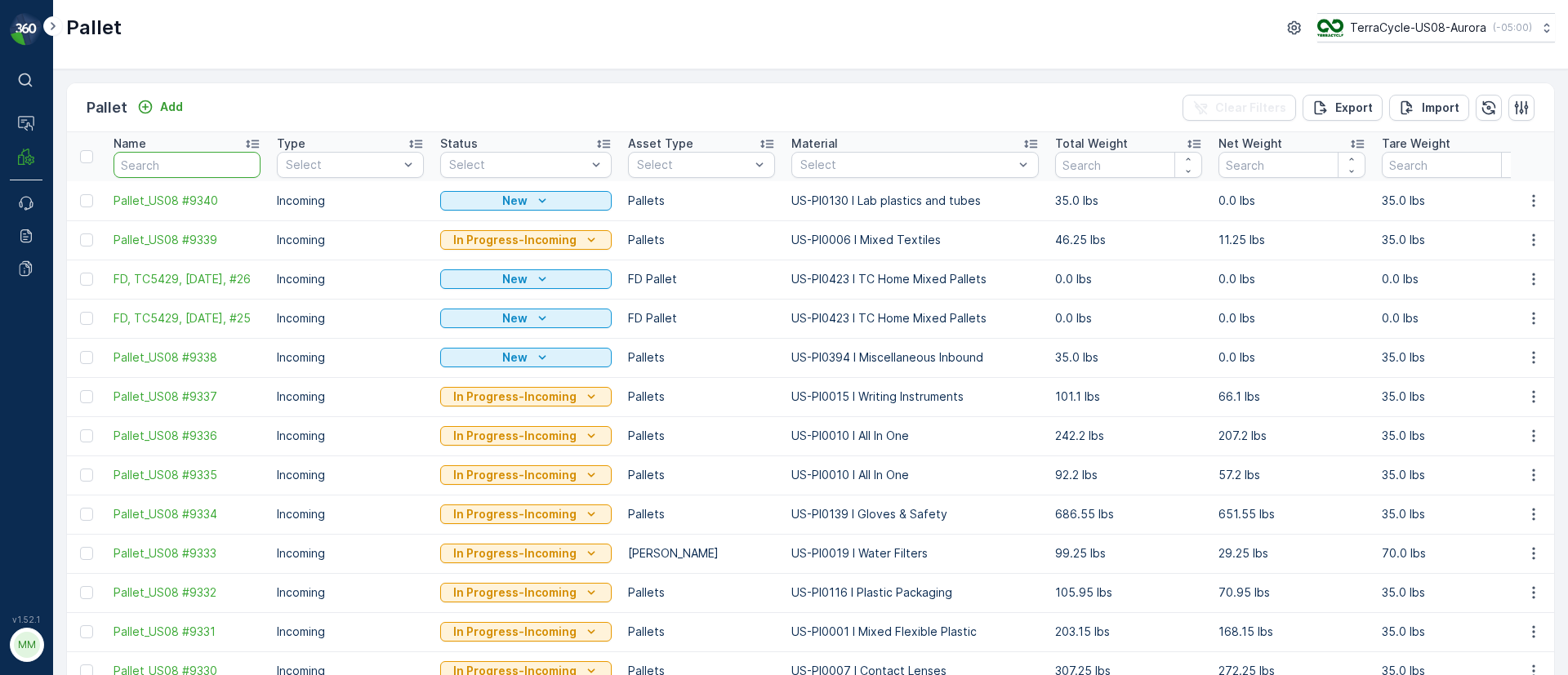
click at [171, 156] on input "text" at bounding box center [187, 165] width 147 height 26
paste input "R805249356"
type input "R805249356"
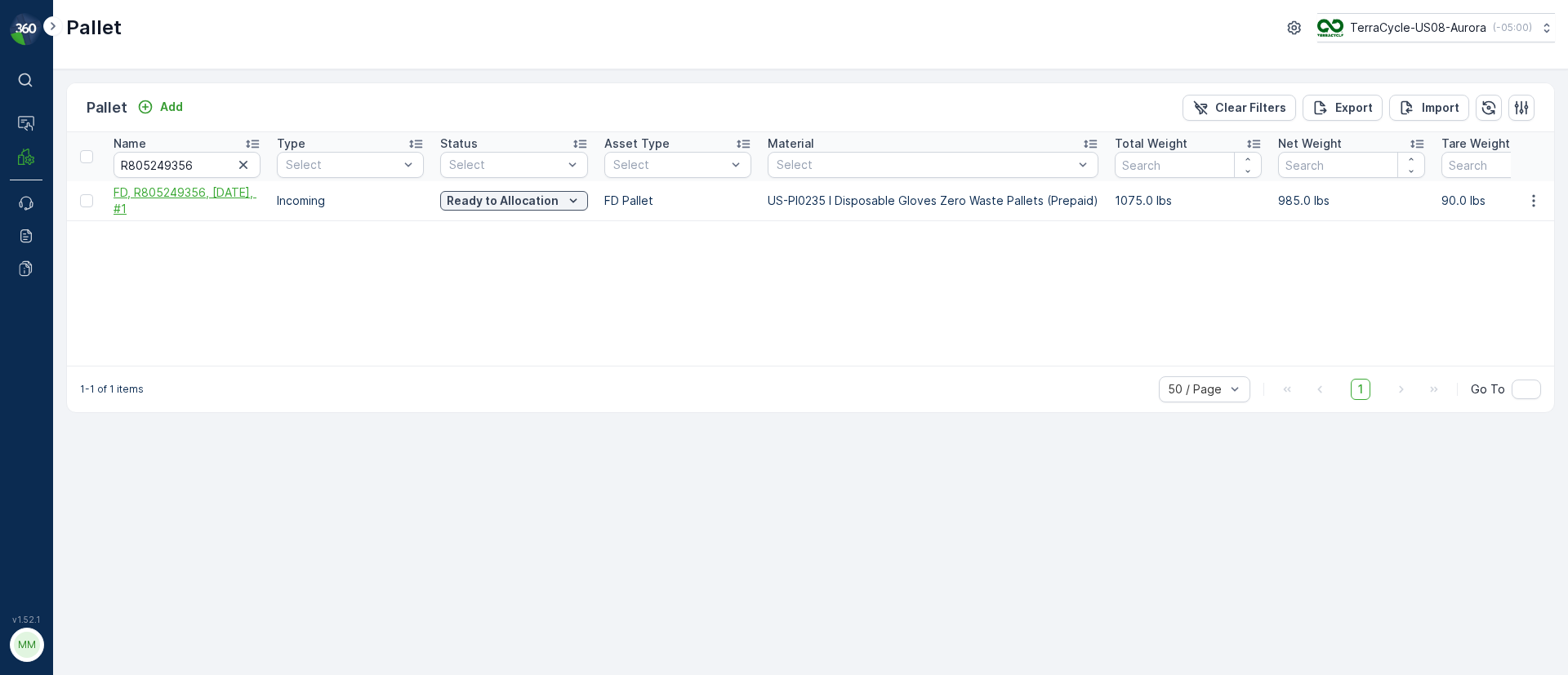
click at [146, 189] on span "FD, R805249356, [DATE], #1" at bounding box center [187, 201] width 147 height 33
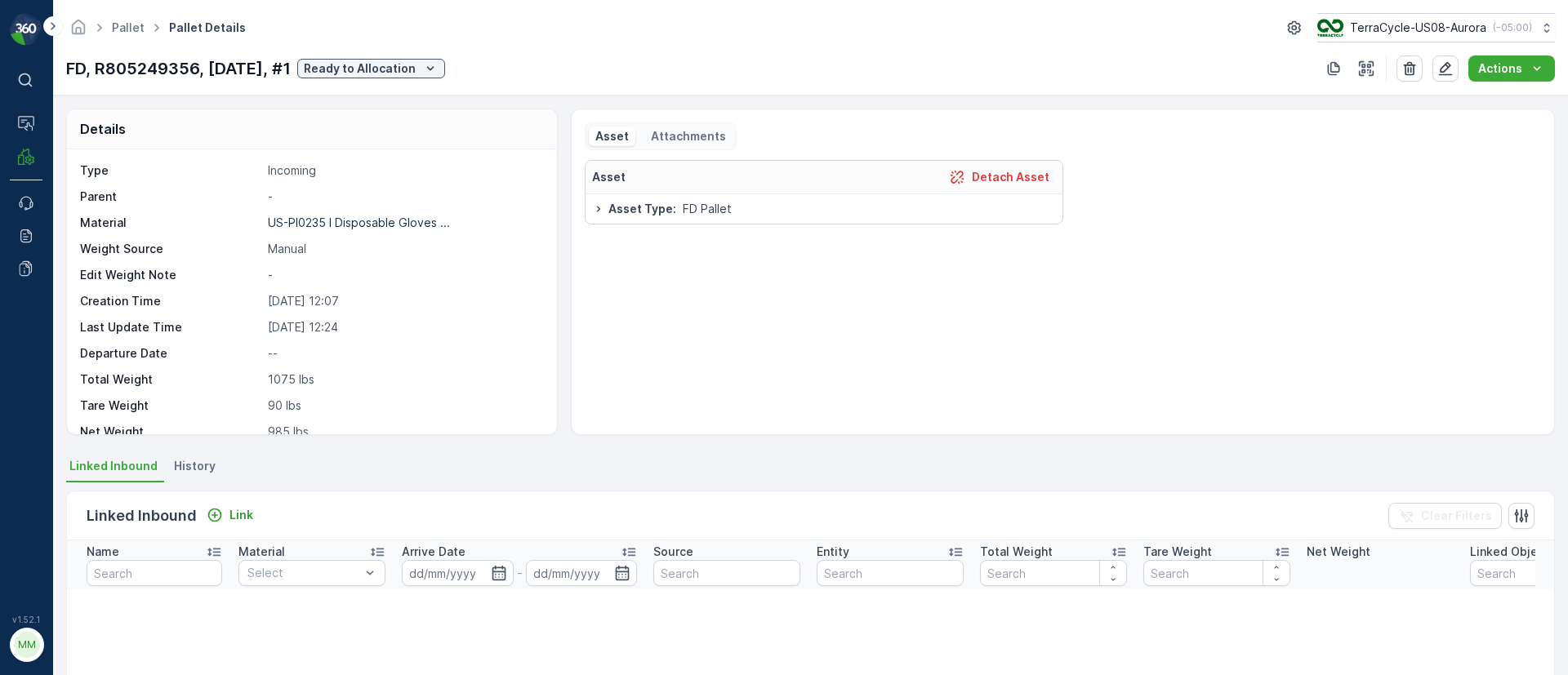
click at [714, 128] on p "Attachments" at bounding box center [687, 136] width 77 height 16
click at [679, 167] on p "Manage Attachments" at bounding box center [680, 172] width 125 height 16
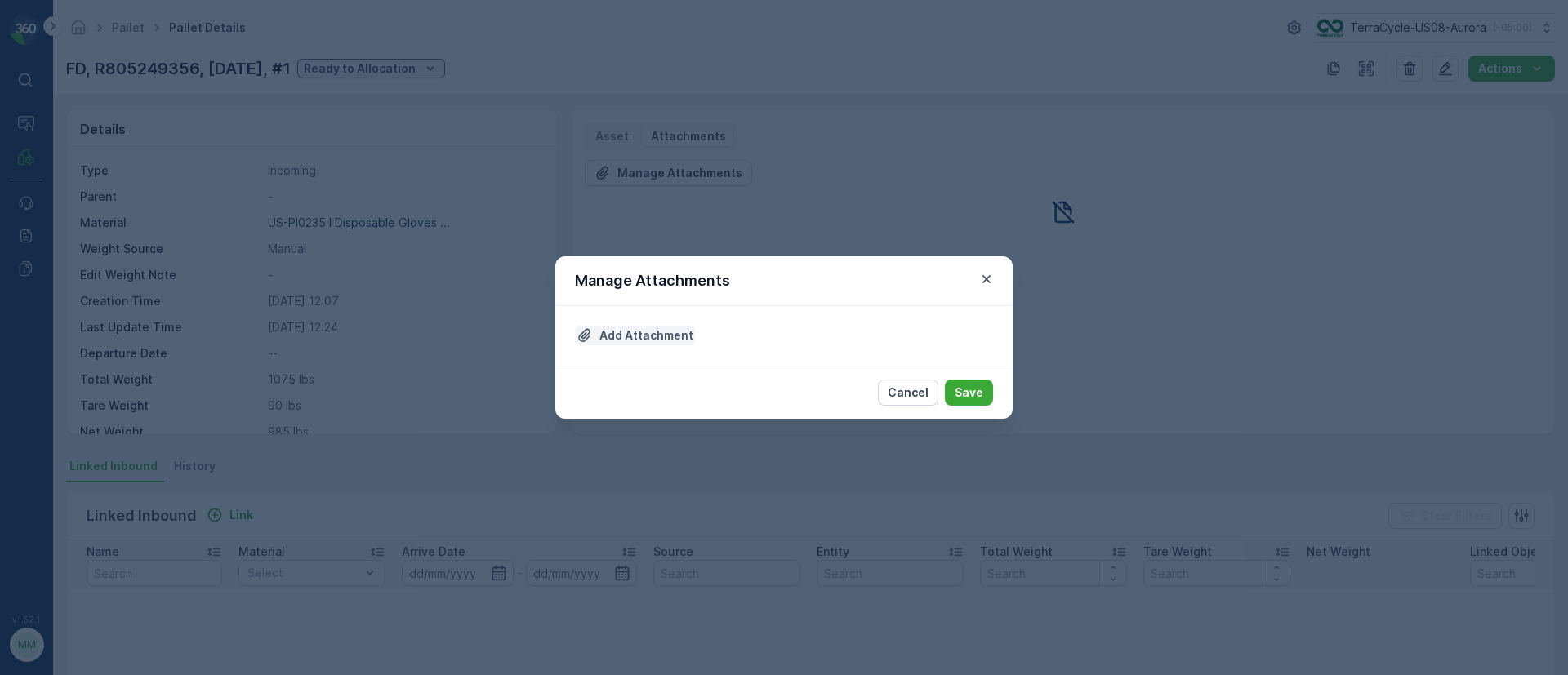
click at [620, 344] on button "Add Attachment" at bounding box center [634, 335] width 120 height 20
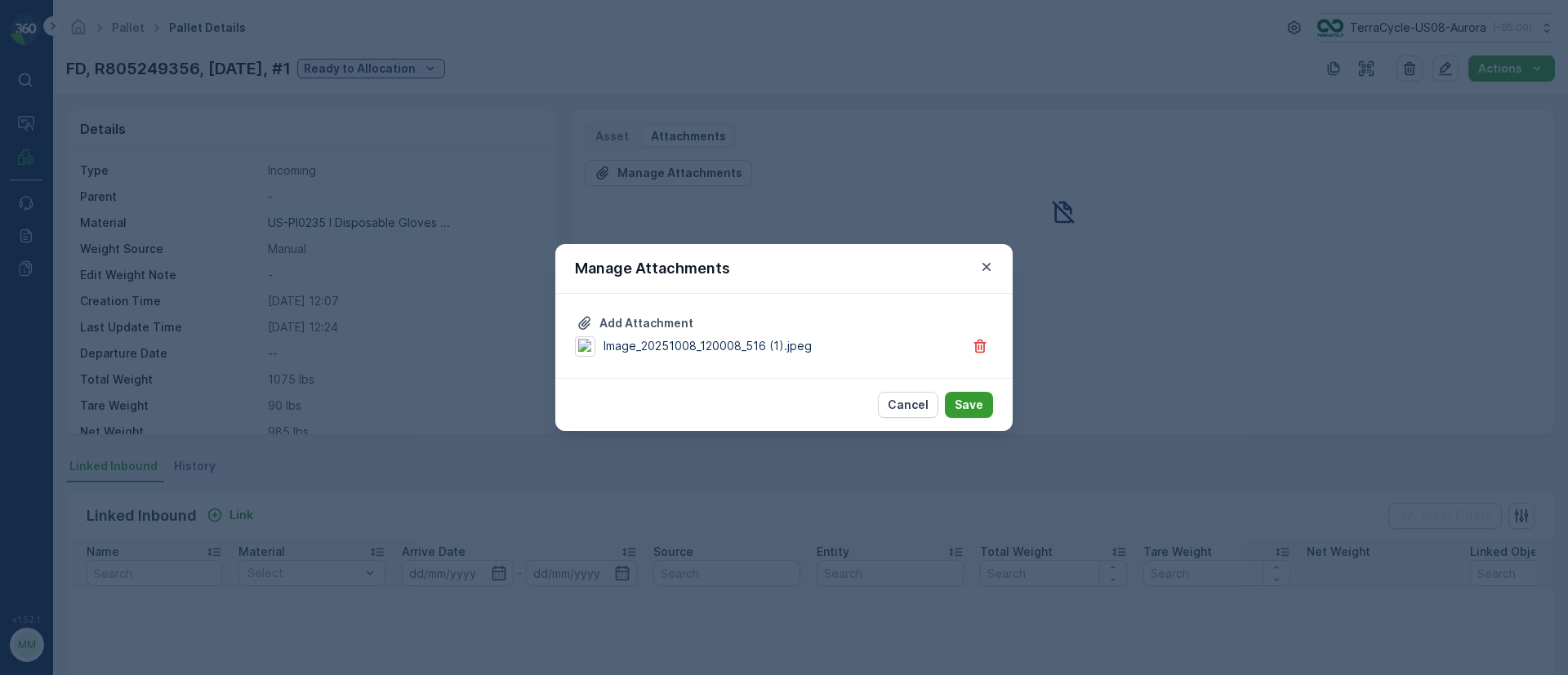
click at [992, 400] on button "Save" at bounding box center [968, 405] width 48 height 26
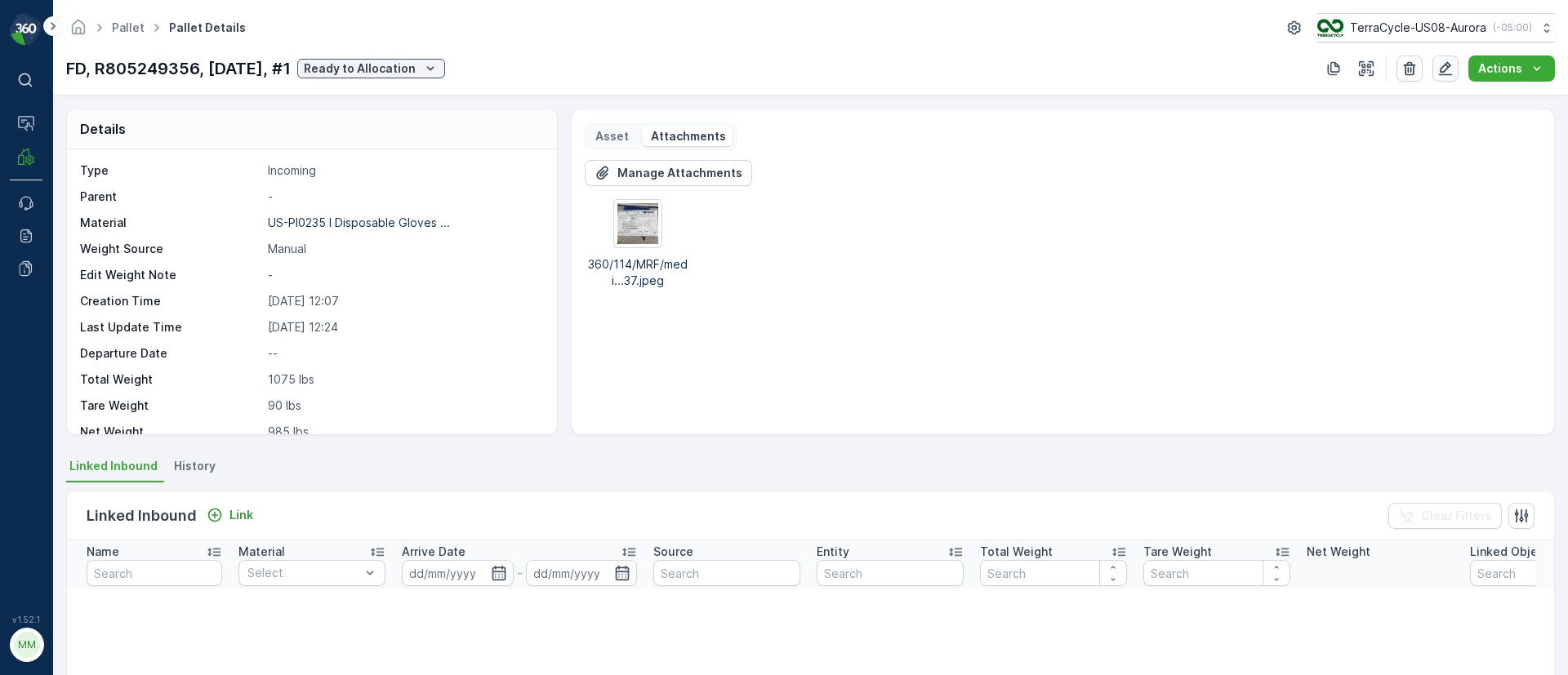
click at [1442, 69] on icon "button" at bounding box center [1445, 68] width 16 height 16
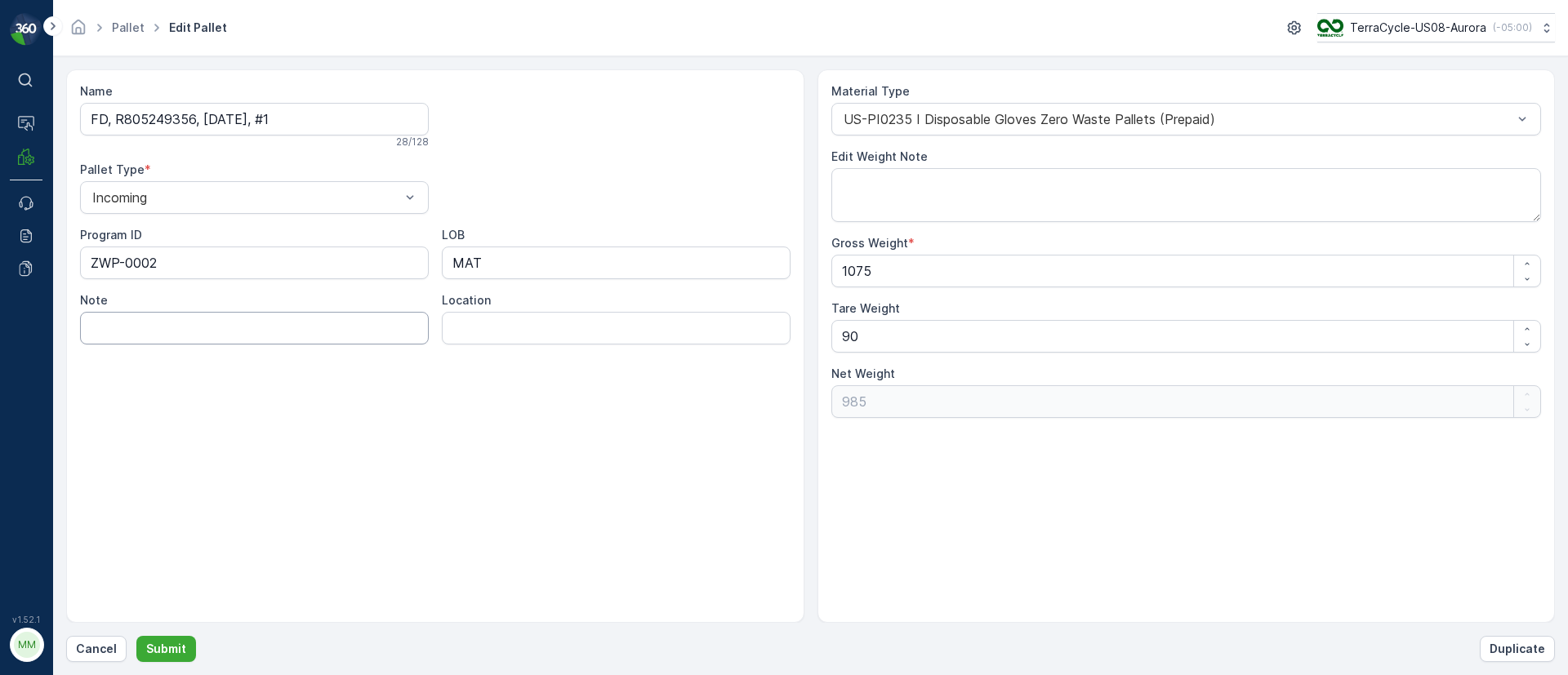
click at [118, 329] on input "Note" at bounding box center [254, 328] width 348 height 33
type input "NO QR CODE (tare weight is 90lbs customer shipped this in a crate)"
click at [174, 643] on p "Submit" at bounding box center [166, 649] width 40 height 16
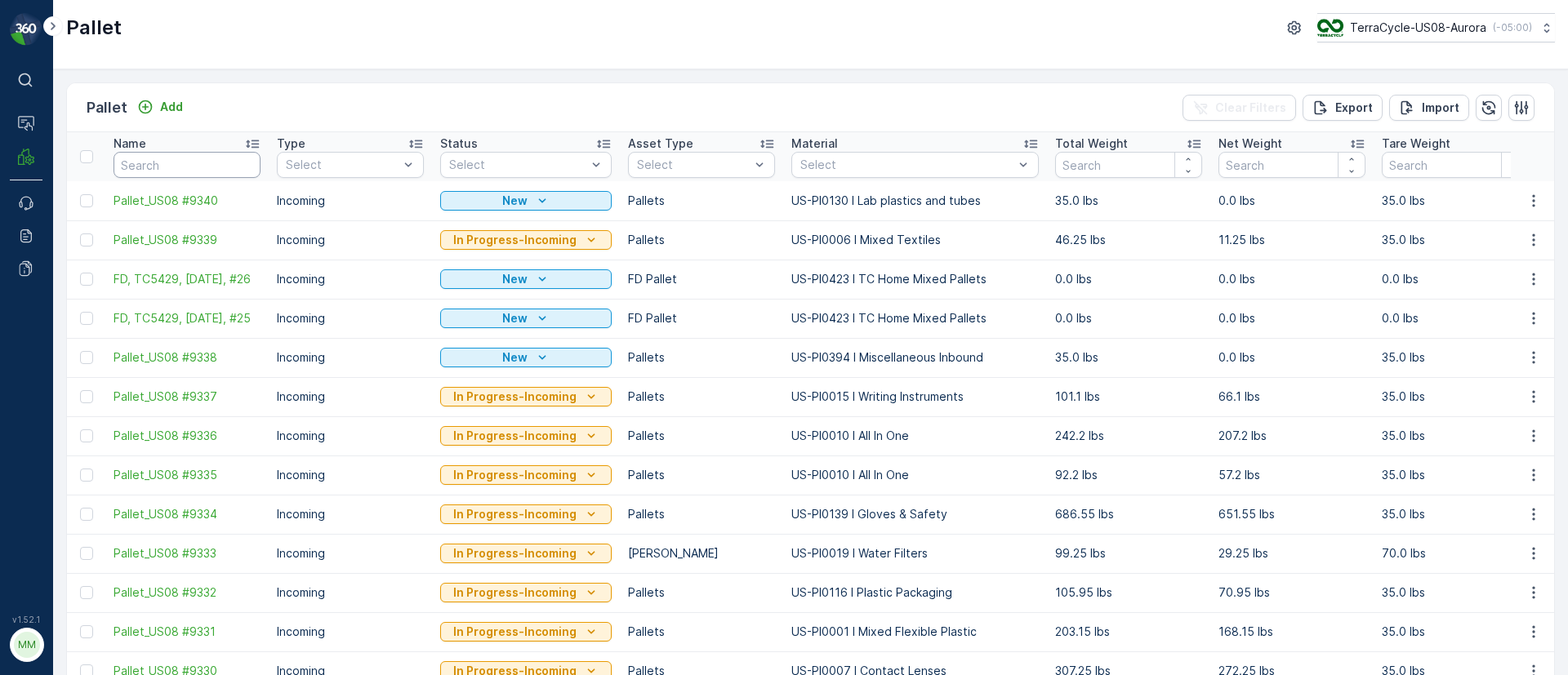
click at [192, 170] on input "text" at bounding box center [187, 165] width 147 height 26
paste input "R805249356"
type input "R805249356"
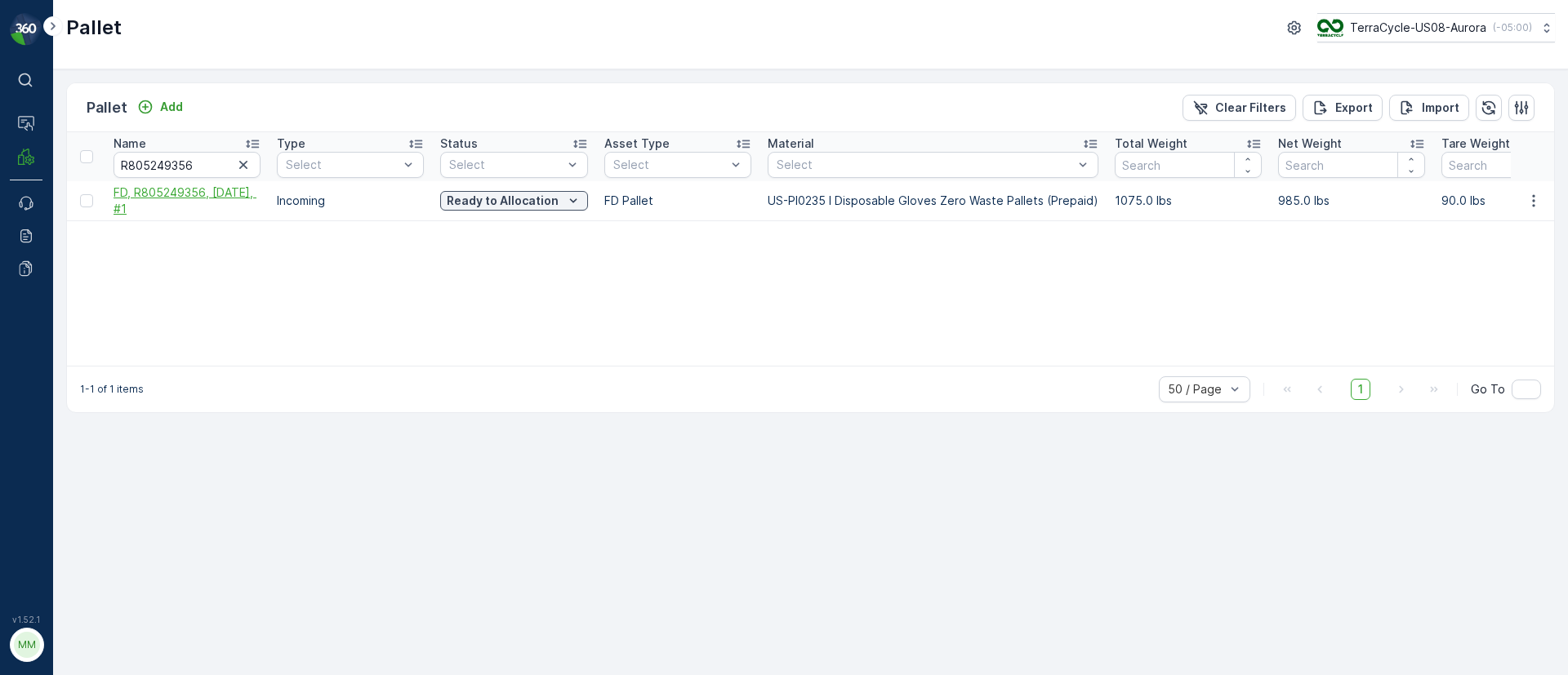
drag, startPoint x: 111, startPoint y: 186, endPoint x: 209, endPoint y: 210, distance: 100.9
click at [209, 210] on td "FD, R805249356, [DATE], #1" at bounding box center [186, 201] width 163 height 40
copy span "FD, R805249356, [DATE], #1"
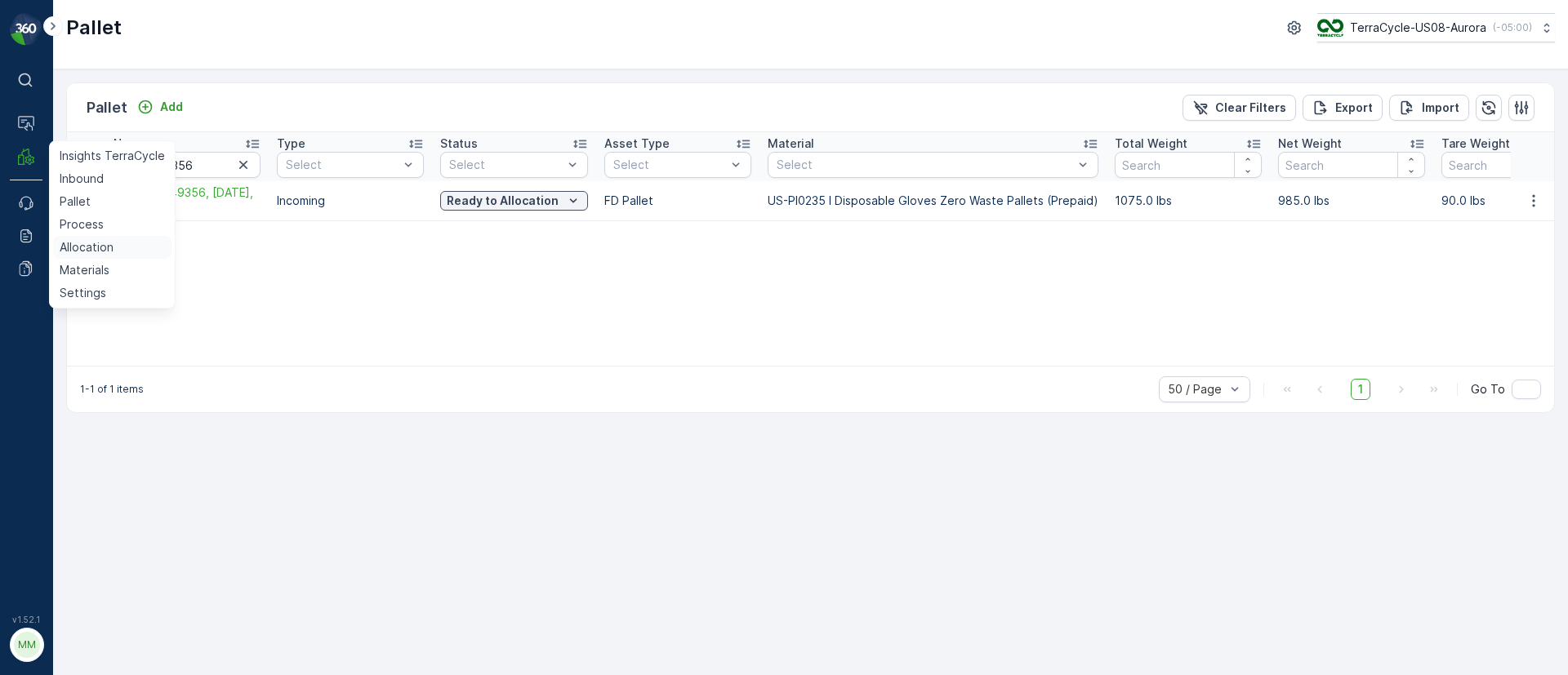
click at [82, 248] on p "Allocation" at bounding box center [86, 247] width 54 height 16
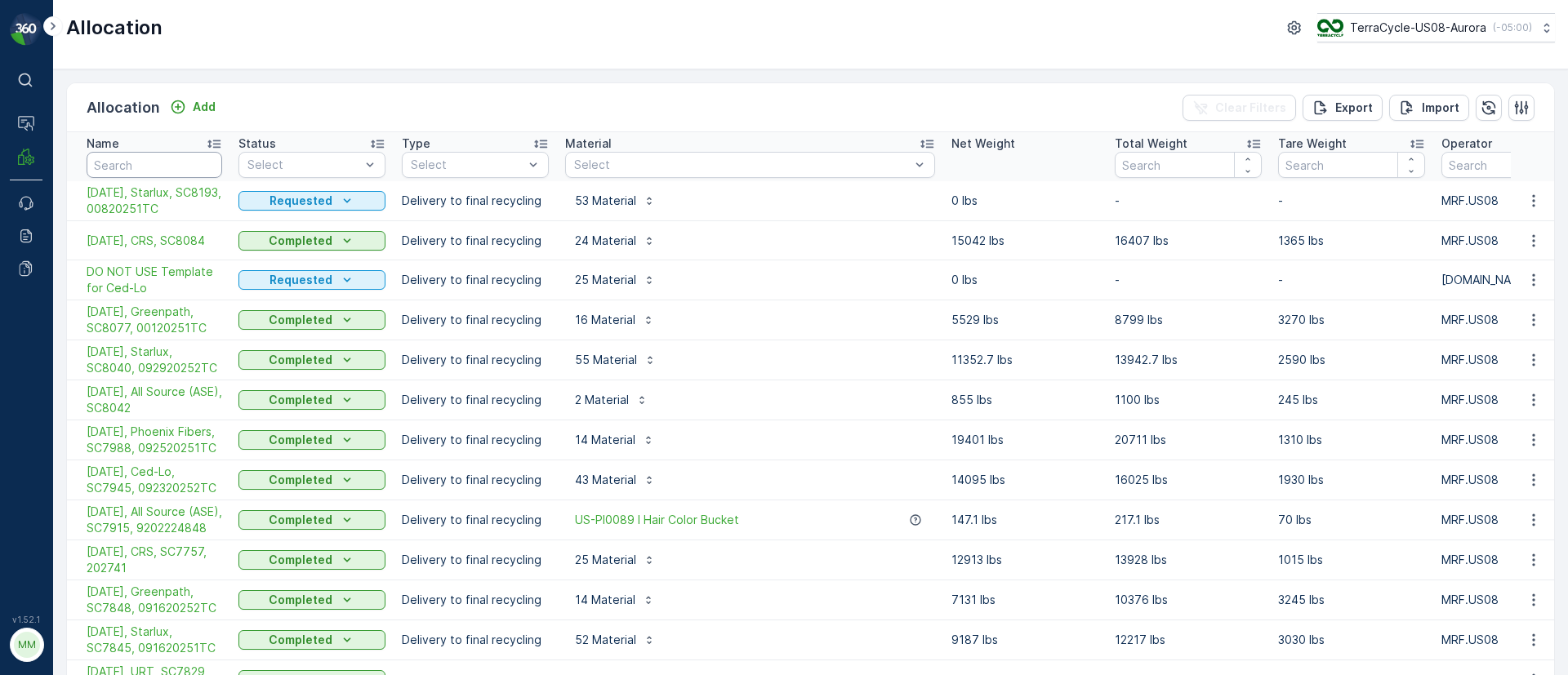
click at [126, 164] on input "text" at bounding box center [154, 165] width 136 height 26
paste input "SC7582"
type input "SC7582"
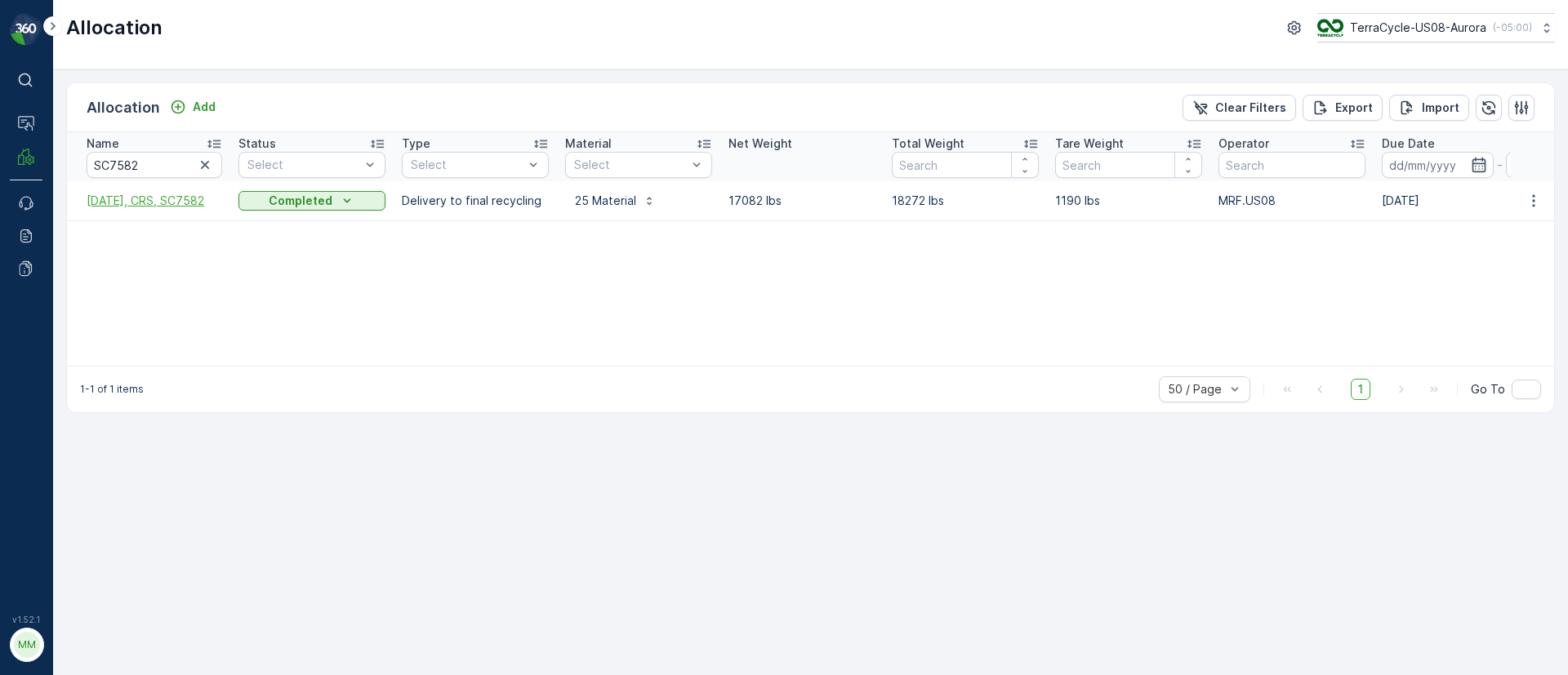
click at [190, 204] on span "08/29/25, CRS, SC7582" at bounding box center [154, 201] width 136 height 16
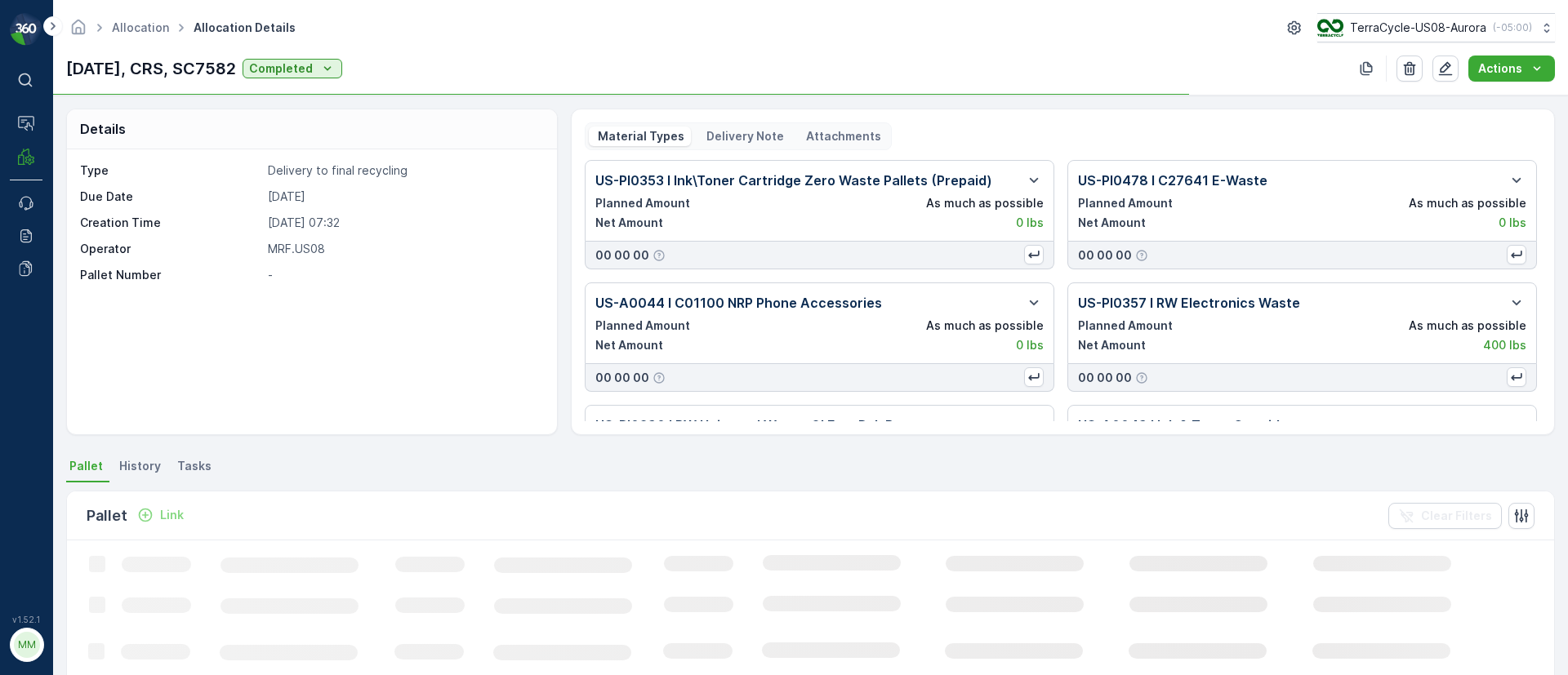
click at [757, 128] on p "Delivery Note" at bounding box center [743, 136] width 80 height 16
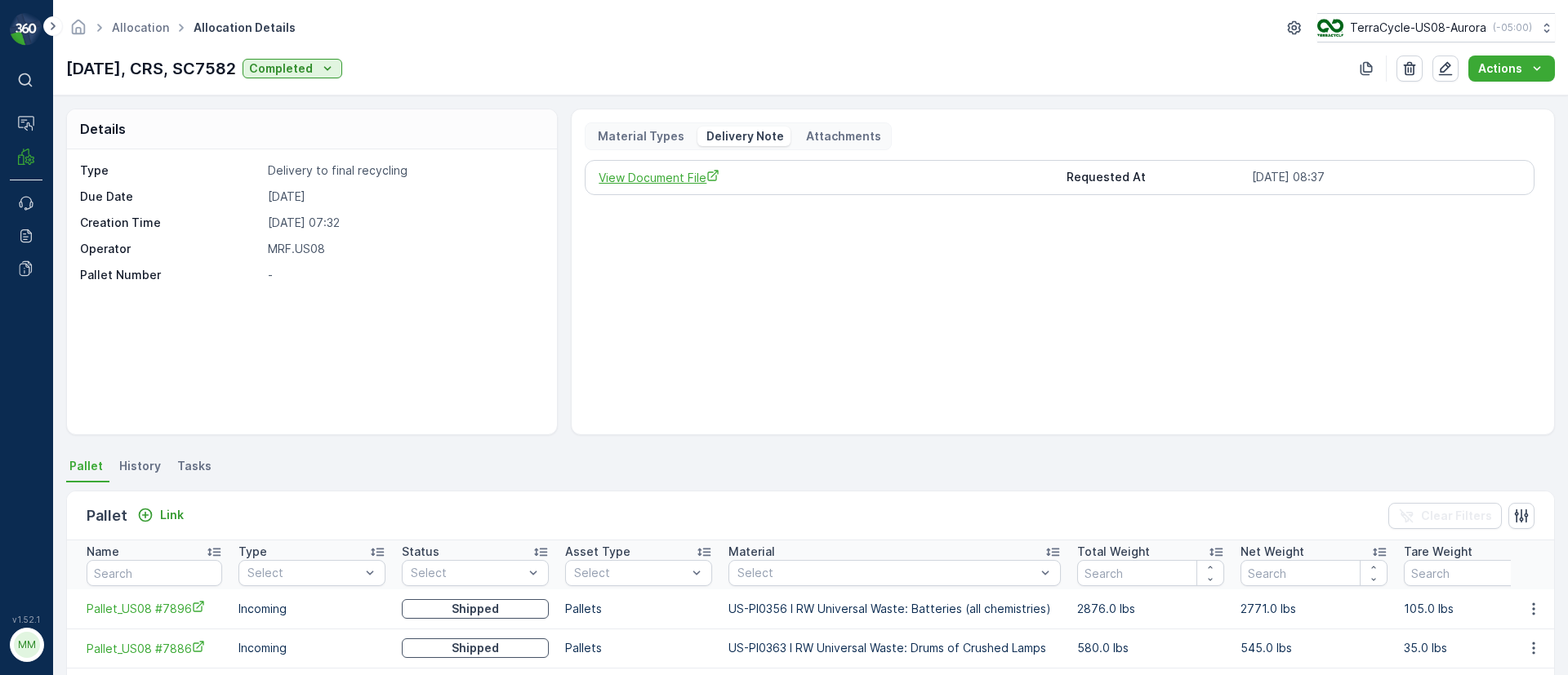
click at [670, 178] on span "View Document File" at bounding box center [826, 178] width 454 height 17
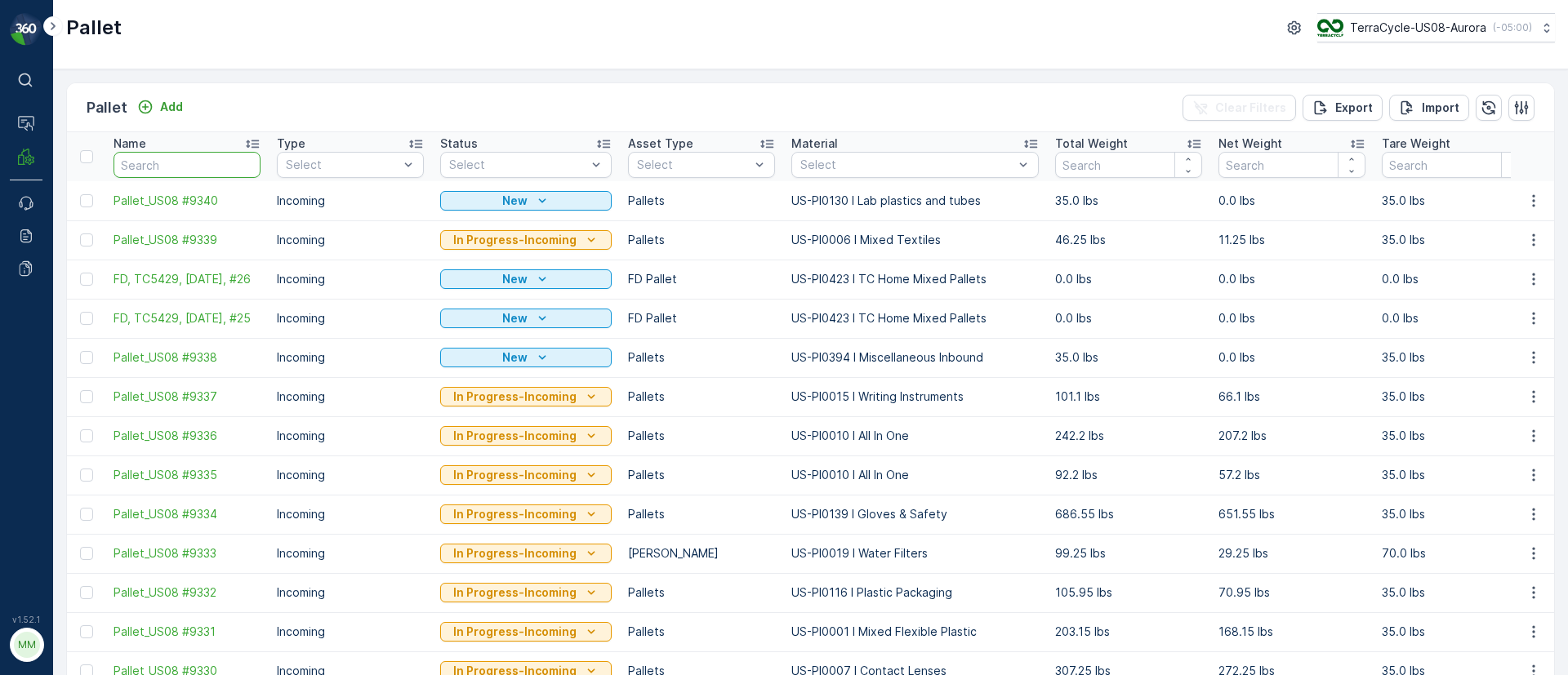
click at [185, 160] on input "text" at bounding box center [187, 165] width 147 height 26
type input "S"
click at [186, 148] on div "Name" at bounding box center [187, 143] width 147 height 16
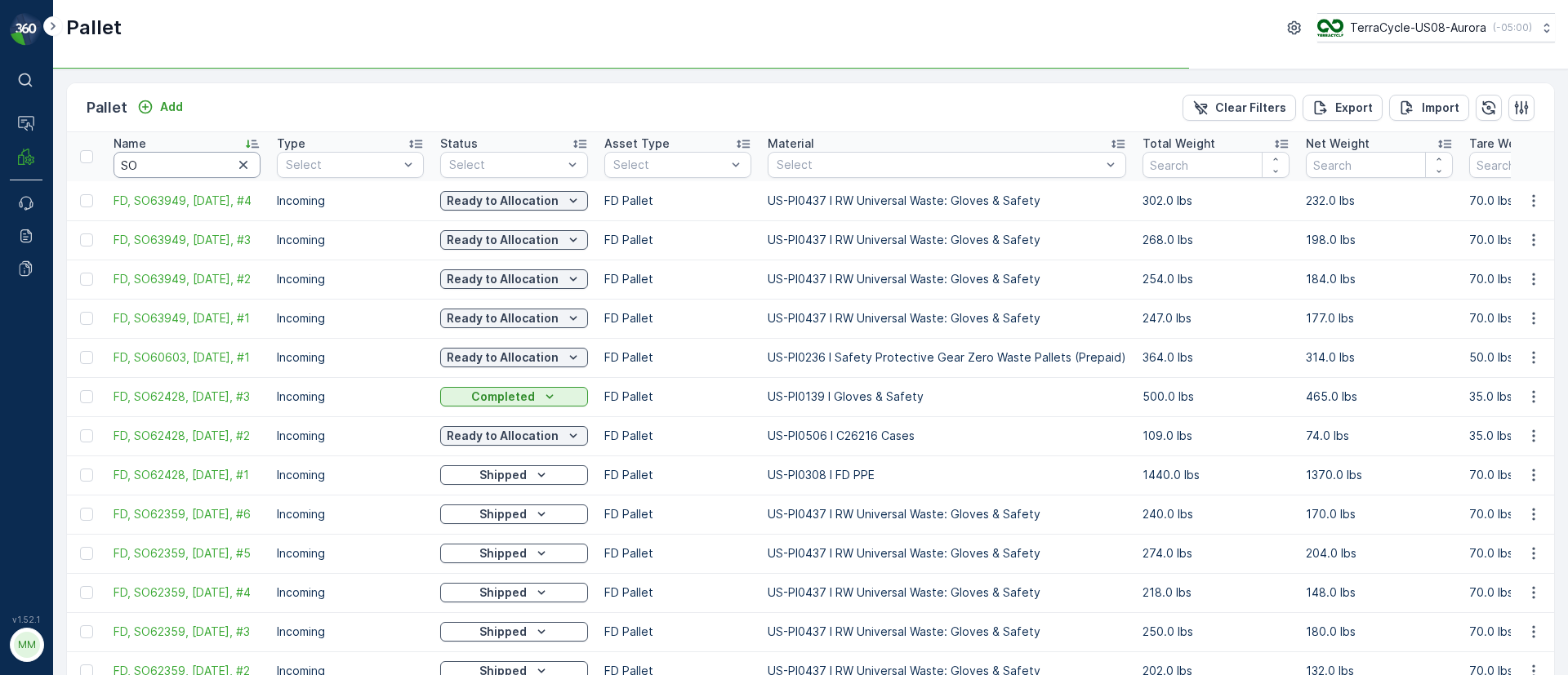
click at [155, 161] on input "SO" at bounding box center [187, 165] width 147 height 26
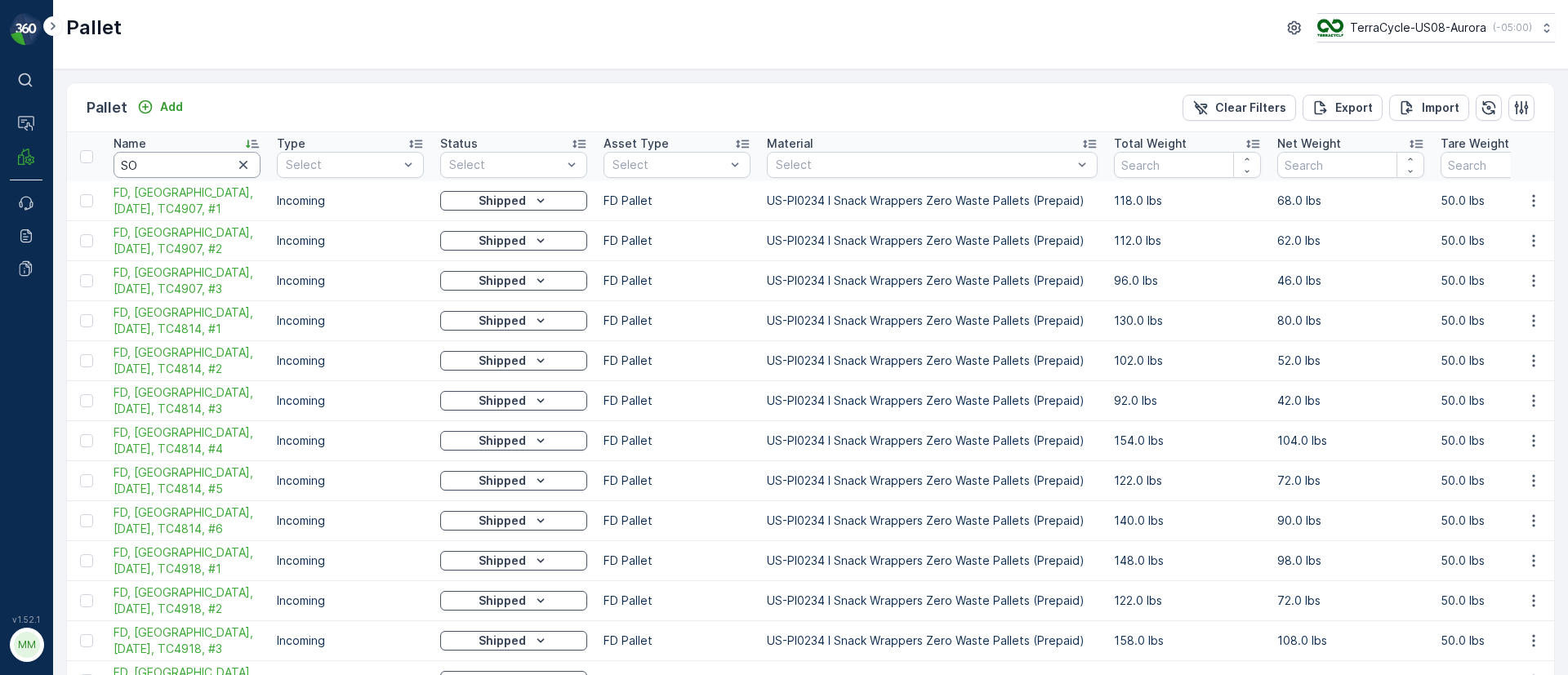
click at [161, 168] on input "SO" at bounding box center [187, 165] width 147 height 26
type input "SO2"
click at [175, 156] on input "SO" at bounding box center [187, 165] width 147 height 26
type input "SO624"
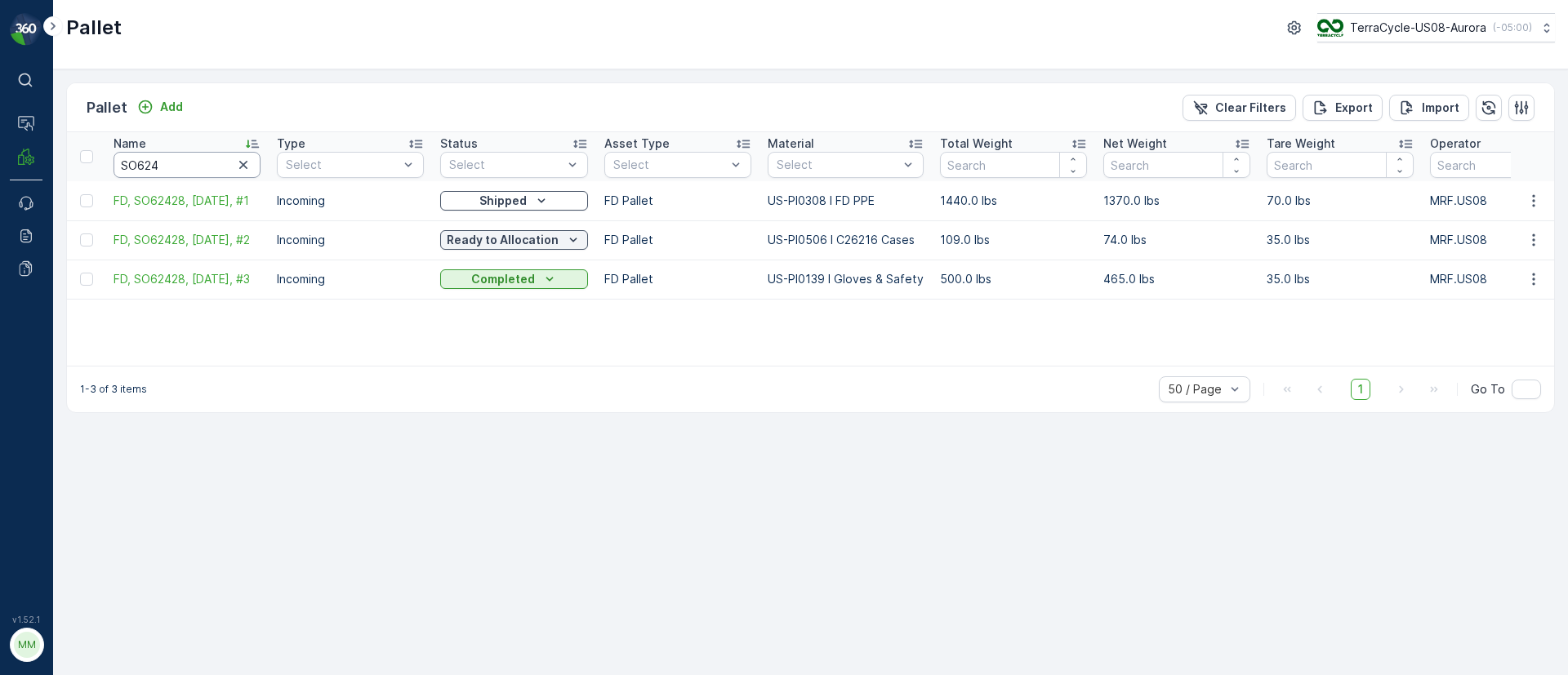
click at [175, 153] on input "SO624" at bounding box center [187, 165] width 147 height 26
type input "SO62428"
click at [243, 240] on span "FD, SO62428, 8/29/25, #2" at bounding box center [187, 239] width 147 height 16
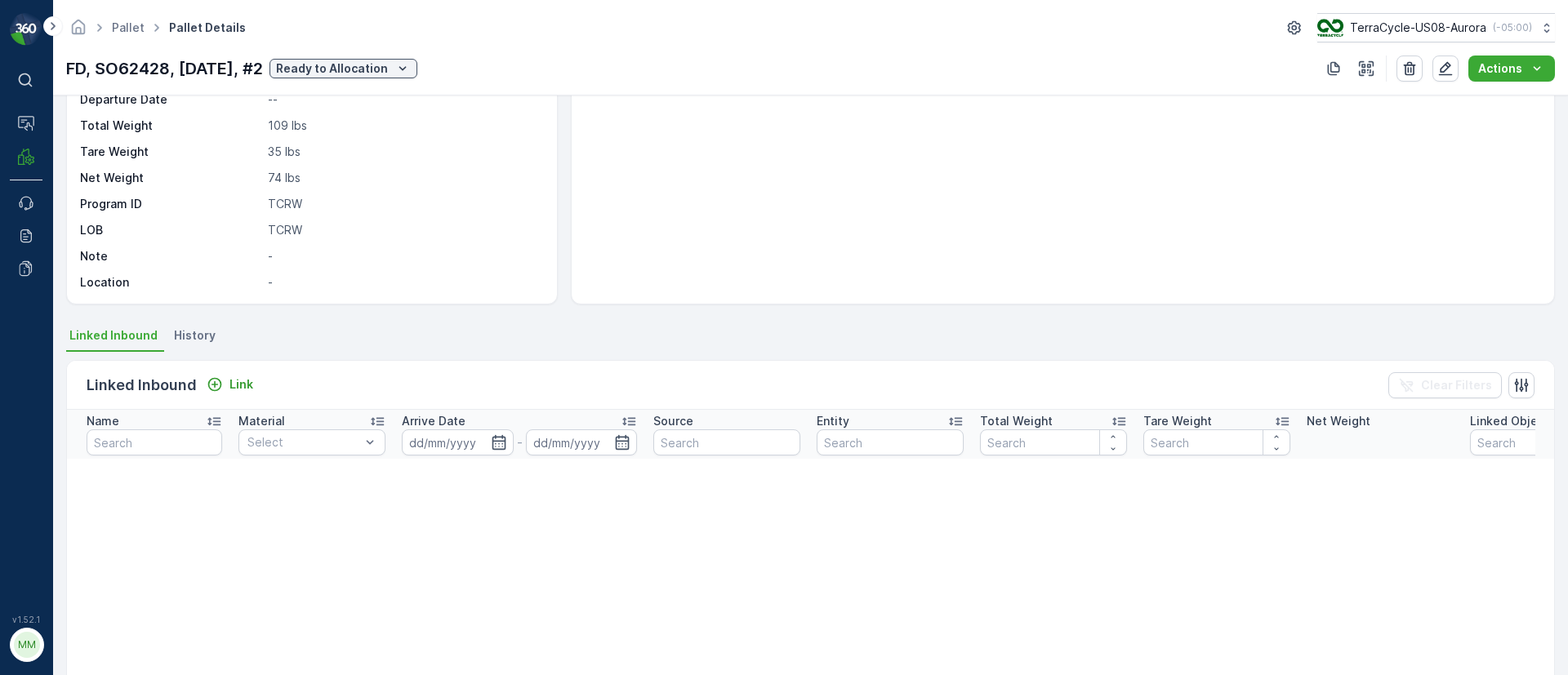
scroll to position [367, 0]
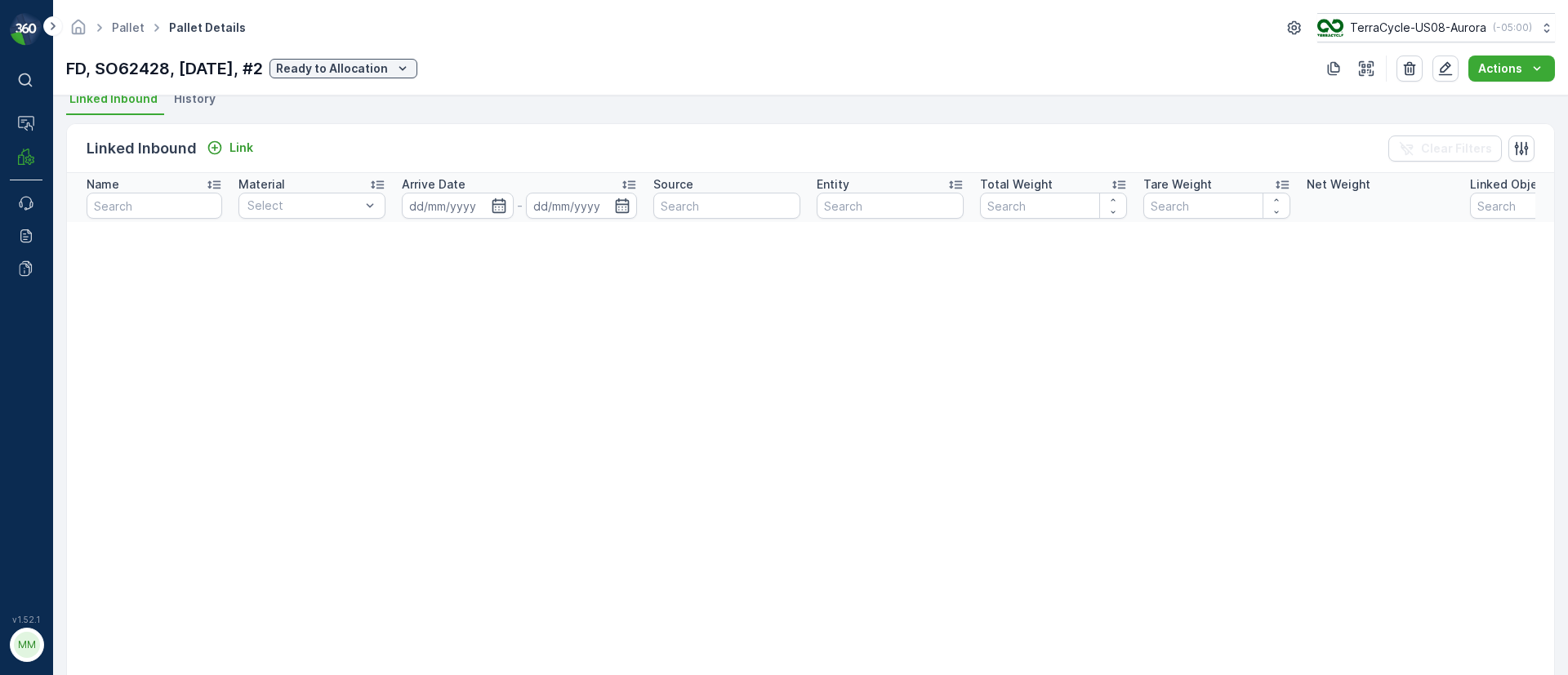
click at [192, 103] on span "History" at bounding box center [195, 98] width 41 height 16
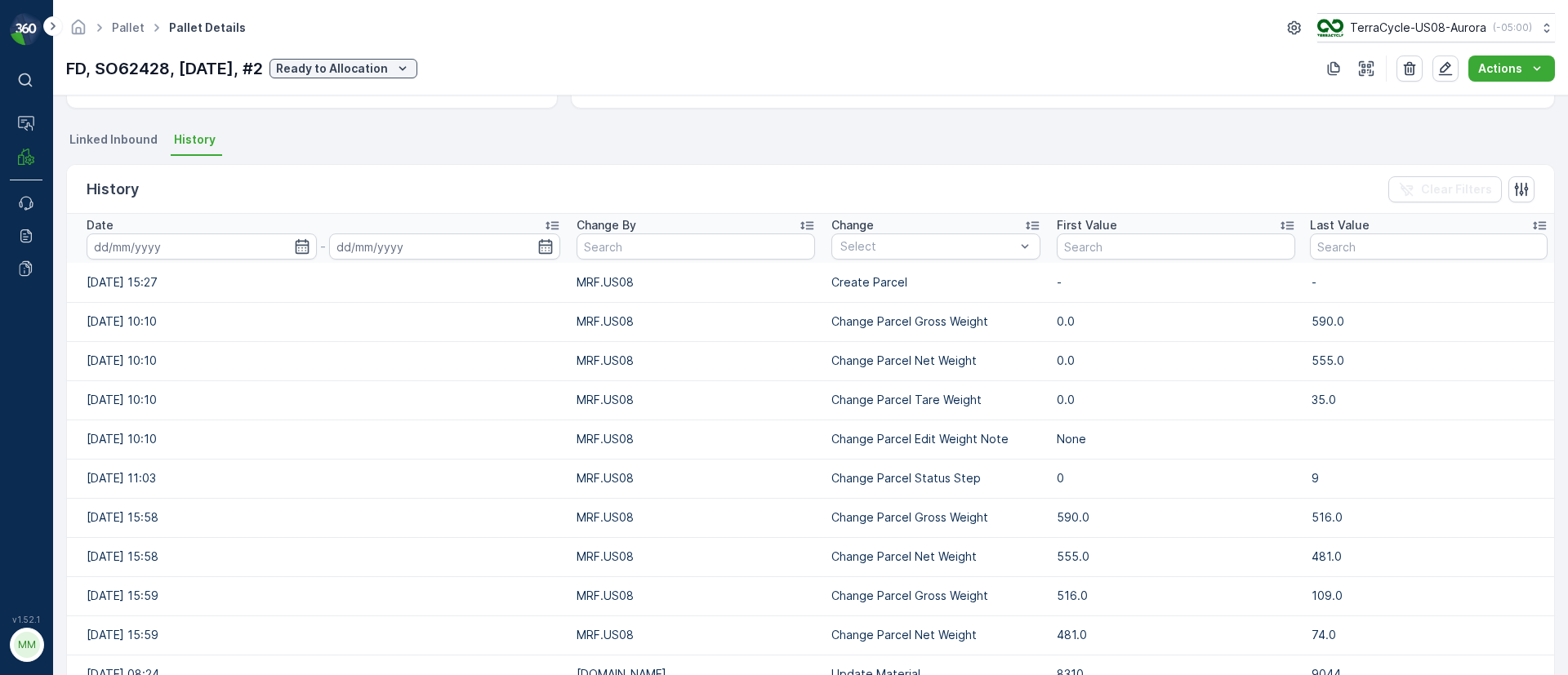
scroll to position [449, 0]
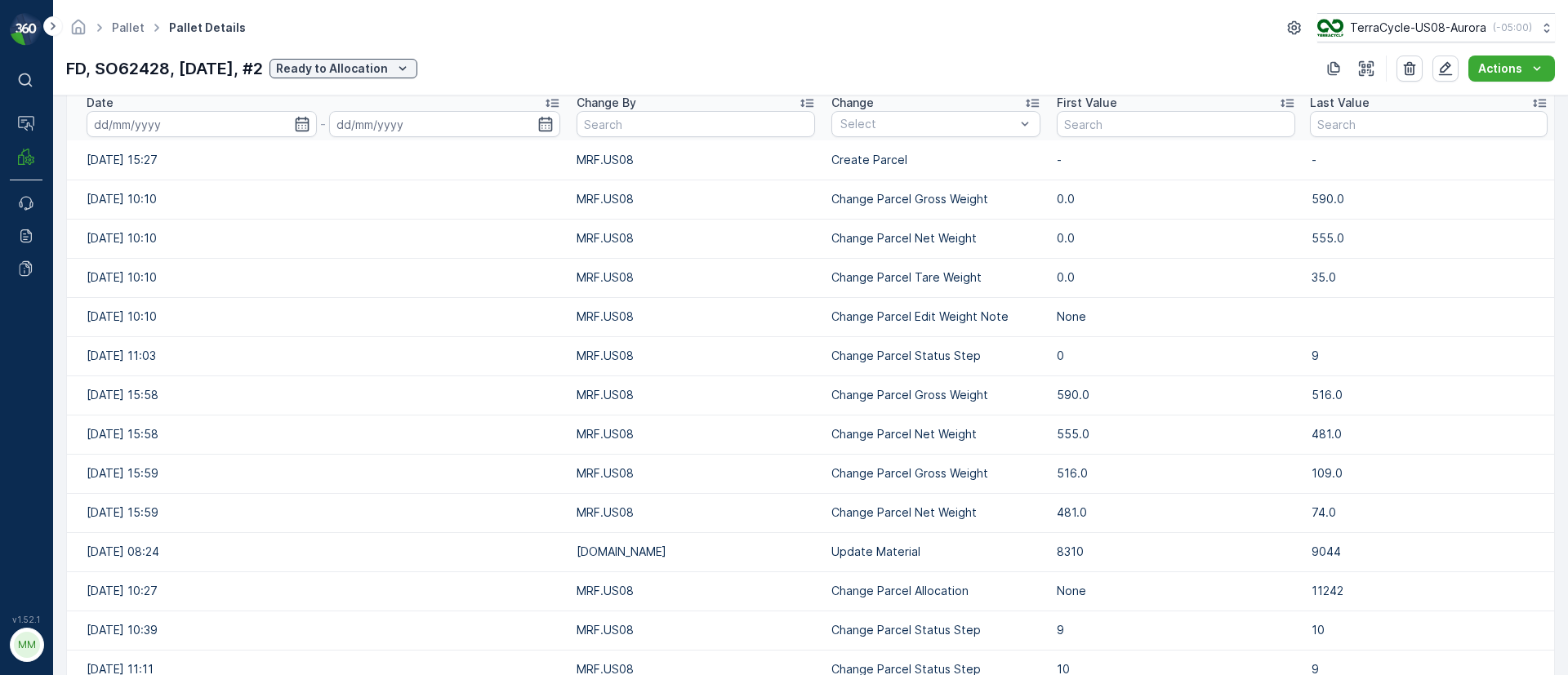
drag, startPoint x: 929, startPoint y: 554, endPoint x: 498, endPoint y: 563, distance: 431.1
click at [501, 563] on tr "09.09.2025 08:24 TC.GLOBAL Update Material 8310 9044" at bounding box center [810, 552] width 1487 height 40
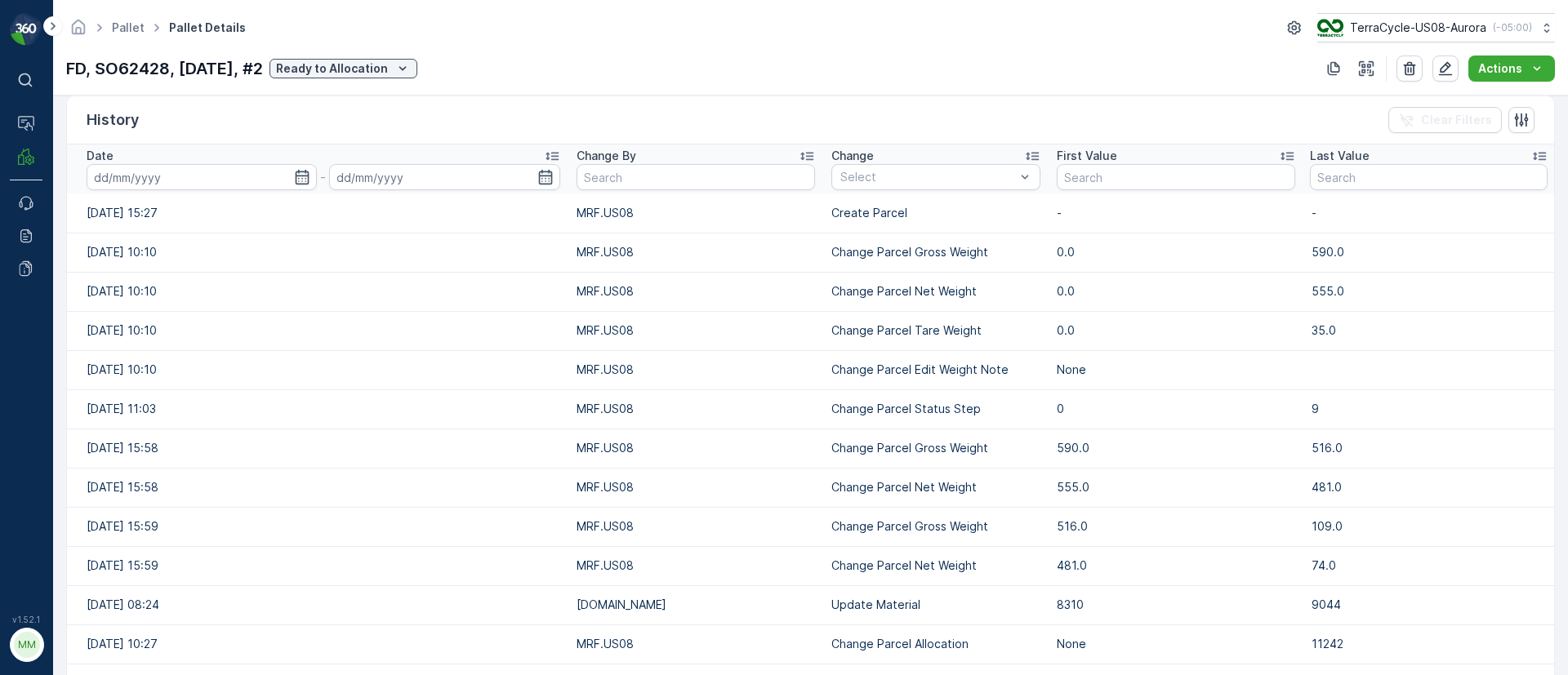
scroll to position [571, 0]
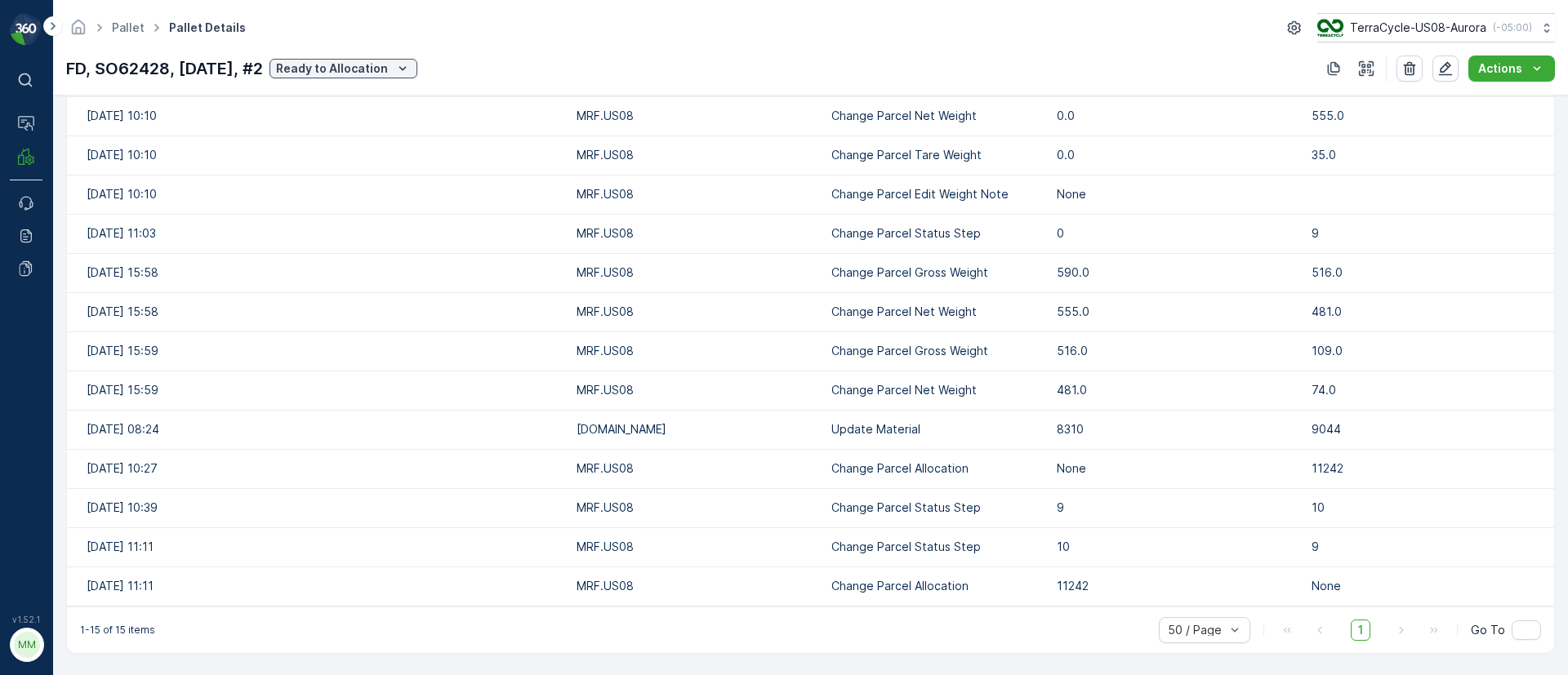
click at [861, 436] on p "Update Material" at bounding box center [936, 428] width 209 height 16
drag, startPoint x: 930, startPoint y: 431, endPoint x: 787, endPoint y: 427, distance: 143.1
click at [787, 427] on tr "09.09.2025 08:24 TC.GLOBAL Update Material 8310 9044" at bounding box center [810, 429] width 1487 height 40
click at [787, 427] on td "[DOMAIN_NAME]" at bounding box center [696, 429] width 255 height 40
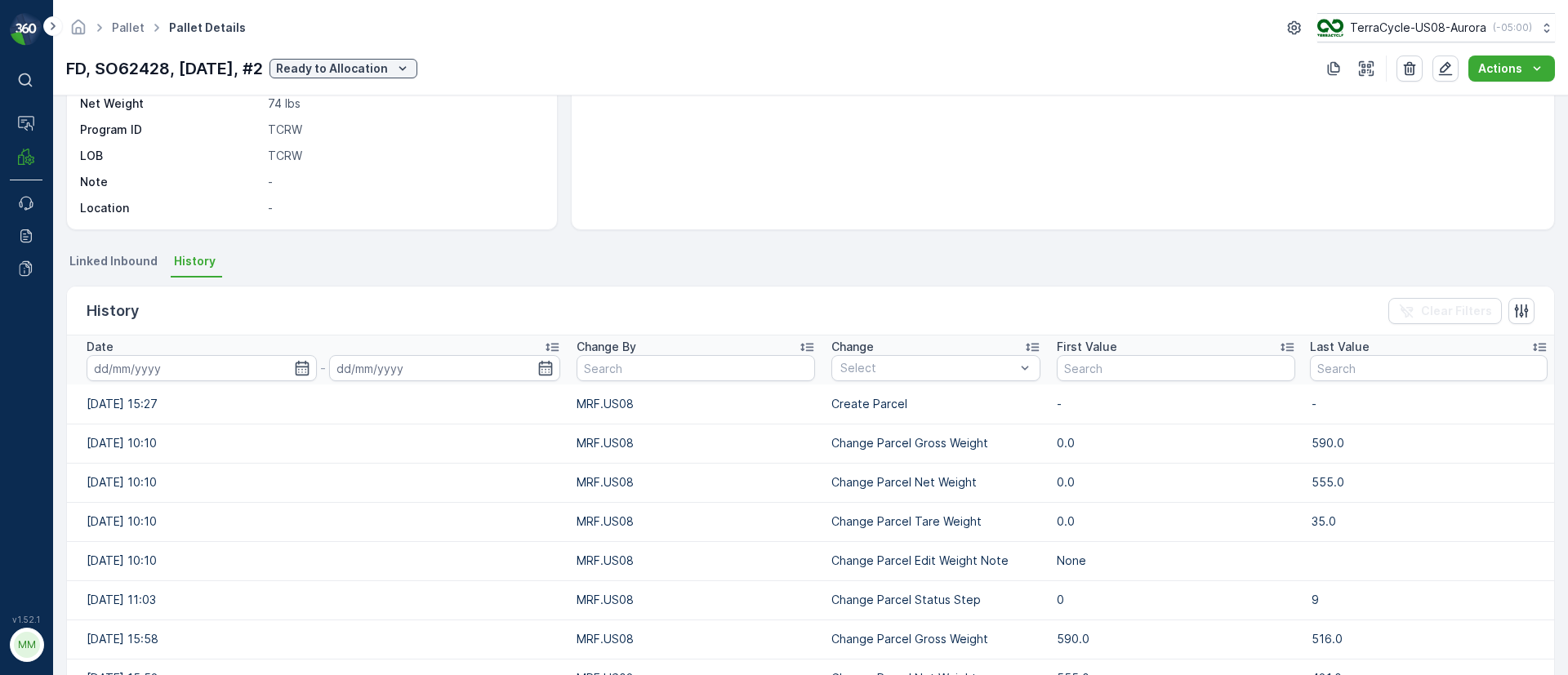
scroll to position [204, 0]
drag, startPoint x: 897, startPoint y: 401, endPoint x: 554, endPoint y: 414, distance: 343.2
click at [554, 414] on tr "02.09.2025 15:27 MRF.US08 Create Parcel - -" at bounding box center [810, 405] width 1487 height 40
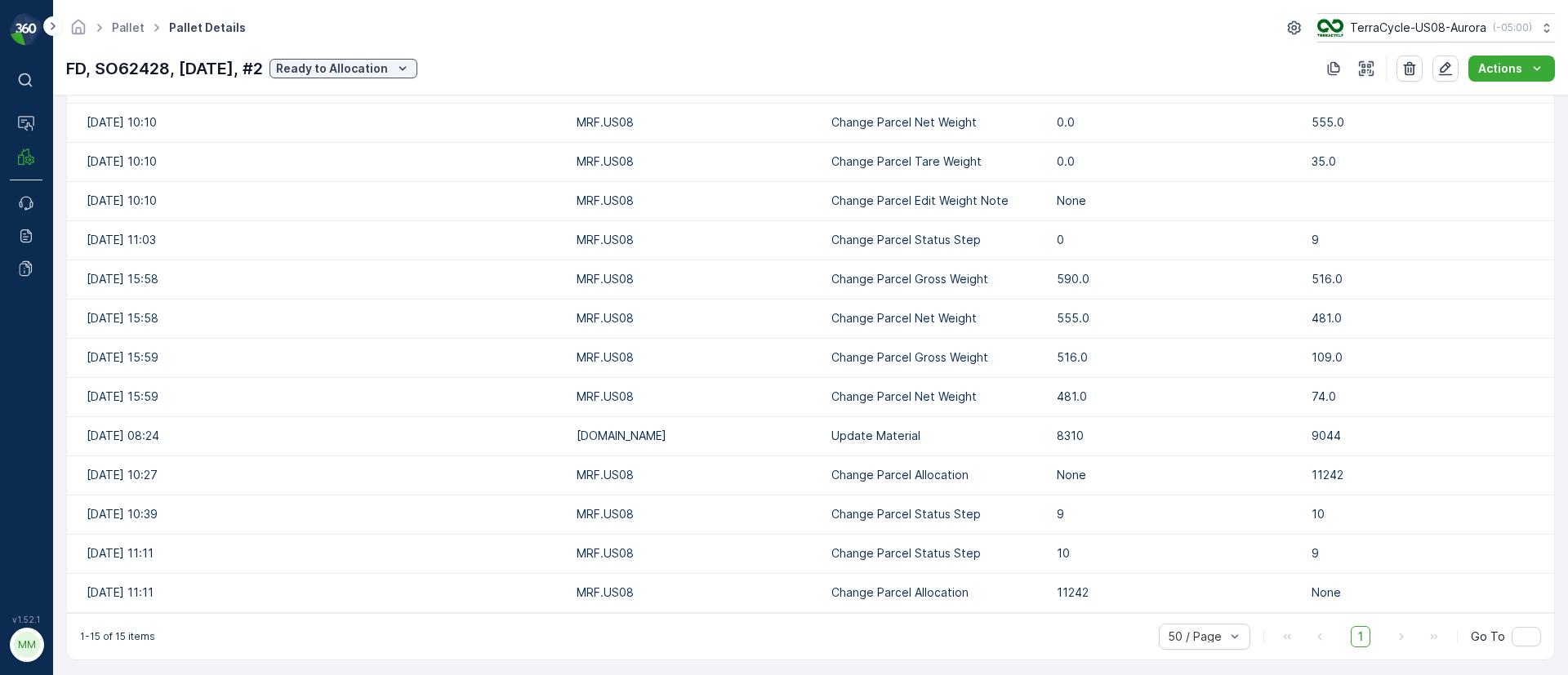
scroll to position [571, 0]
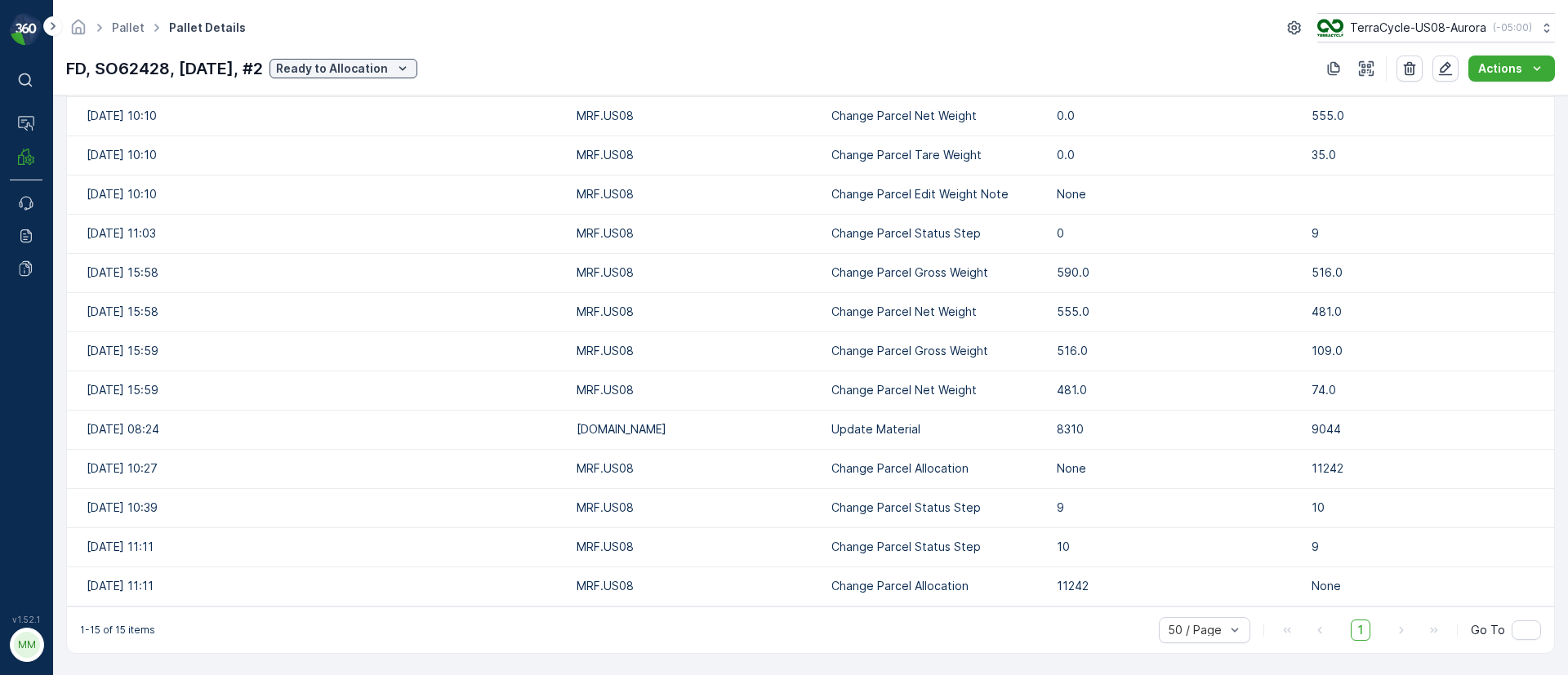
drag, startPoint x: 927, startPoint y: 425, endPoint x: 541, endPoint y: 425, distance: 386.0
click at [541, 425] on tr "09.09.2025 08:24 TC.GLOBAL Update Material 8310 9044" at bounding box center [810, 429] width 1487 height 40
click at [759, 415] on td "[DOMAIN_NAME]" at bounding box center [696, 429] width 255 height 40
